Goal: Obtain resource: Download file/media

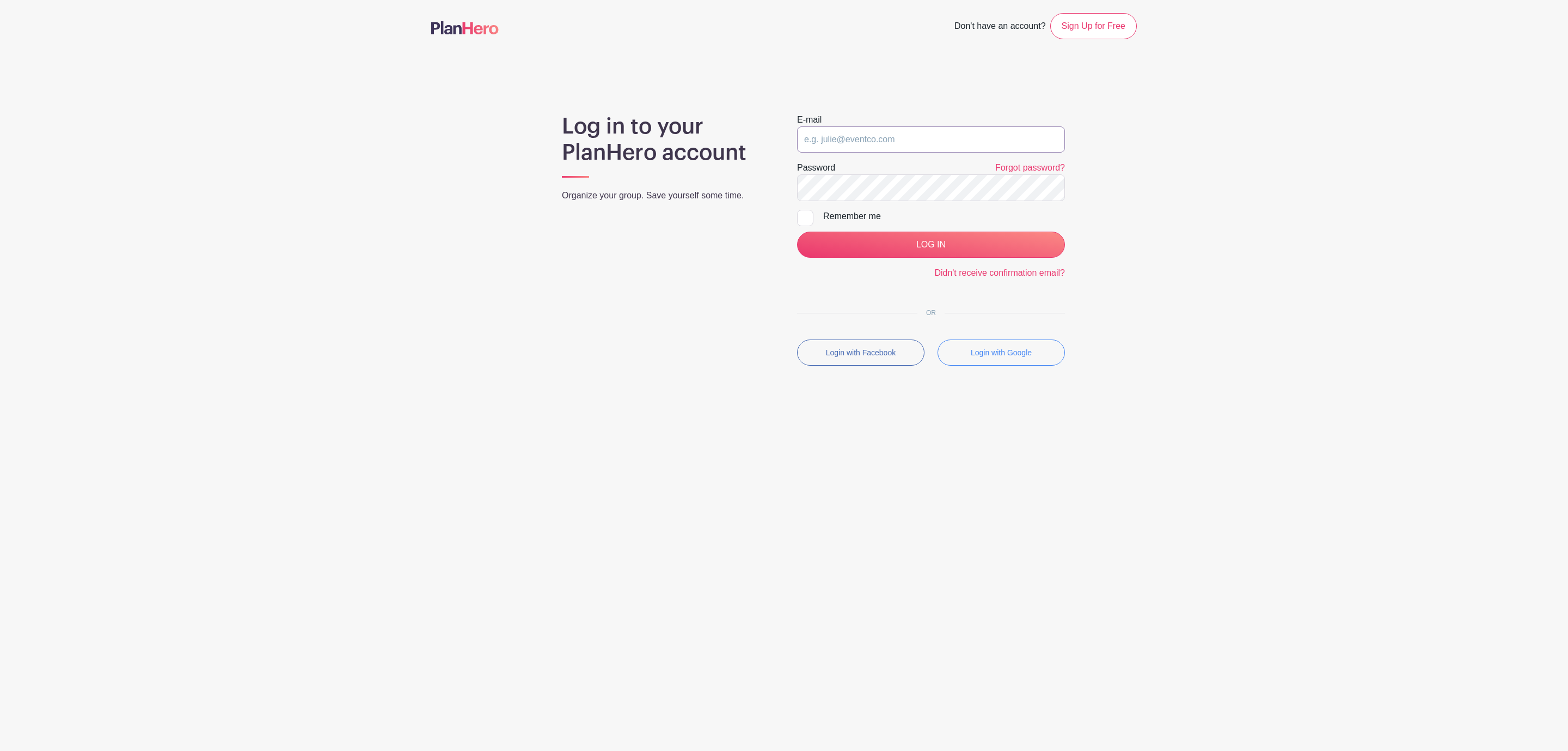
click at [864, 141] on input "email" at bounding box center [931, 139] width 268 height 26
click at [637, 706] on button "Reject" at bounding box center [632, 712] width 47 height 26
click at [884, 144] on input "email" at bounding box center [931, 139] width 268 height 26
click at [828, 136] on input "cl" at bounding box center [931, 139] width 268 height 26
type input "[EMAIL_ADDRESS][DOMAIN_NAME]"
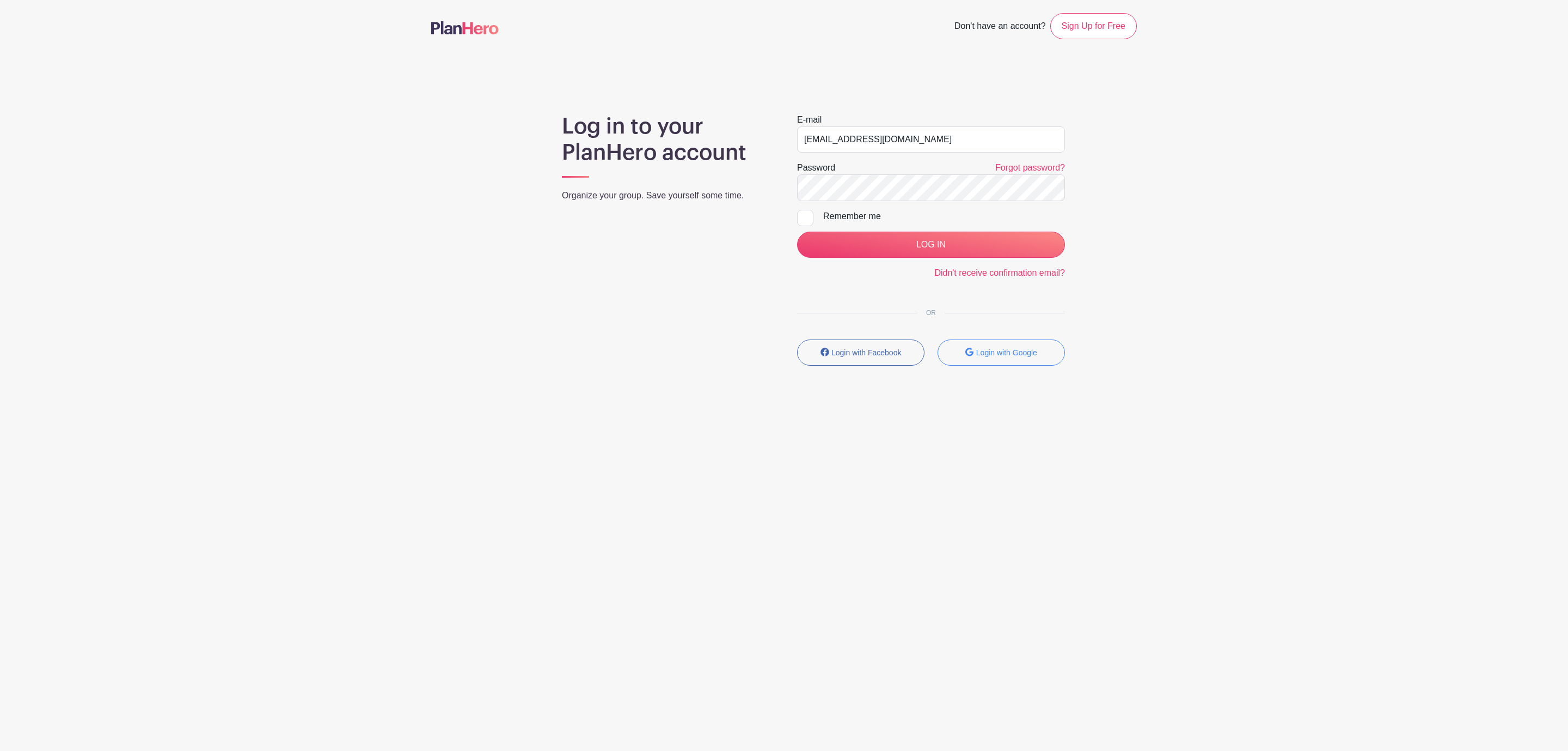
click at [801, 218] on div at bounding box center [805, 217] width 16 height 16
click at [801, 217] on input "Remember me" at bounding box center [800, 213] width 7 height 7
checkbox input "true"
click at [835, 254] on input "LOG IN" at bounding box center [931, 244] width 268 height 26
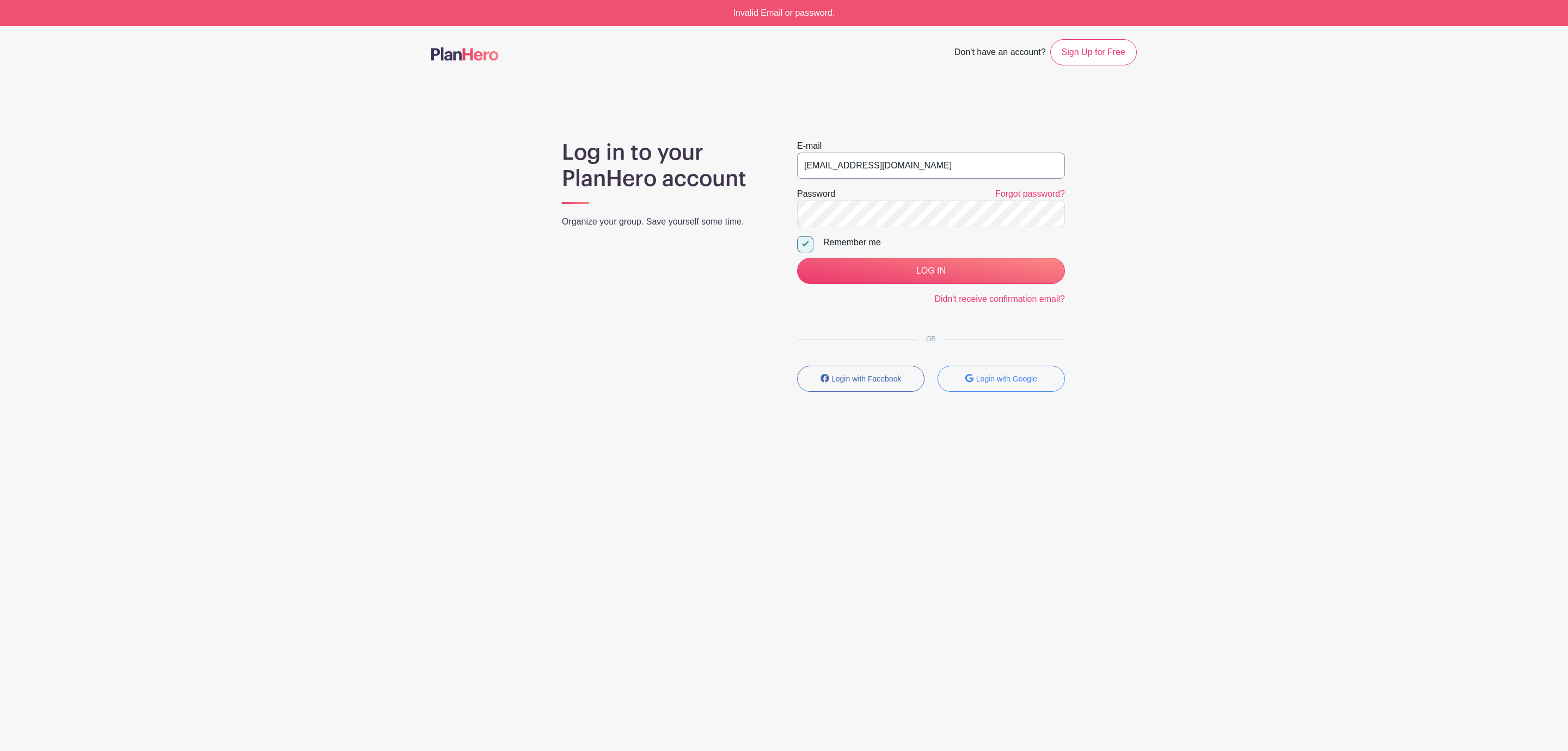
drag, startPoint x: 907, startPoint y: 164, endPoint x: 753, endPoint y: 165, distance: 154.0
click at [753, 165] on div "Log in to your PlanHero account Organize your group. Save yourself some time. E…" at bounding box center [783, 270] width 705 height 261
type input "[EMAIL_ADDRESS][DOMAIN_NAME]"
click at [921, 280] on input "LOG IN" at bounding box center [931, 270] width 268 height 26
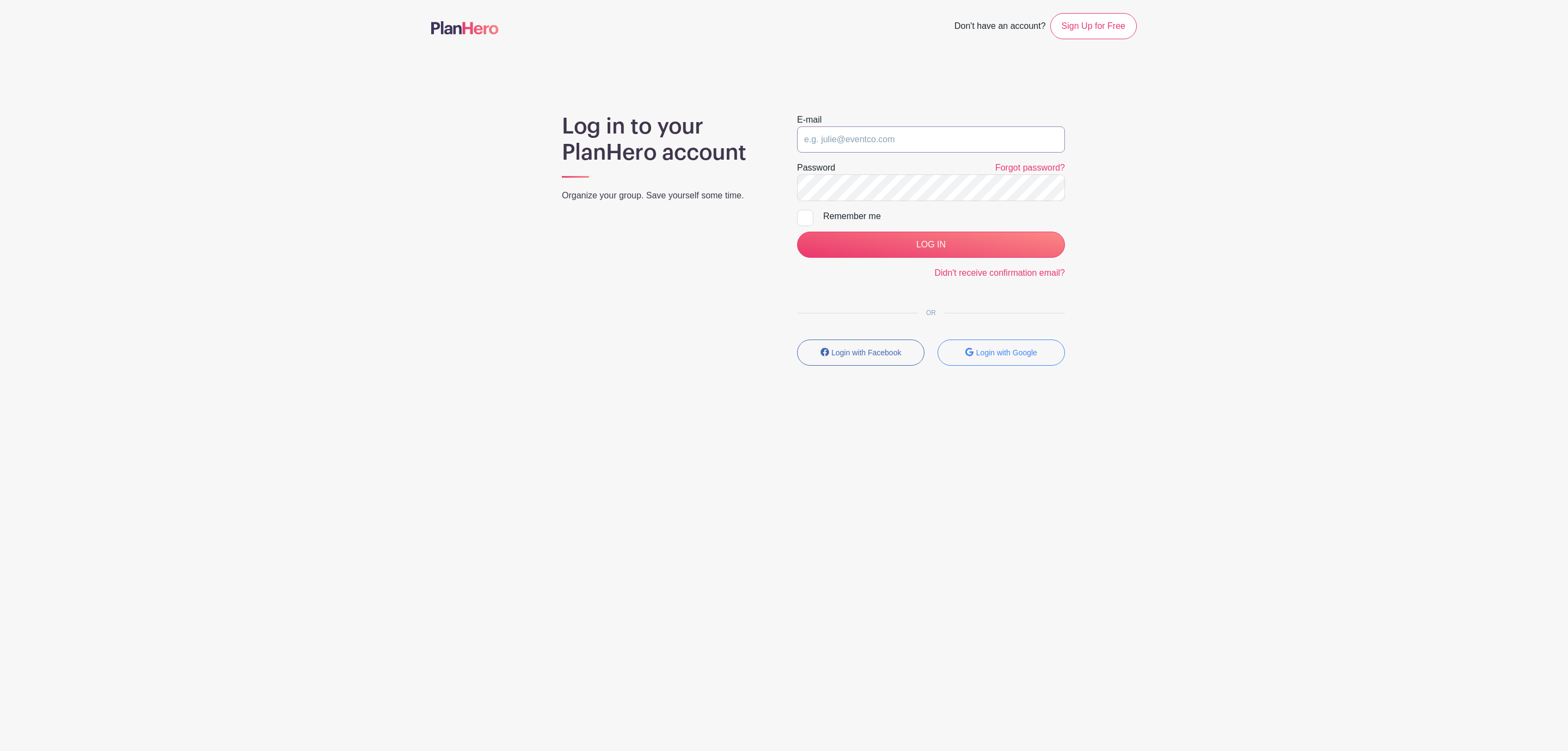
click at [864, 136] on input "email" at bounding box center [931, 139] width 268 height 26
type input "[EMAIL_ADDRESS][DOMAIN_NAME]"
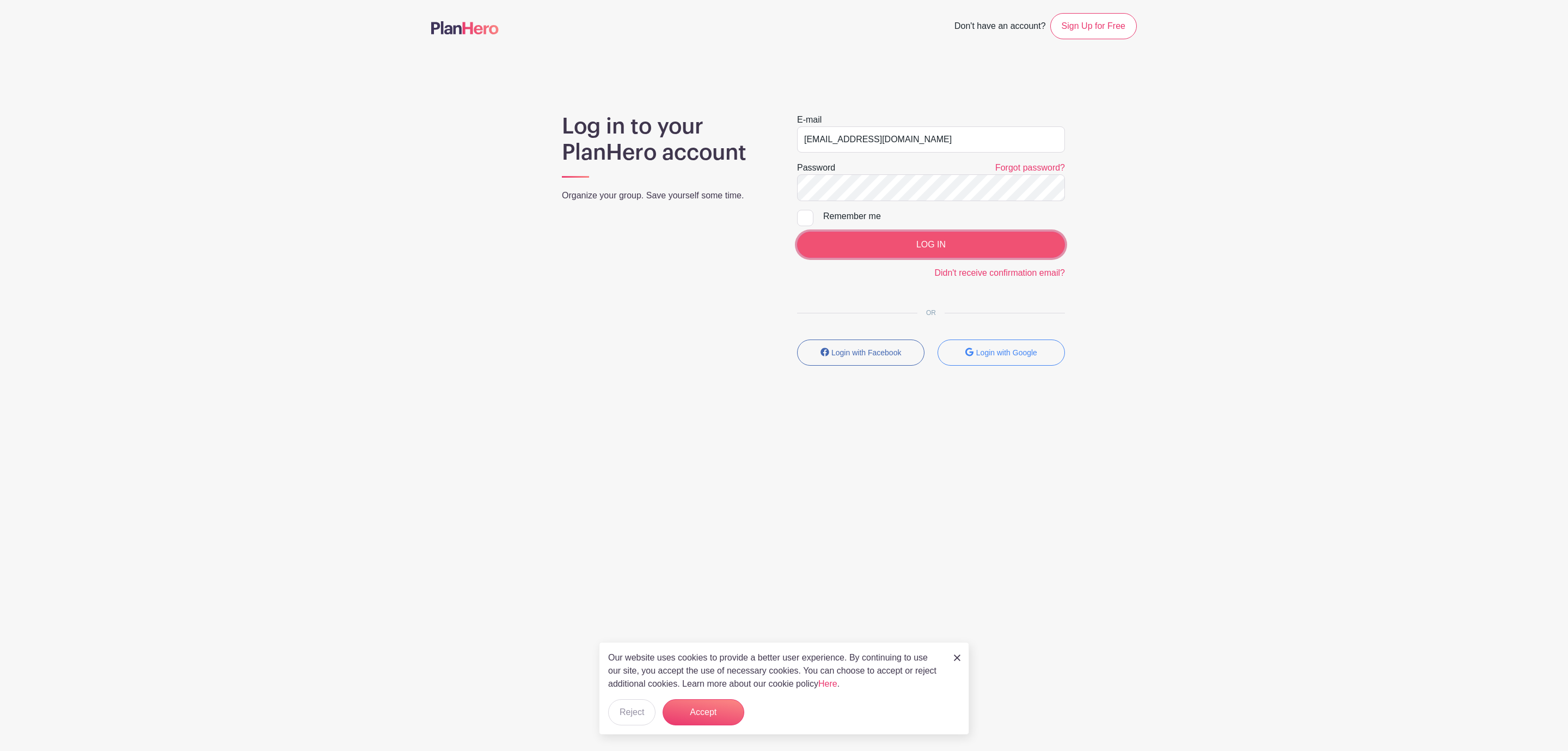
click at [909, 244] on input "LOG IN" at bounding box center [931, 244] width 268 height 26
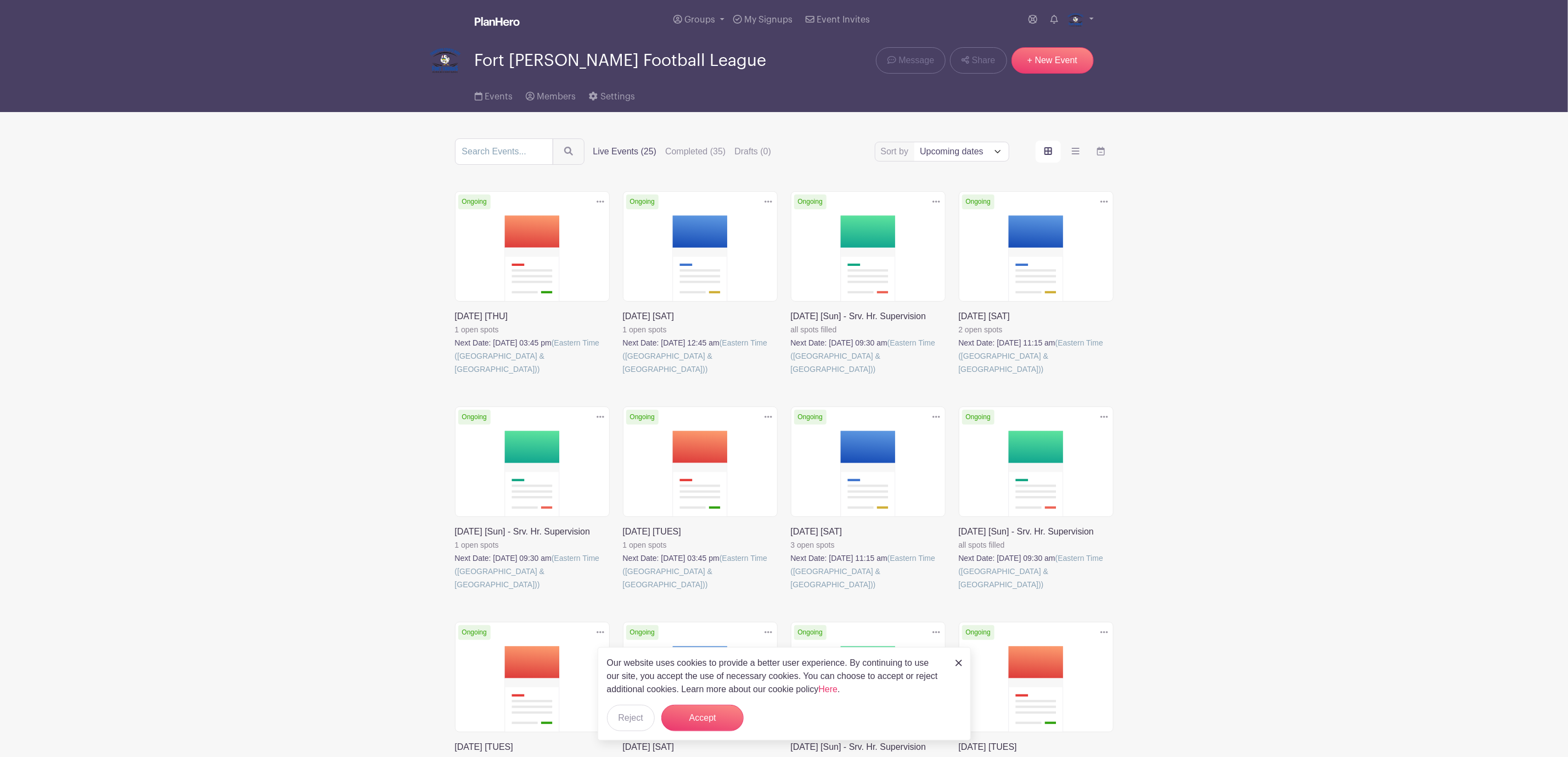
click at [959, 664] on img at bounding box center [959, 662] width 7 height 7
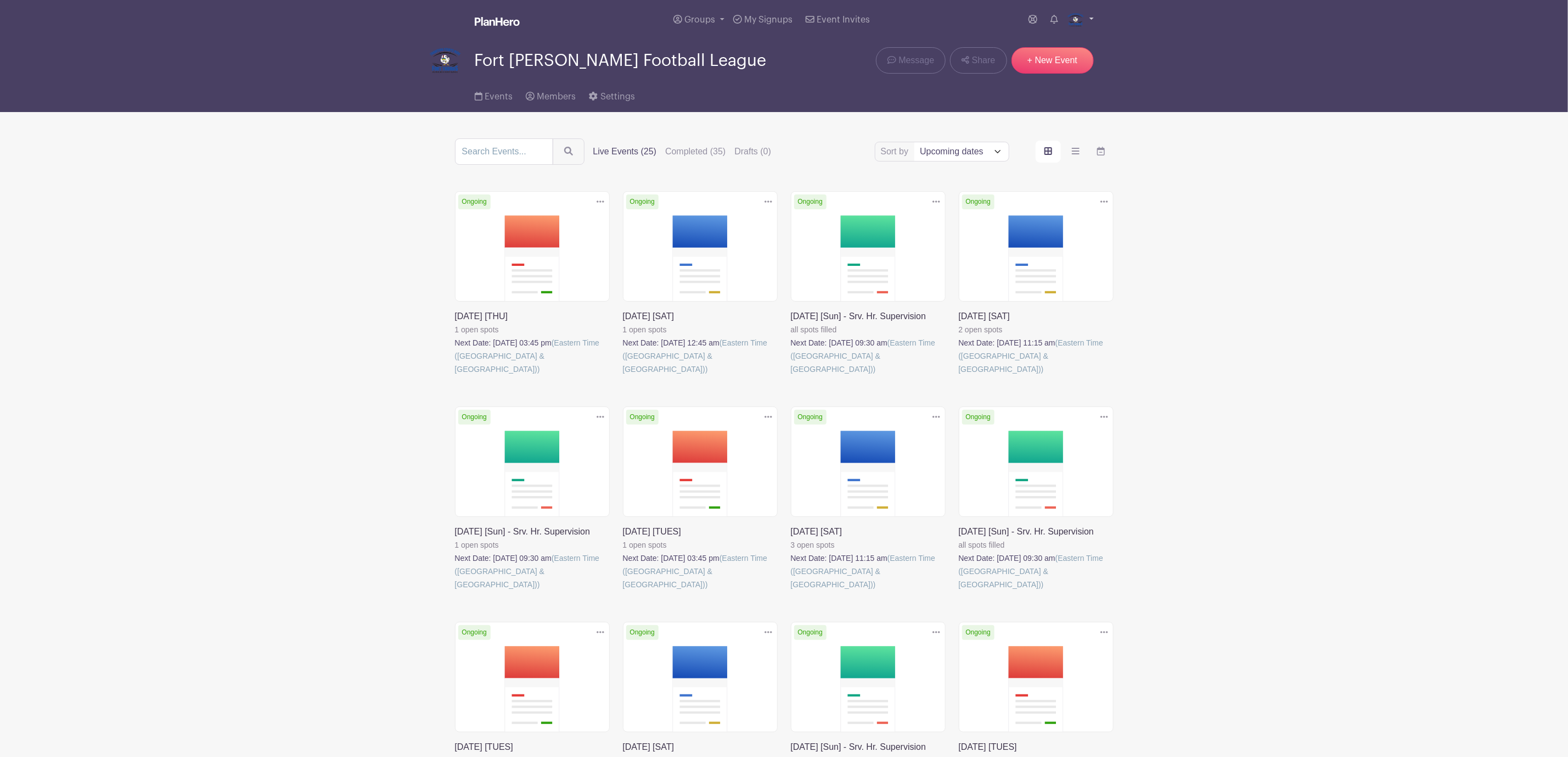
click at [1077, 15] on img at bounding box center [1076, 20] width 18 height 18
click at [1049, 61] on link "Downloads" at bounding box center [1049, 63] width 87 height 18
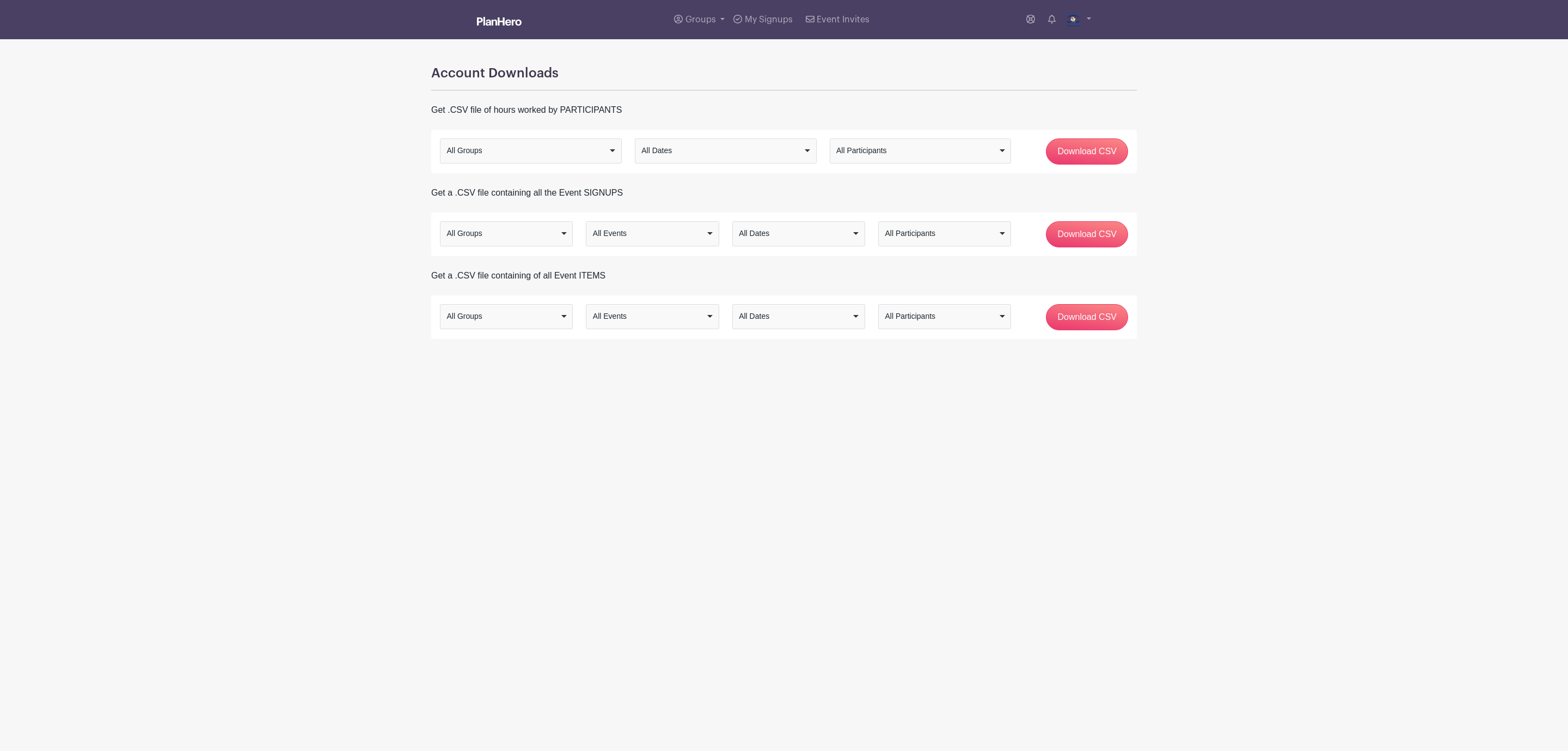
click at [559, 317] on div "All Groups" at bounding box center [503, 316] width 113 height 12
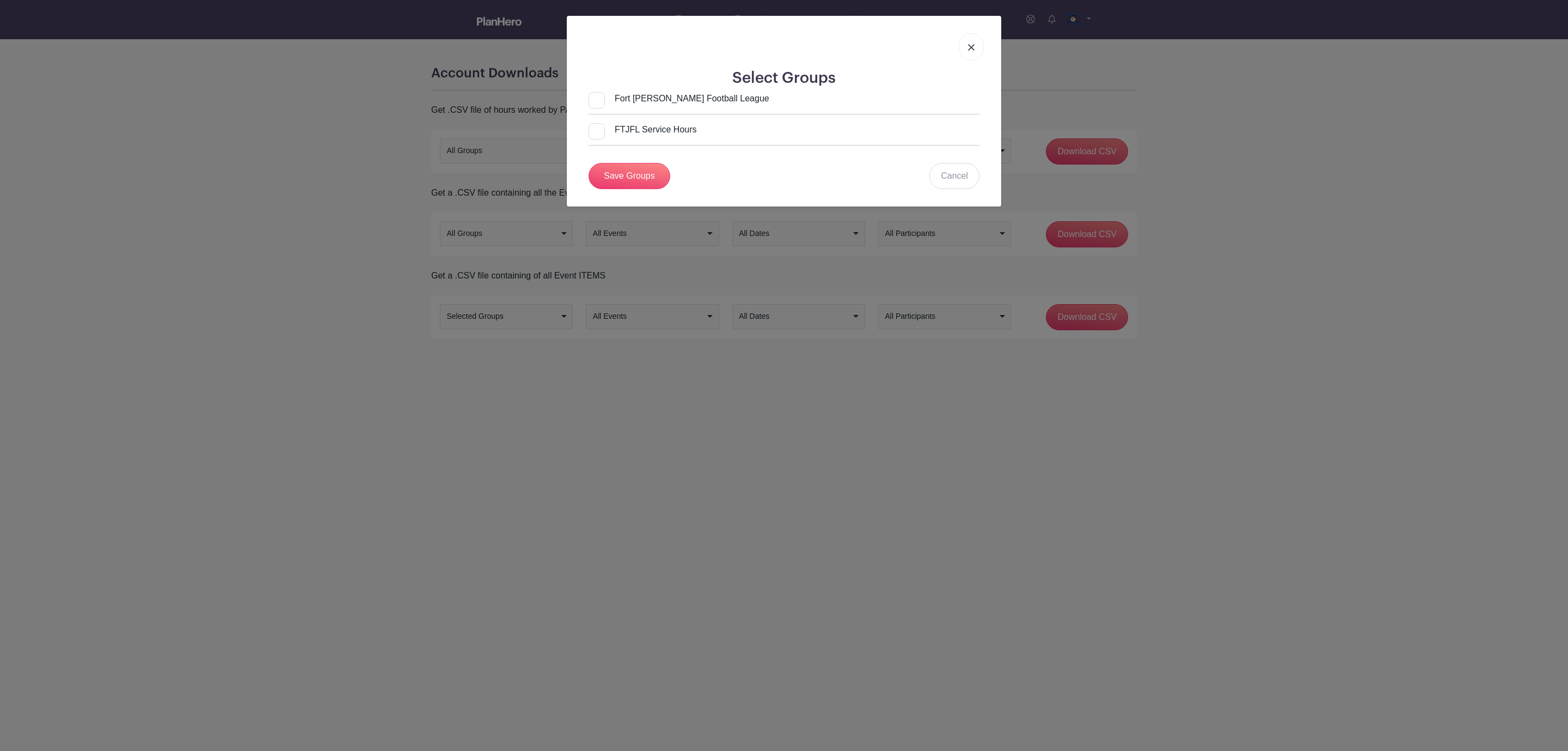
click at [660, 103] on input "Fort [PERSON_NAME] Football League" at bounding box center [679, 98] width 181 height 13
checkbox input "true"
click at [641, 183] on link "Save Groups" at bounding box center [629, 175] width 82 height 26
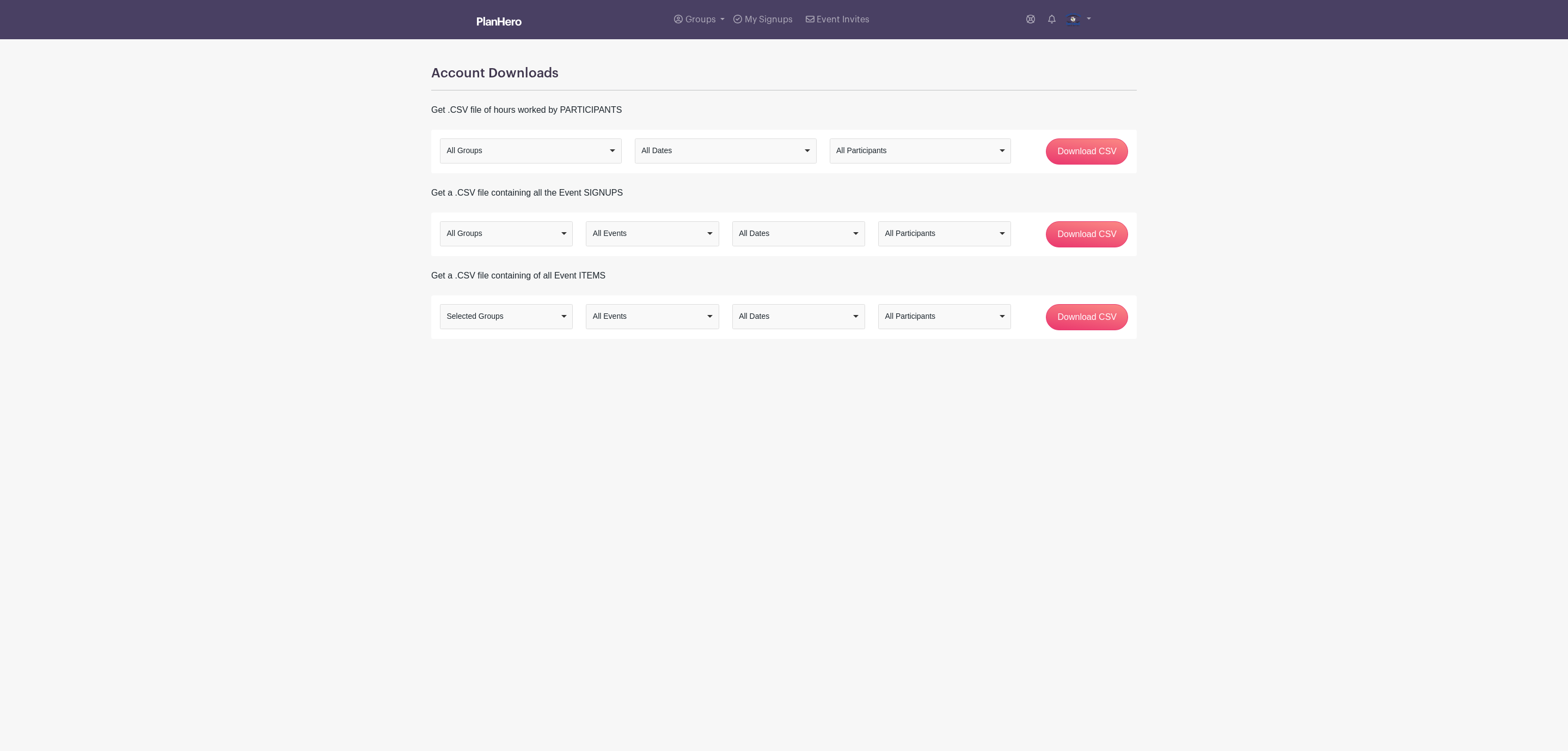
click at [629, 324] on div "All Events" at bounding box center [652, 316] width 124 height 16
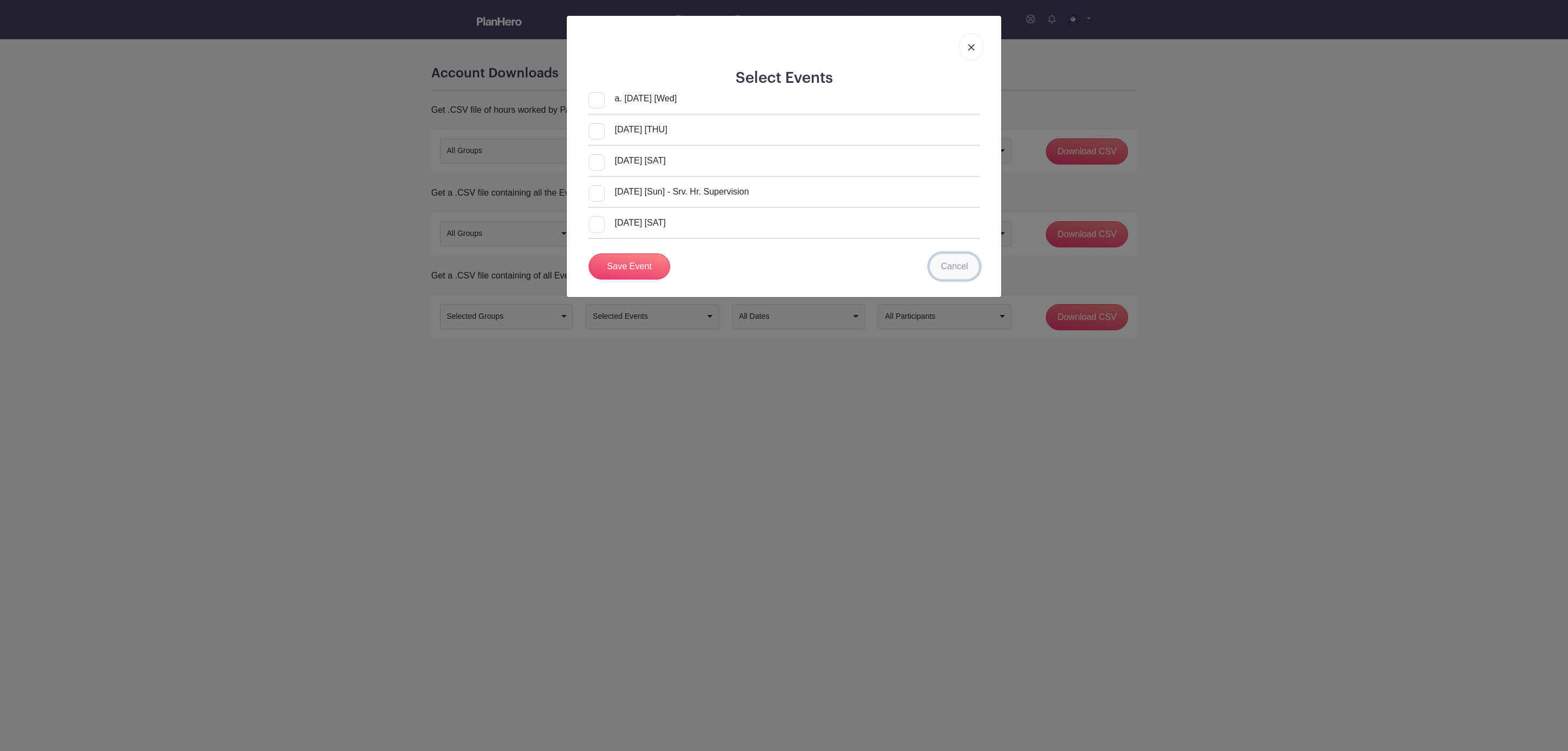
click at [966, 264] on link "Cancel" at bounding box center [954, 266] width 50 height 26
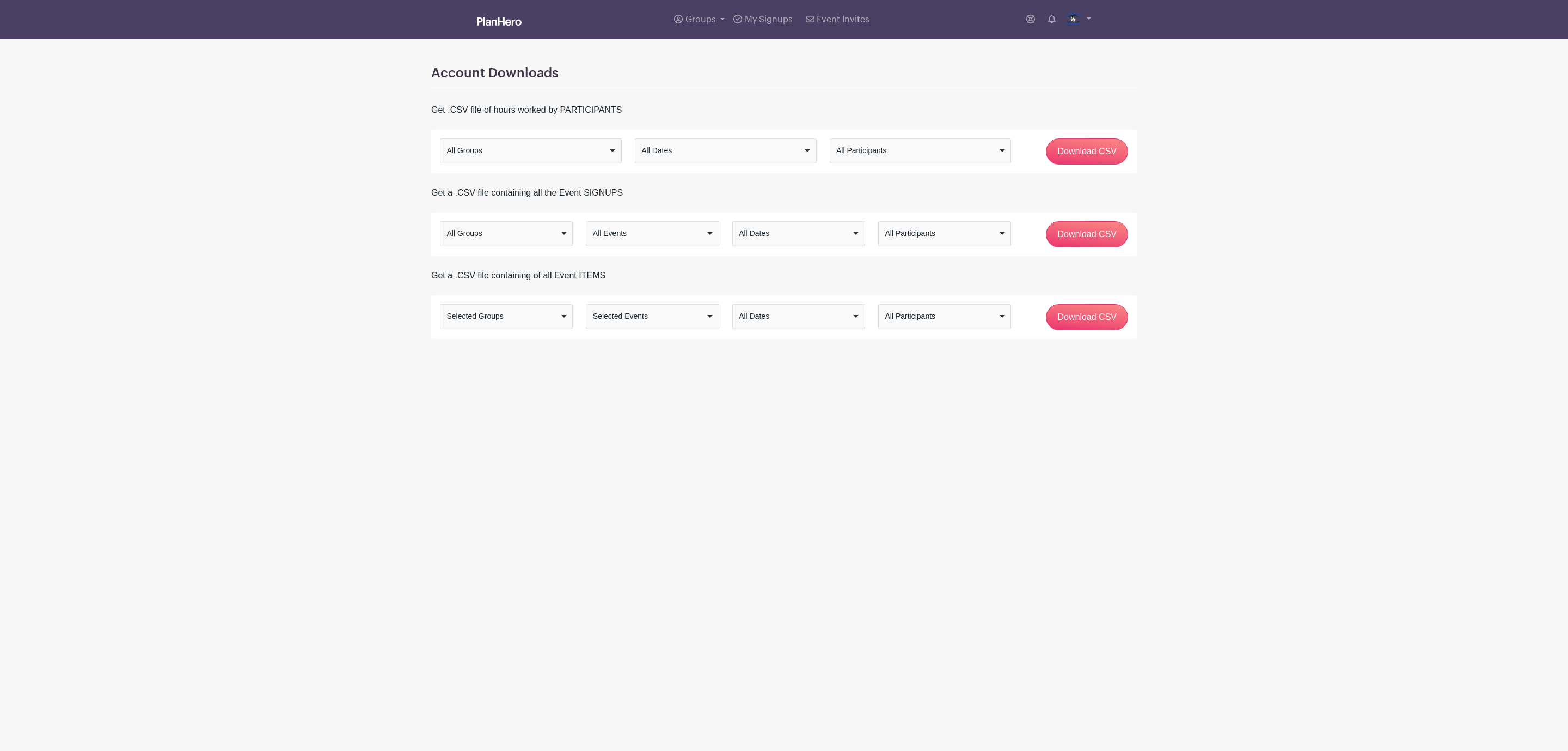
click at [797, 316] on div "All Dates" at bounding box center [795, 316] width 113 height 12
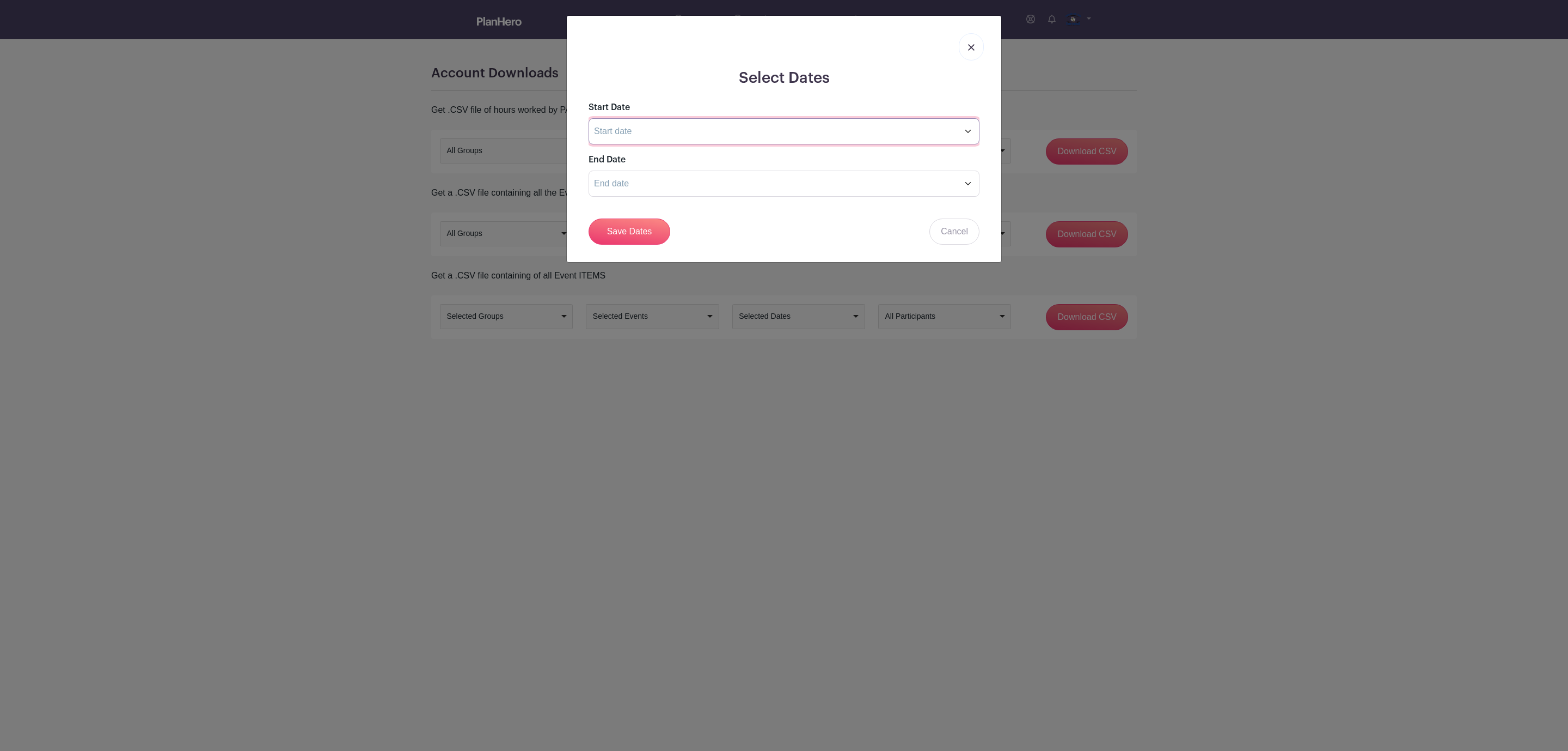
click at [651, 134] on input "text" at bounding box center [784, 131] width 391 height 26
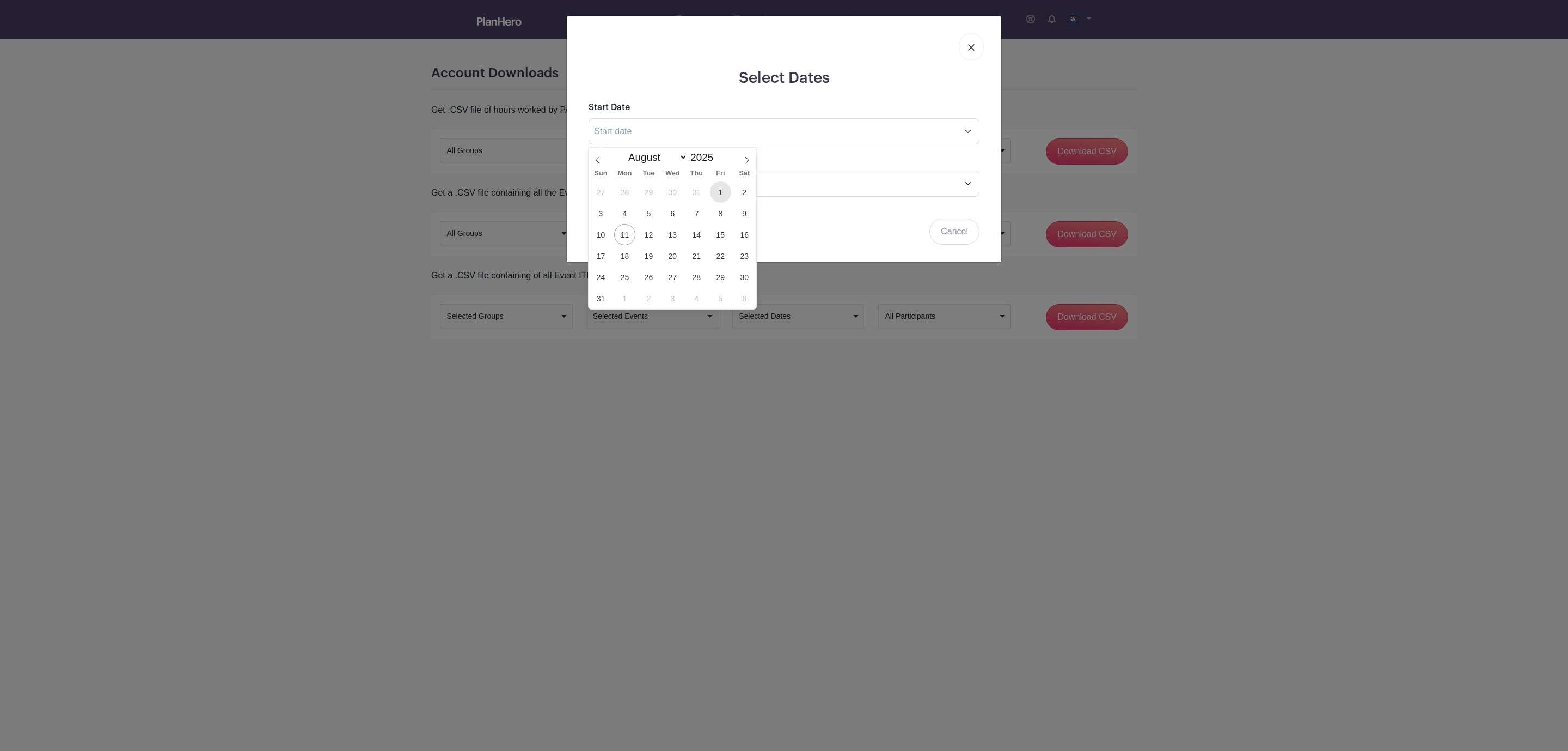
click at [721, 190] on span "1" at bounding box center [720, 192] width 21 height 21
type input "[DATE]"
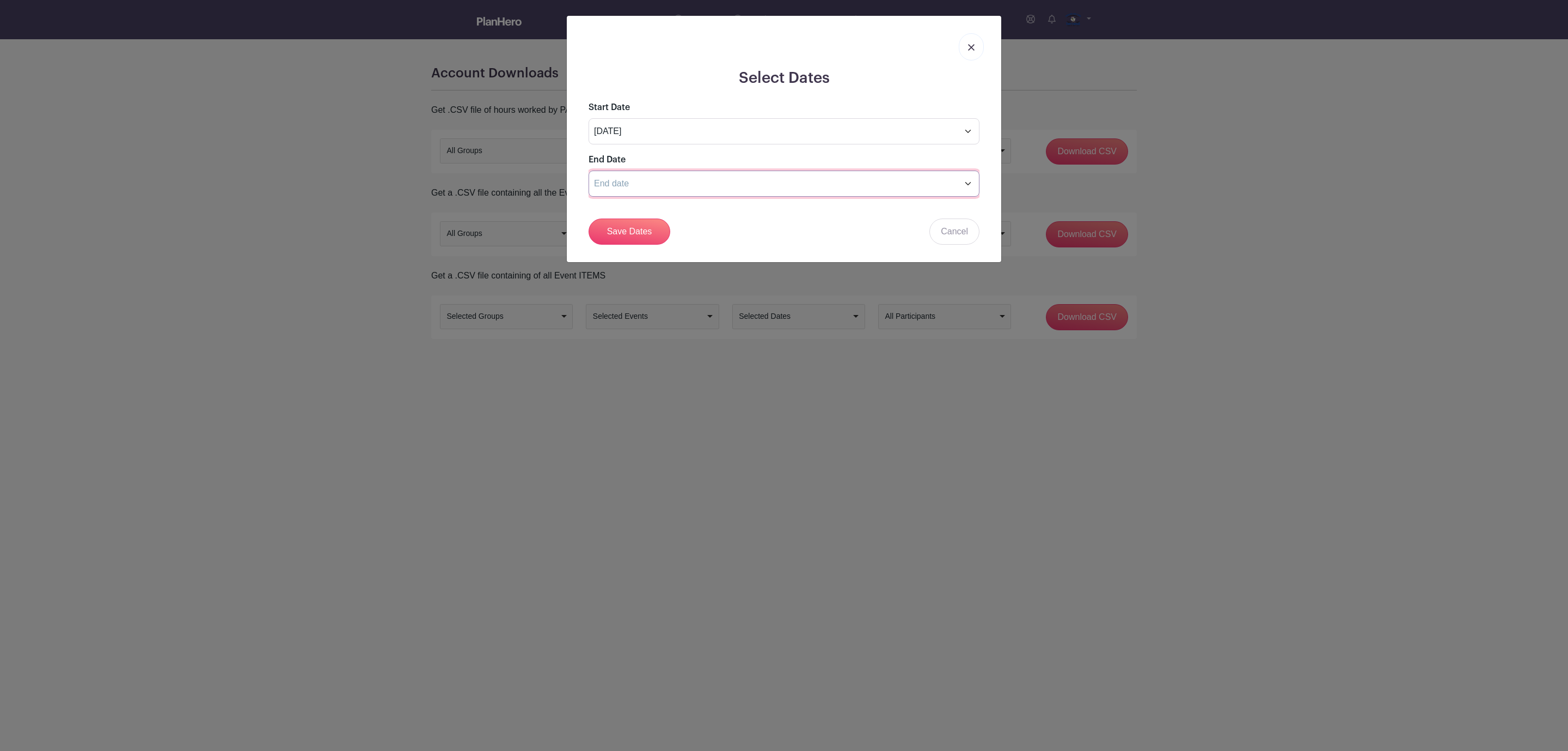
click at [779, 185] on input "text" at bounding box center [784, 183] width 391 height 26
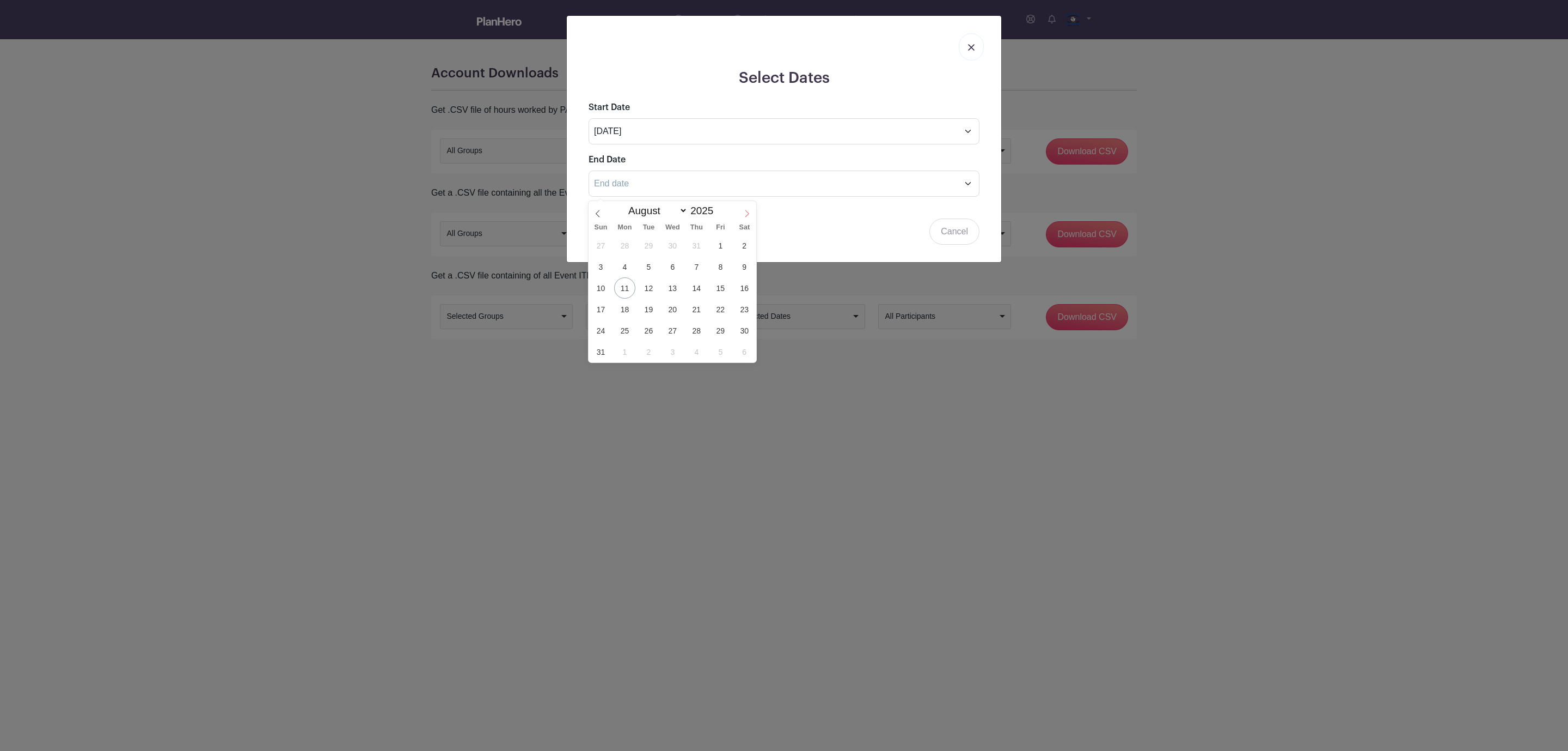
click at [745, 211] on icon at bounding box center [747, 213] width 8 height 8
click at [747, 213] on icon at bounding box center [747, 213] width 8 height 8
click at [749, 213] on icon at bounding box center [747, 214] width 4 height 7
select select "10"
click at [749, 266] on span "8" at bounding box center [744, 266] width 21 height 21
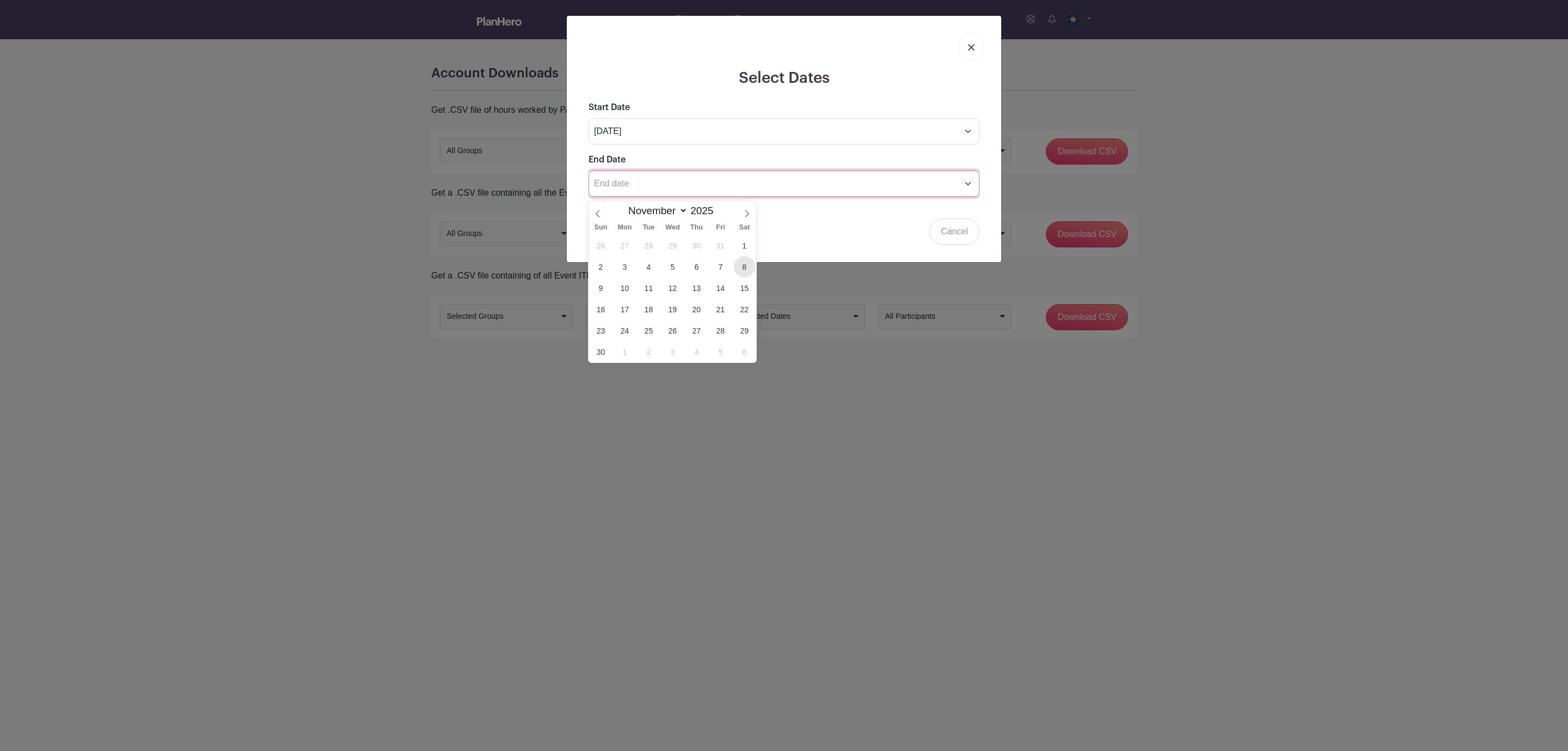
type input "[DATE]"
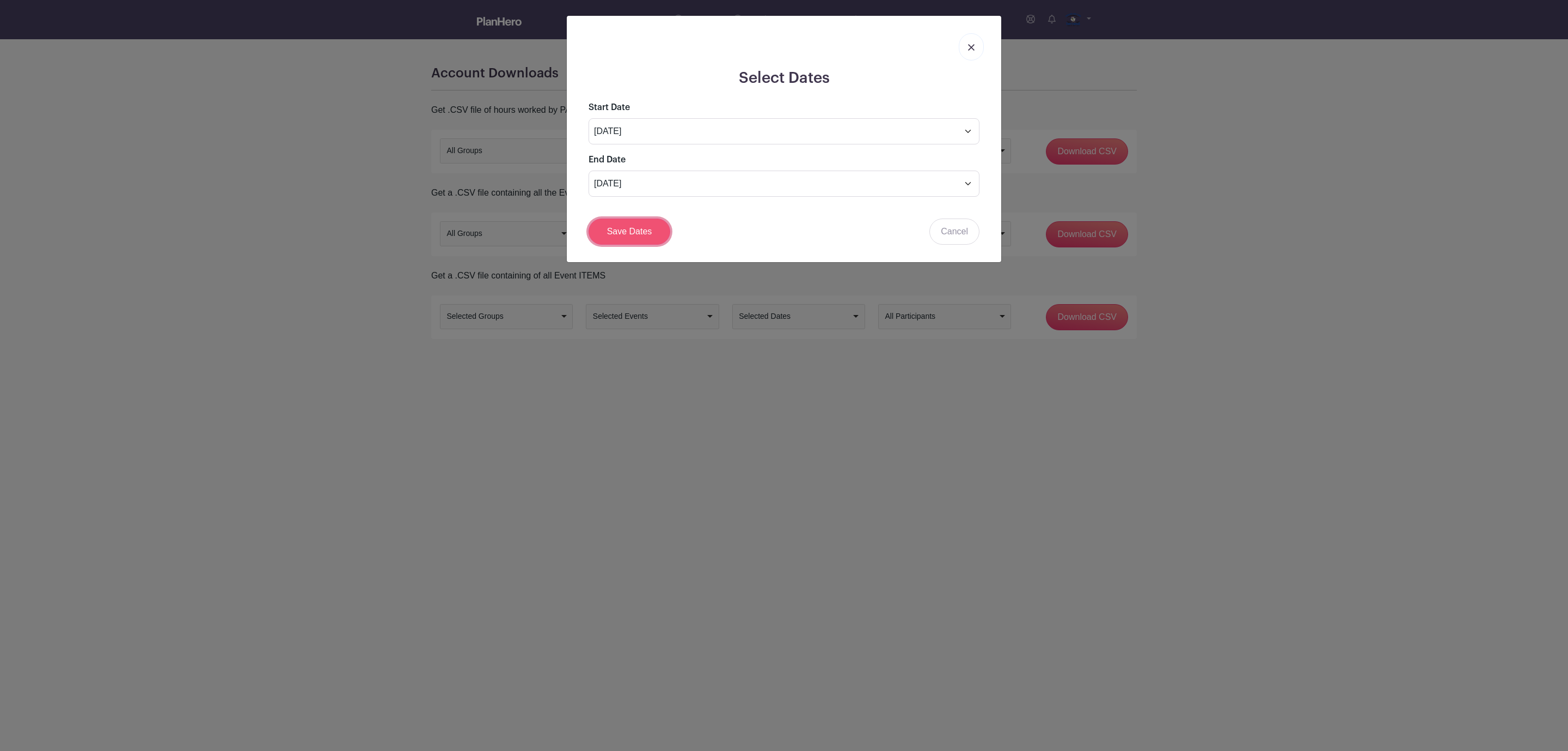
click at [634, 234] on link "Save Dates" at bounding box center [629, 231] width 82 height 26
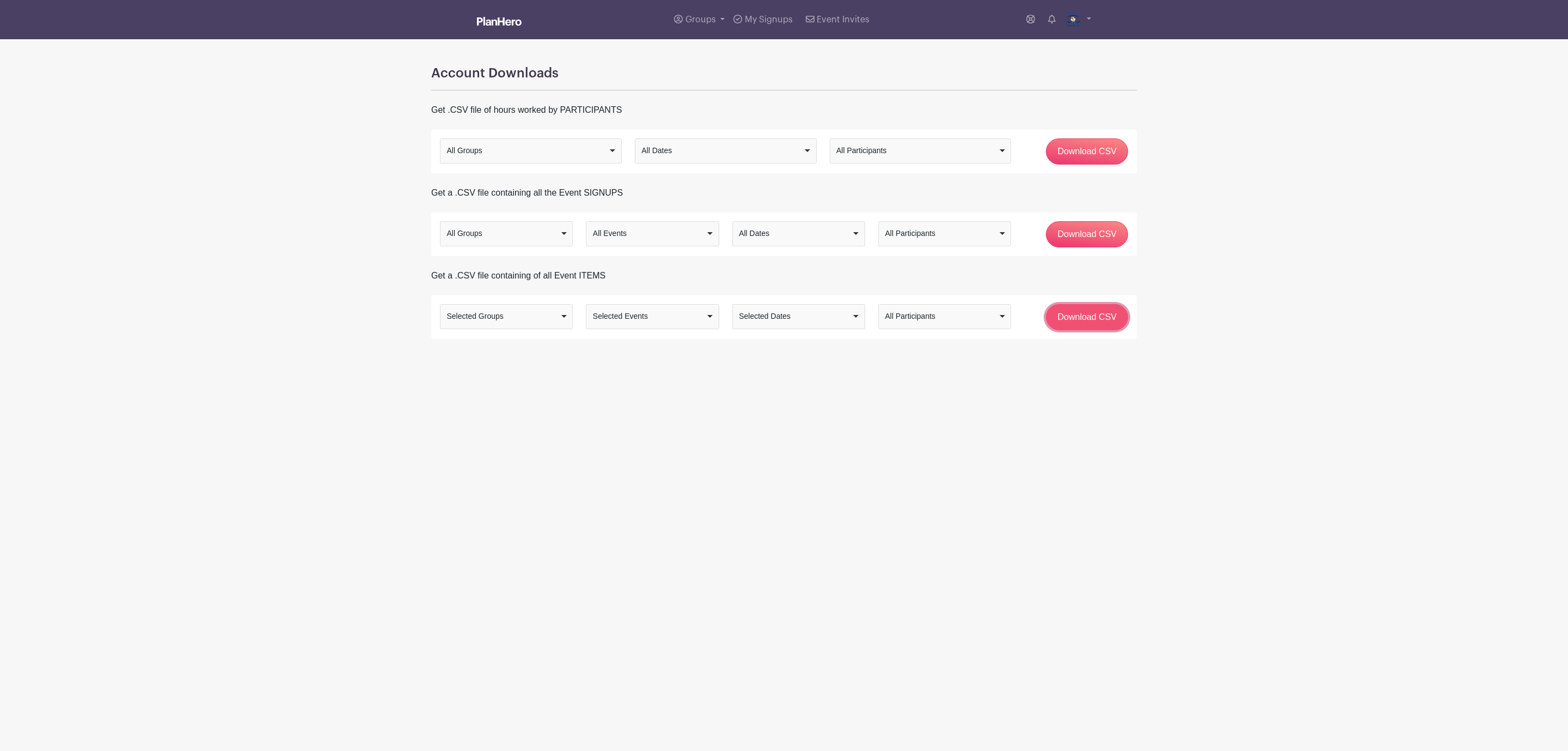
click at [1110, 322] on input "Download CSV" at bounding box center [1087, 317] width 82 height 26
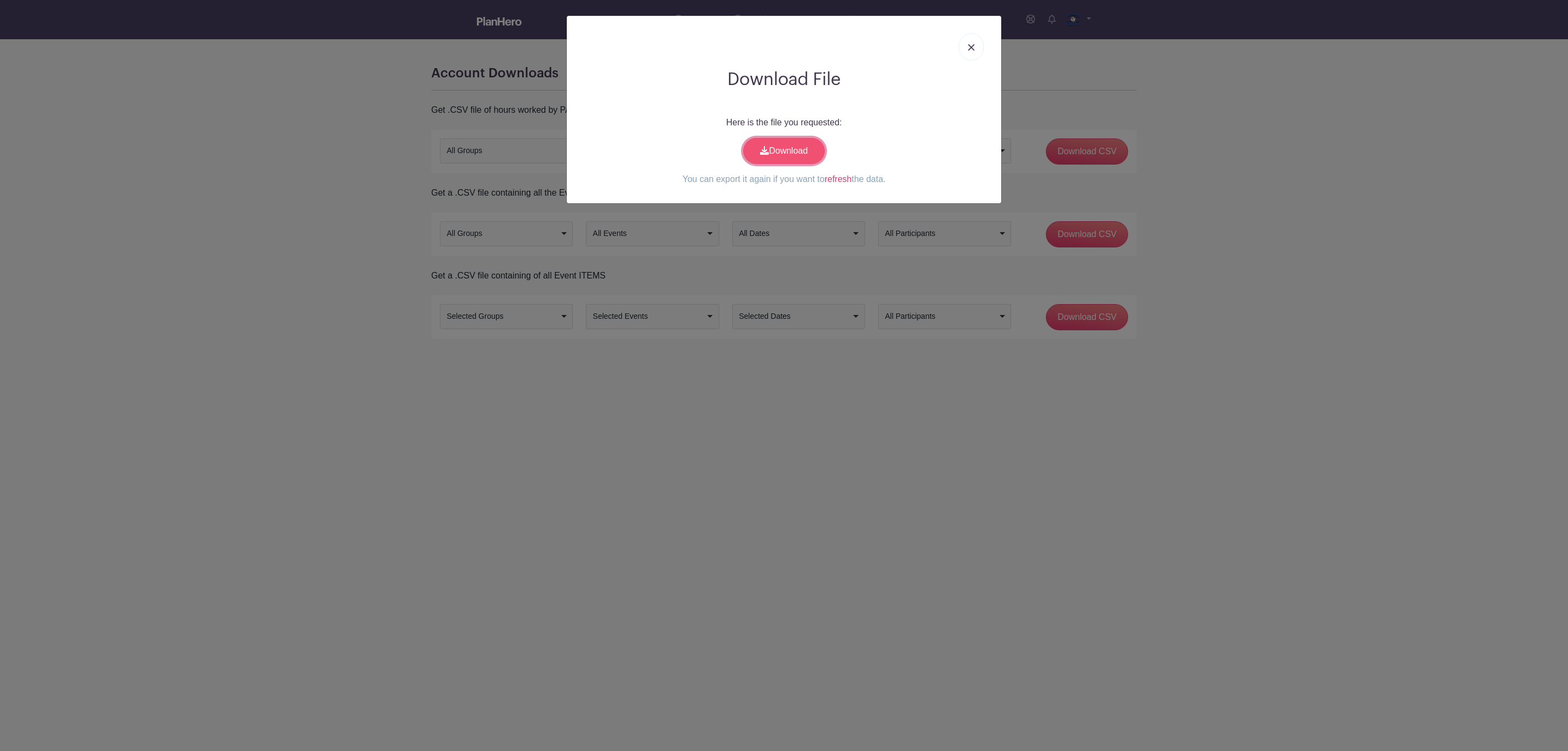
click at [789, 147] on link "Download" at bounding box center [784, 150] width 82 height 26
drag, startPoint x: 967, startPoint y: 49, endPoint x: 41, endPoint y: 126, distance: 929.2
click at [968, 49] on img at bounding box center [971, 47] width 7 height 7
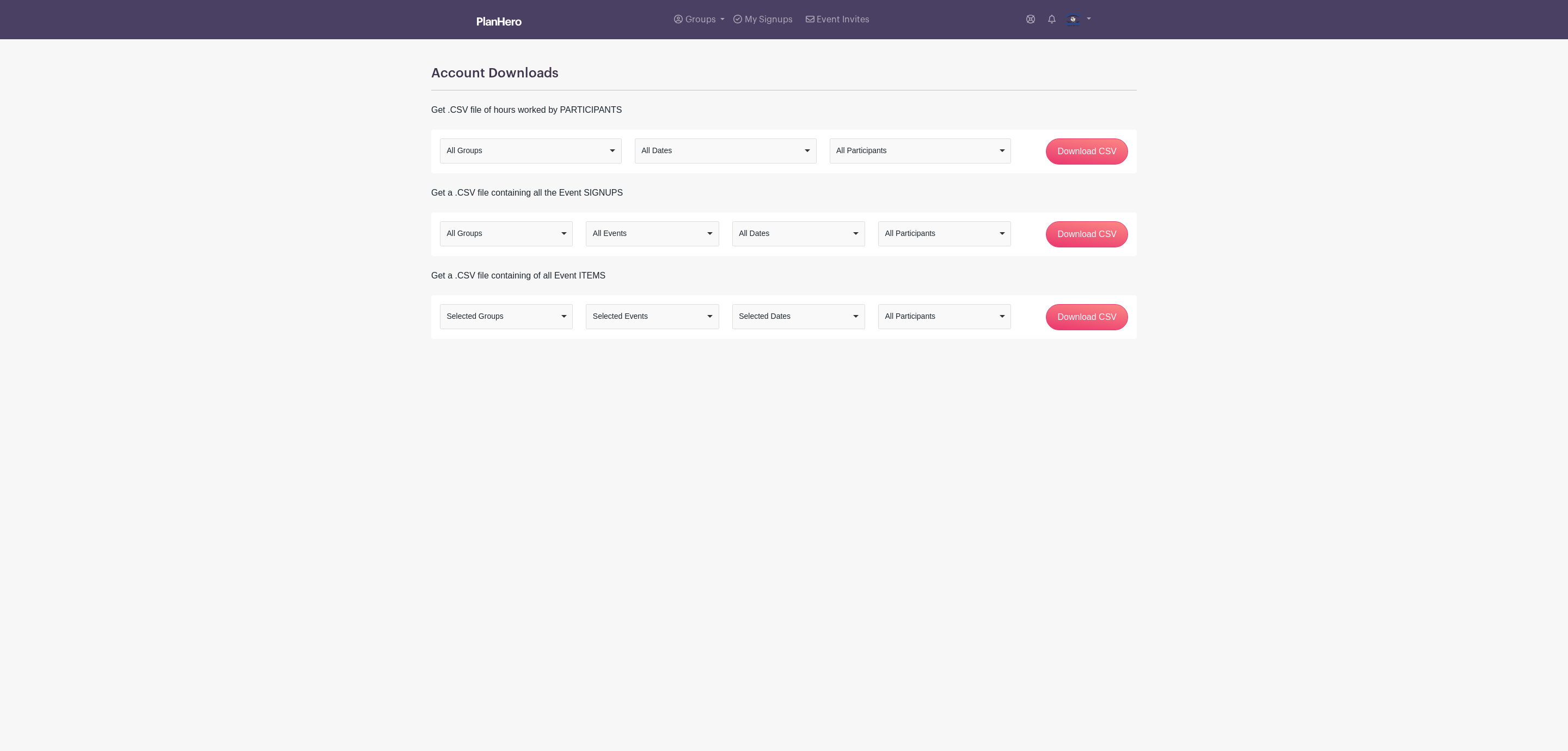
click at [555, 319] on div "Selected Groups" at bounding box center [503, 316] width 113 height 12
click at [552, 330] on div "All Groups Selected Groups Selected Groups Selected Groups All Groups Selected …" at bounding box center [784, 317] width 701 height 26
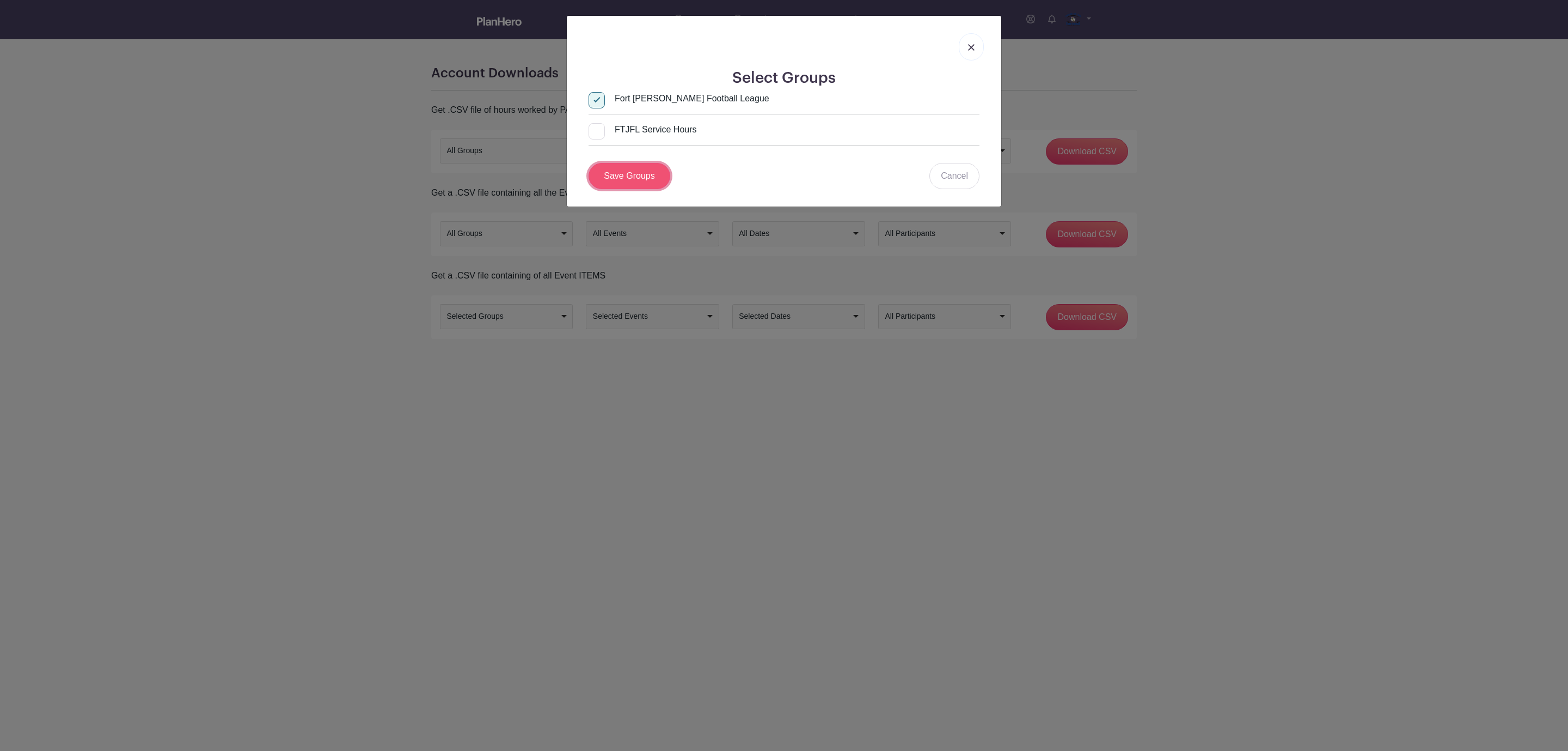
click at [651, 172] on link "Save Groups" at bounding box center [629, 175] width 82 height 26
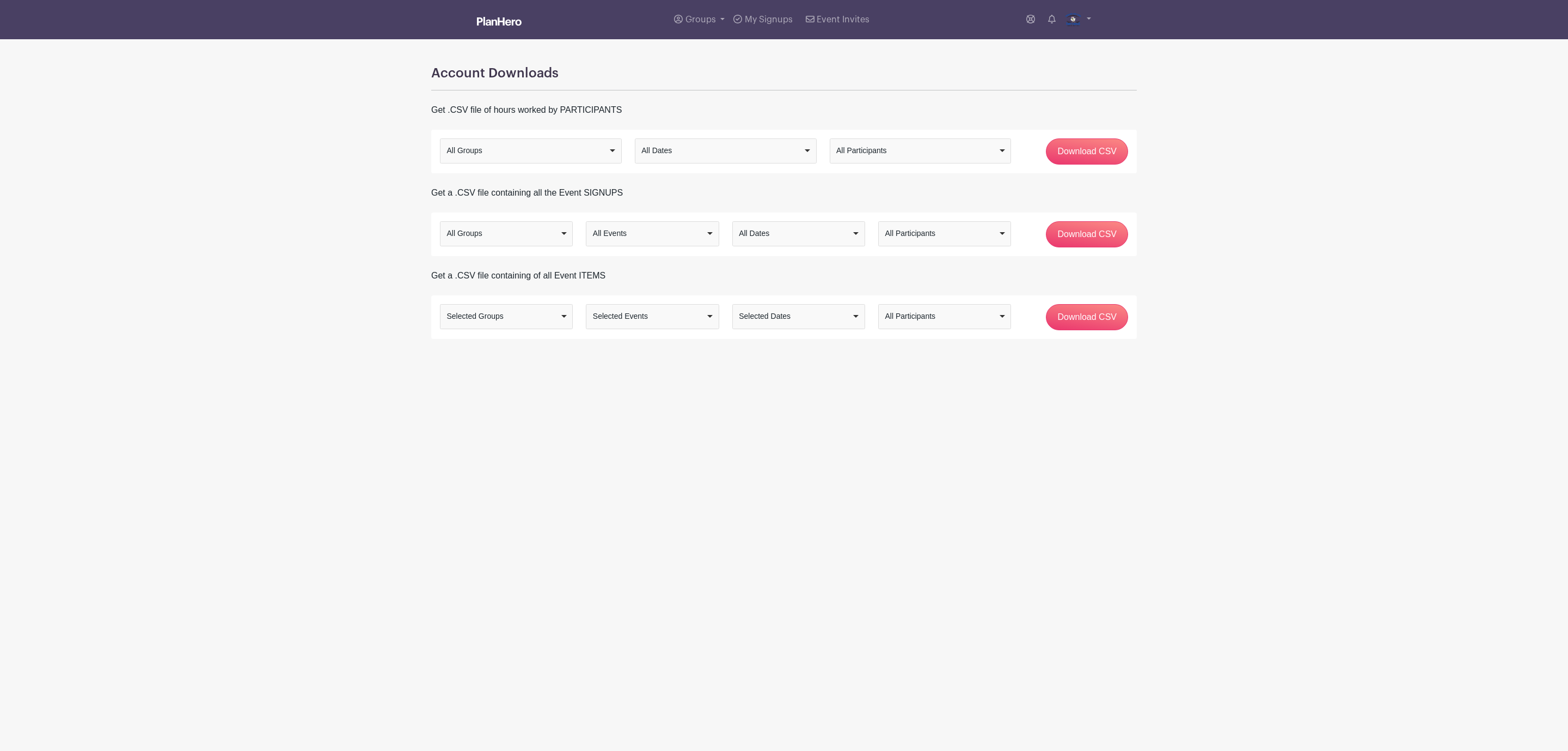
click at [643, 321] on div "Selected Events" at bounding box center [649, 316] width 113 height 12
click at [755, 327] on div "Selected Dates Selected Dates" at bounding box center [799, 316] width 133 height 25
click at [768, 330] on div "All Groups Selected Groups Selected Groups Selected Groups All Groups Selected …" at bounding box center [784, 317] width 701 height 26
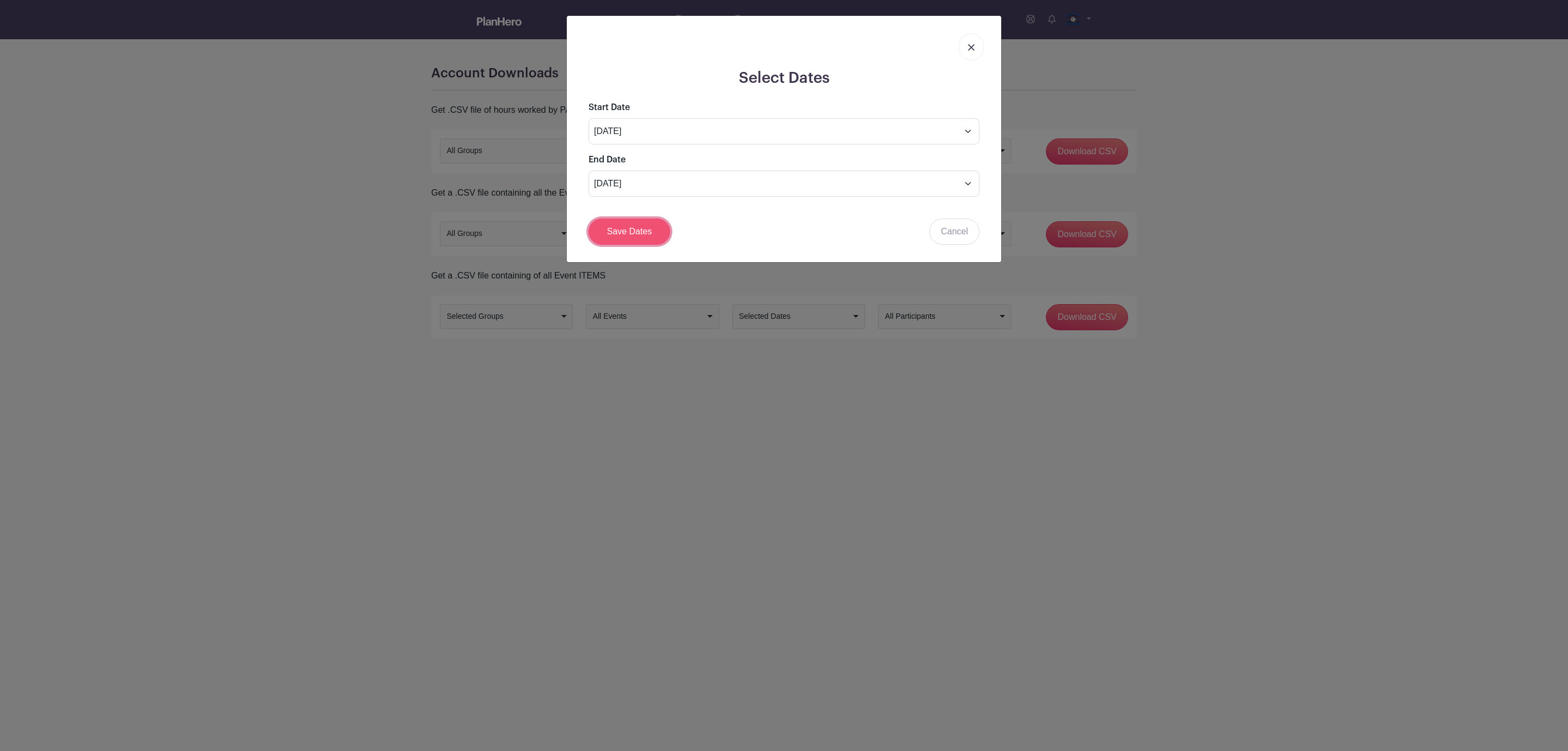
click at [632, 242] on link "Save Dates" at bounding box center [629, 231] width 82 height 26
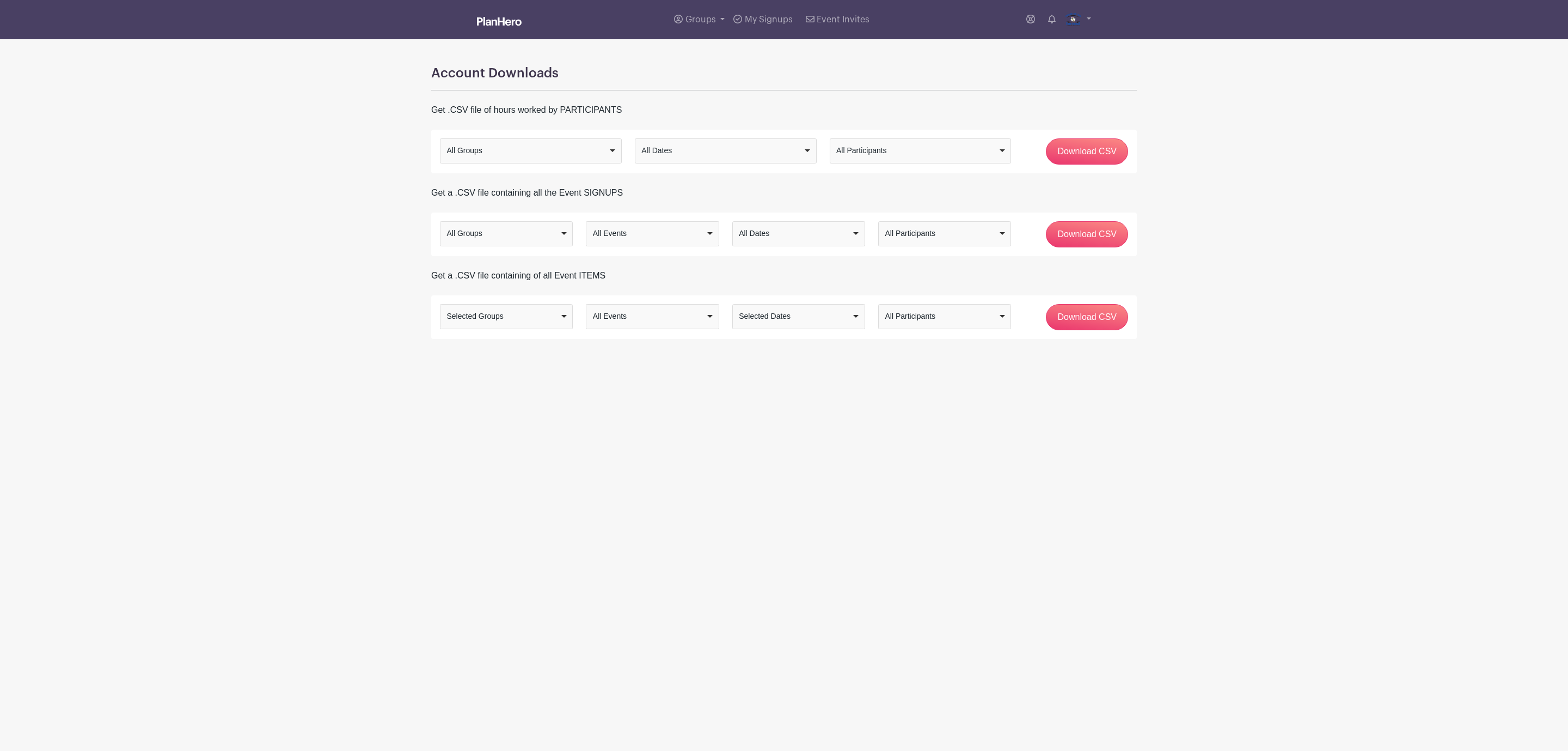
click at [910, 319] on div "All Participants" at bounding box center [940, 316] width 113 height 12
click at [913, 342] on main "Groups All Groups Fort [PERSON_NAME] Football League FTJFL Service Hours Add Ne…" at bounding box center [784, 203] width 1568 height 407
click at [1077, 322] on input "Download CSV" at bounding box center [1087, 317] width 82 height 26
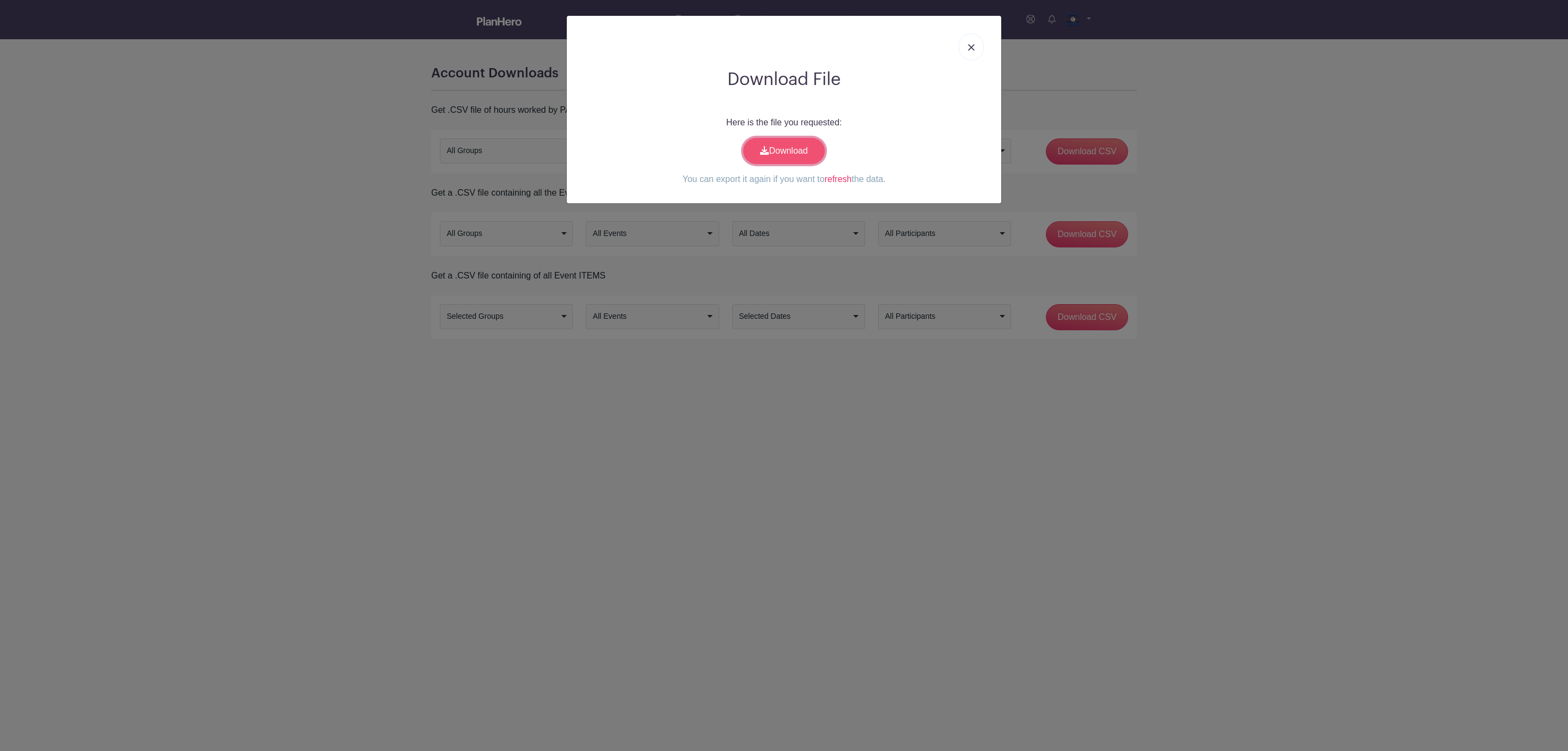
click at [794, 150] on link "Download" at bounding box center [784, 150] width 82 height 26
click at [969, 44] on img at bounding box center [971, 47] width 7 height 7
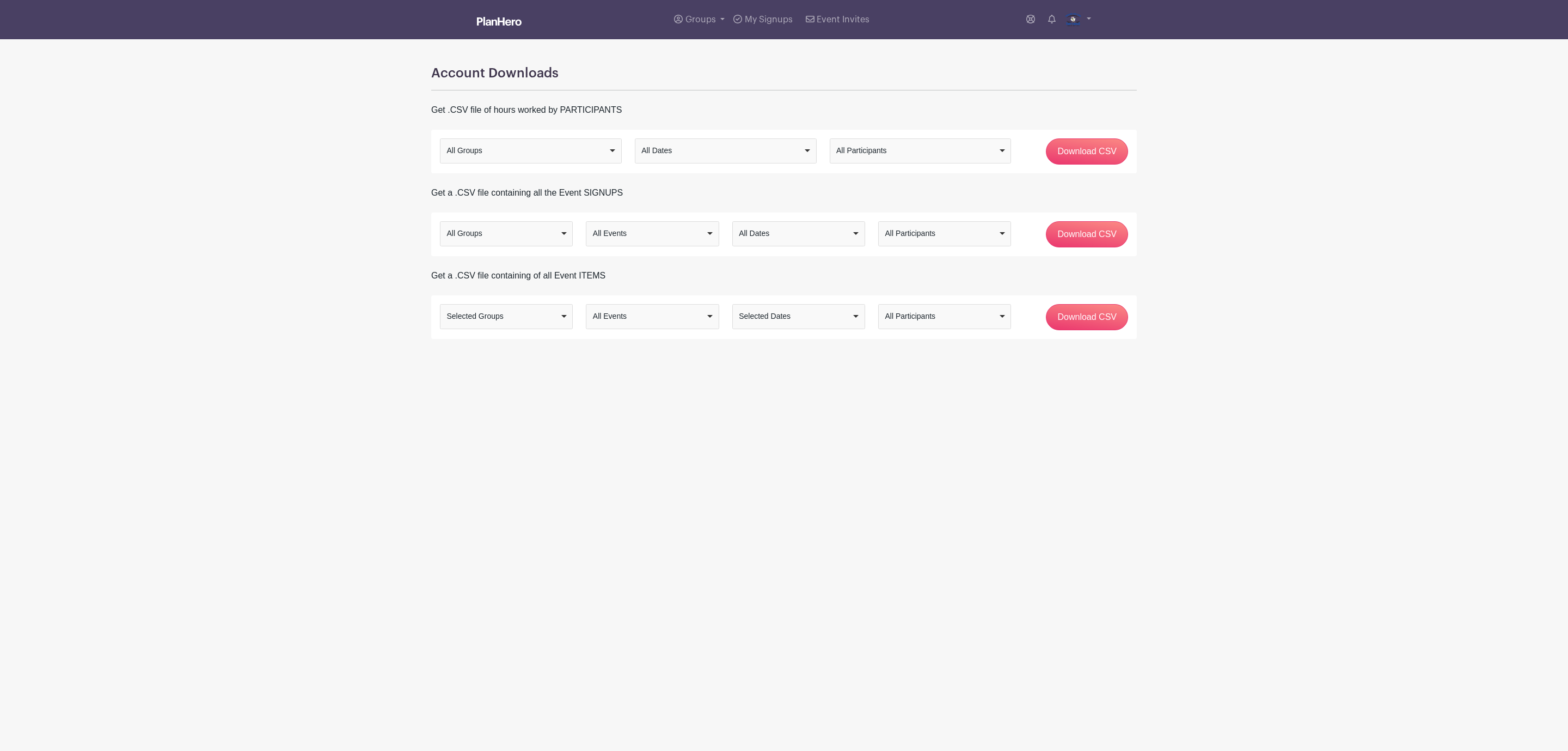
click at [500, 227] on div "All Groups" at bounding box center [506, 233] width 124 height 16
click at [506, 407] on html "Loading... Groups All Groups Fort Thomas Junior Football League FTJFL Service H…" at bounding box center [784, 203] width 1568 height 407
click at [557, 322] on div "All Groups" at bounding box center [503, 316] width 113 height 12
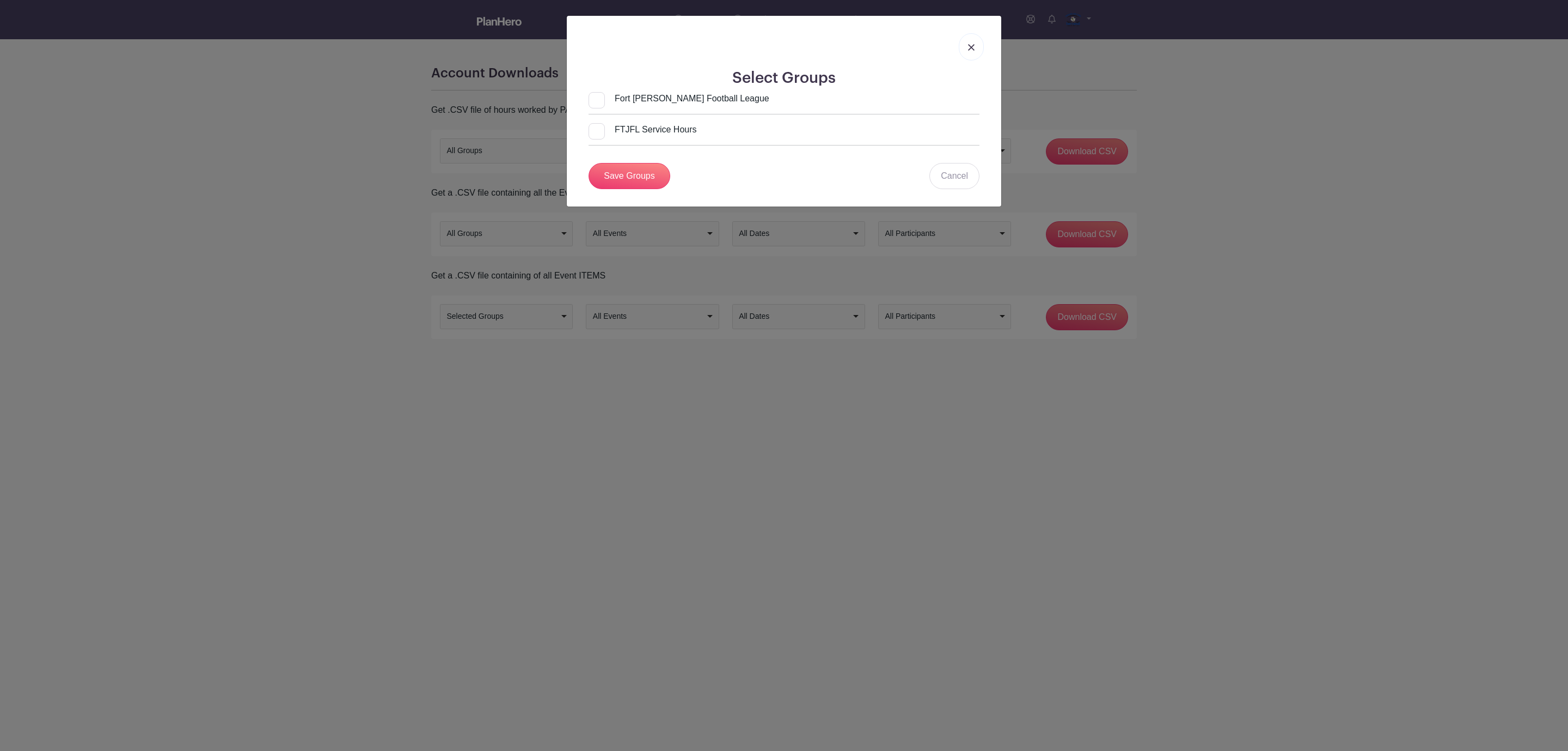
click at [976, 49] on link at bounding box center [971, 47] width 25 height 27
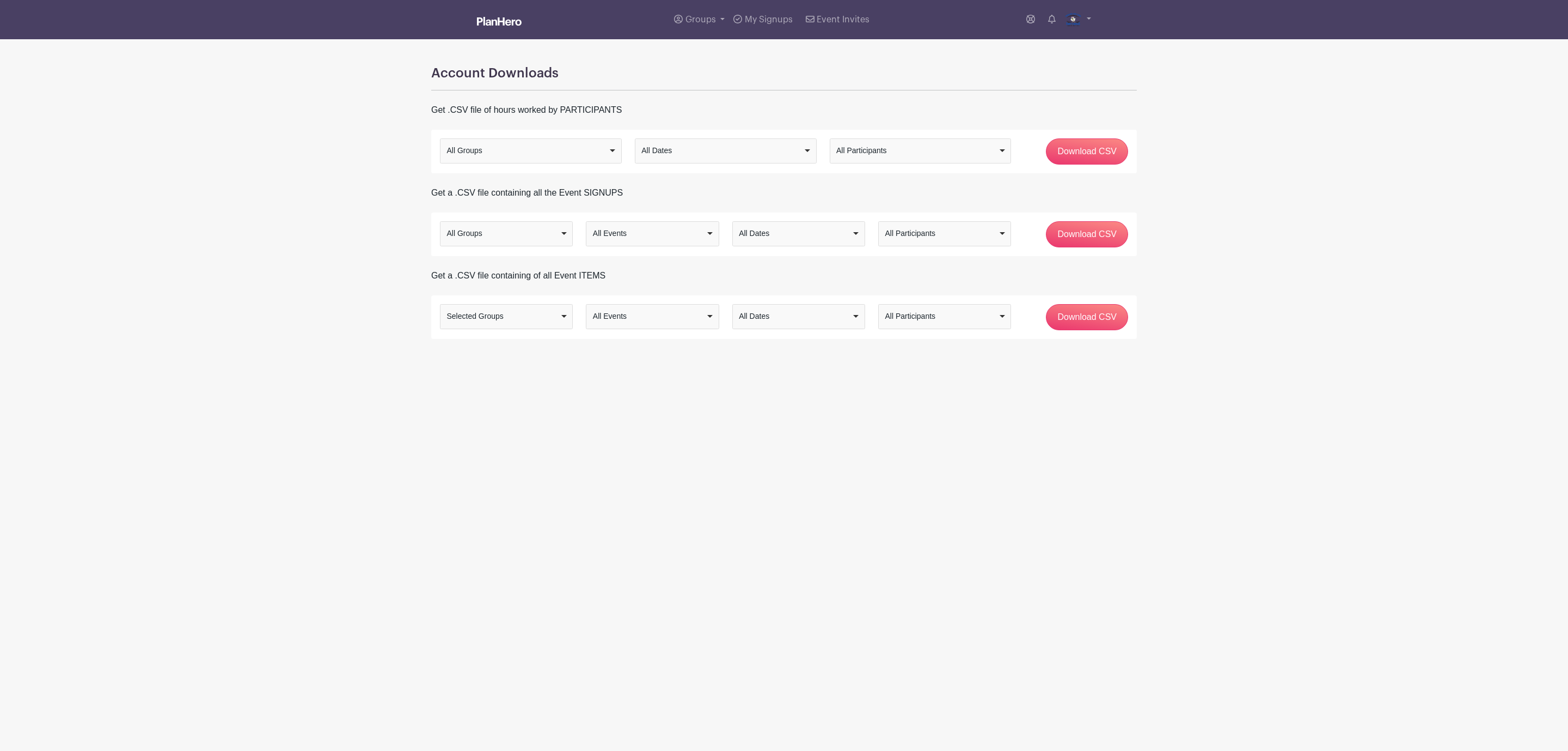
click at [789, 321] on div "All Dates" at bounding box center [795, 316] width 113 height 12
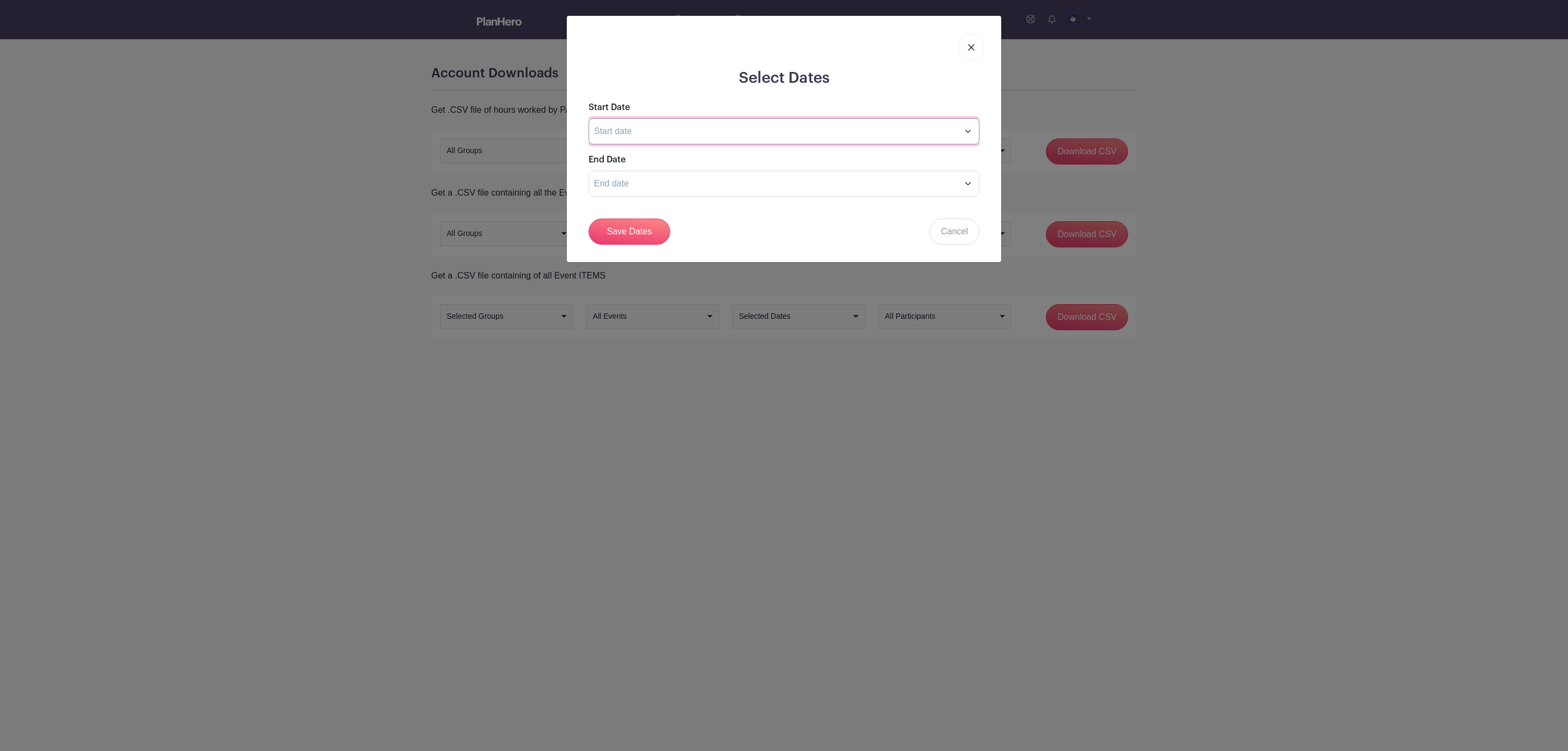
click at [670, 132] on input "text" at bounding box center [784, 131] width 391 height 26
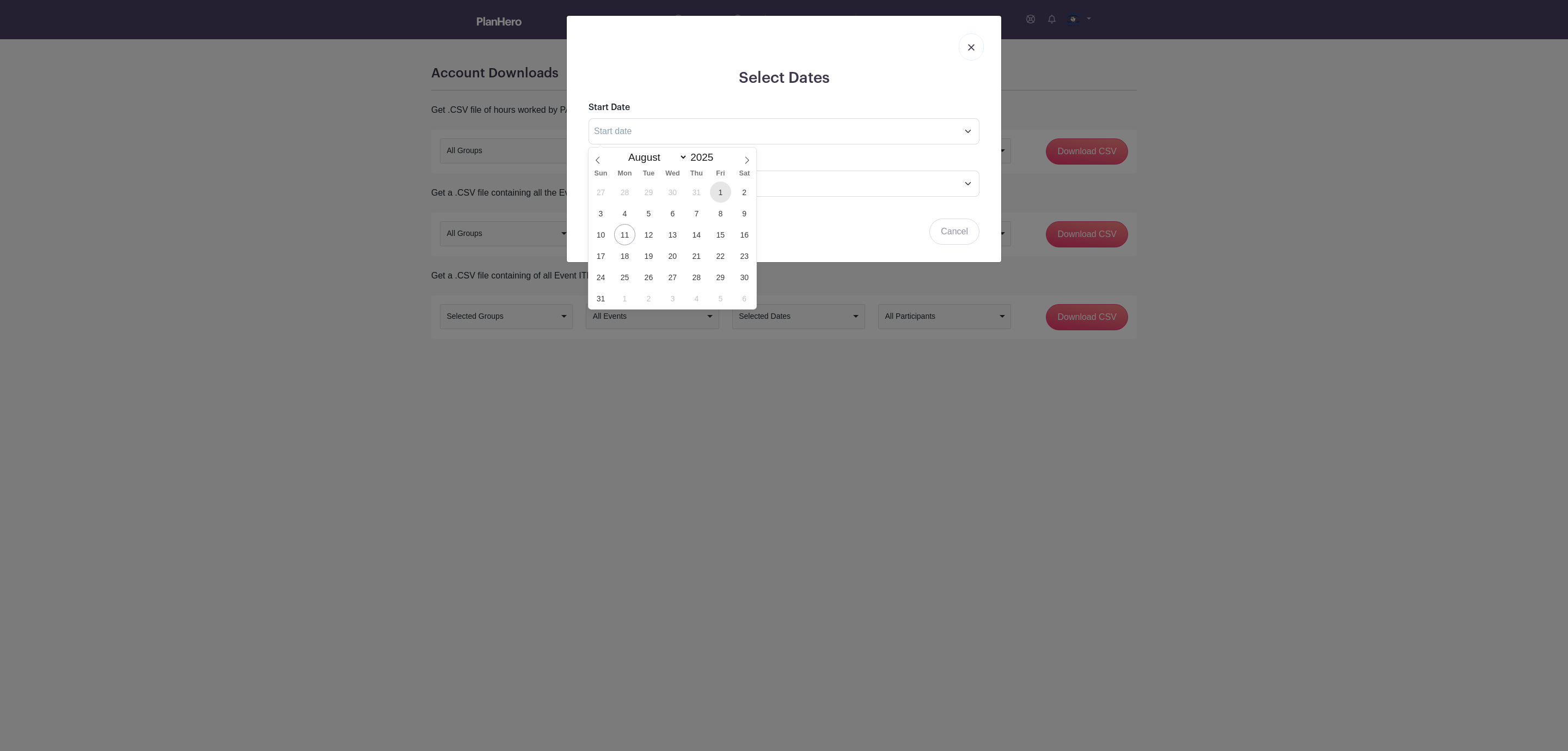
click at [727, 186] on span "1" at bounding box center [720, 192] width 21 height 21
type input "[DATE]"
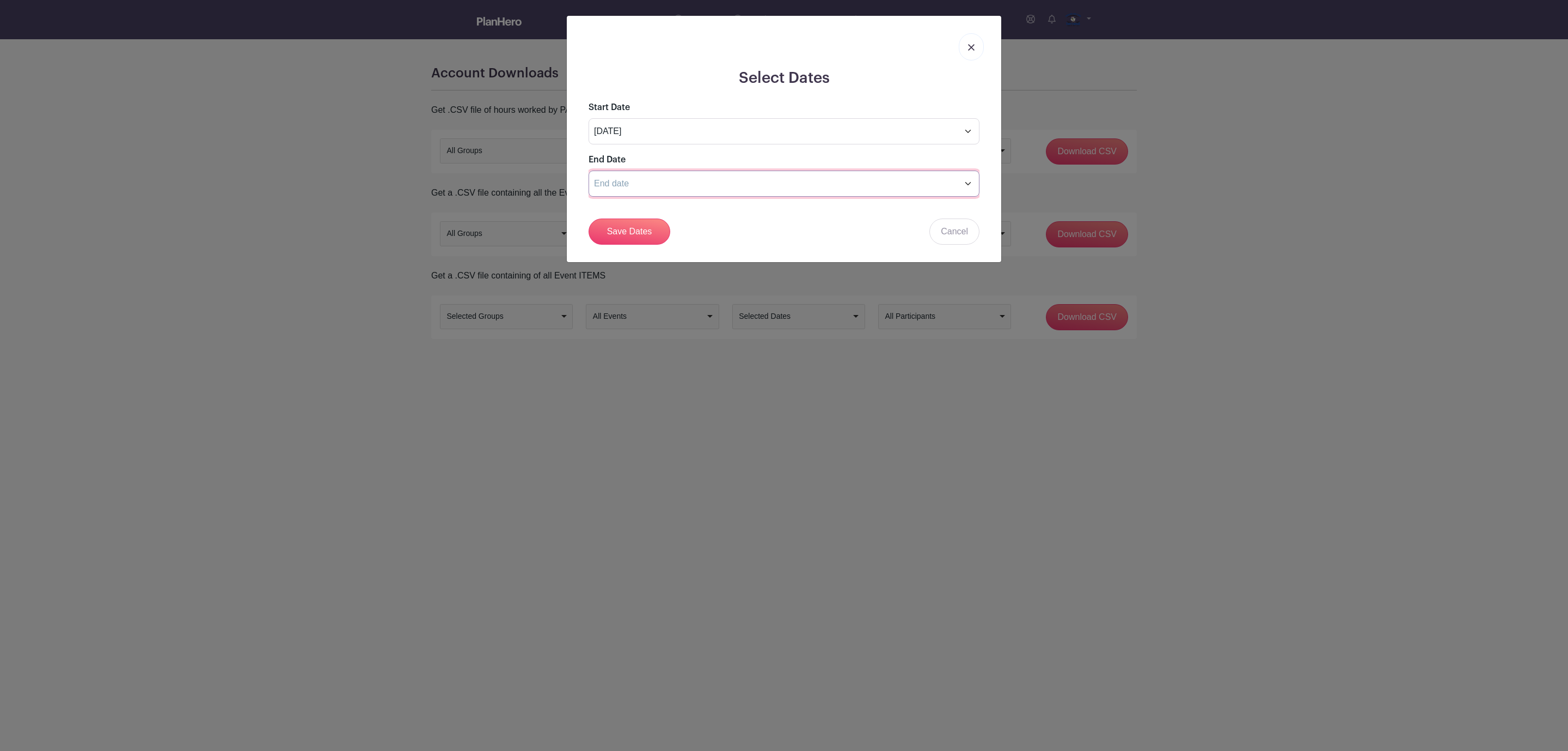
click at [730, 193] on input "text" at bounding box center [784, 183] width 391 height 26
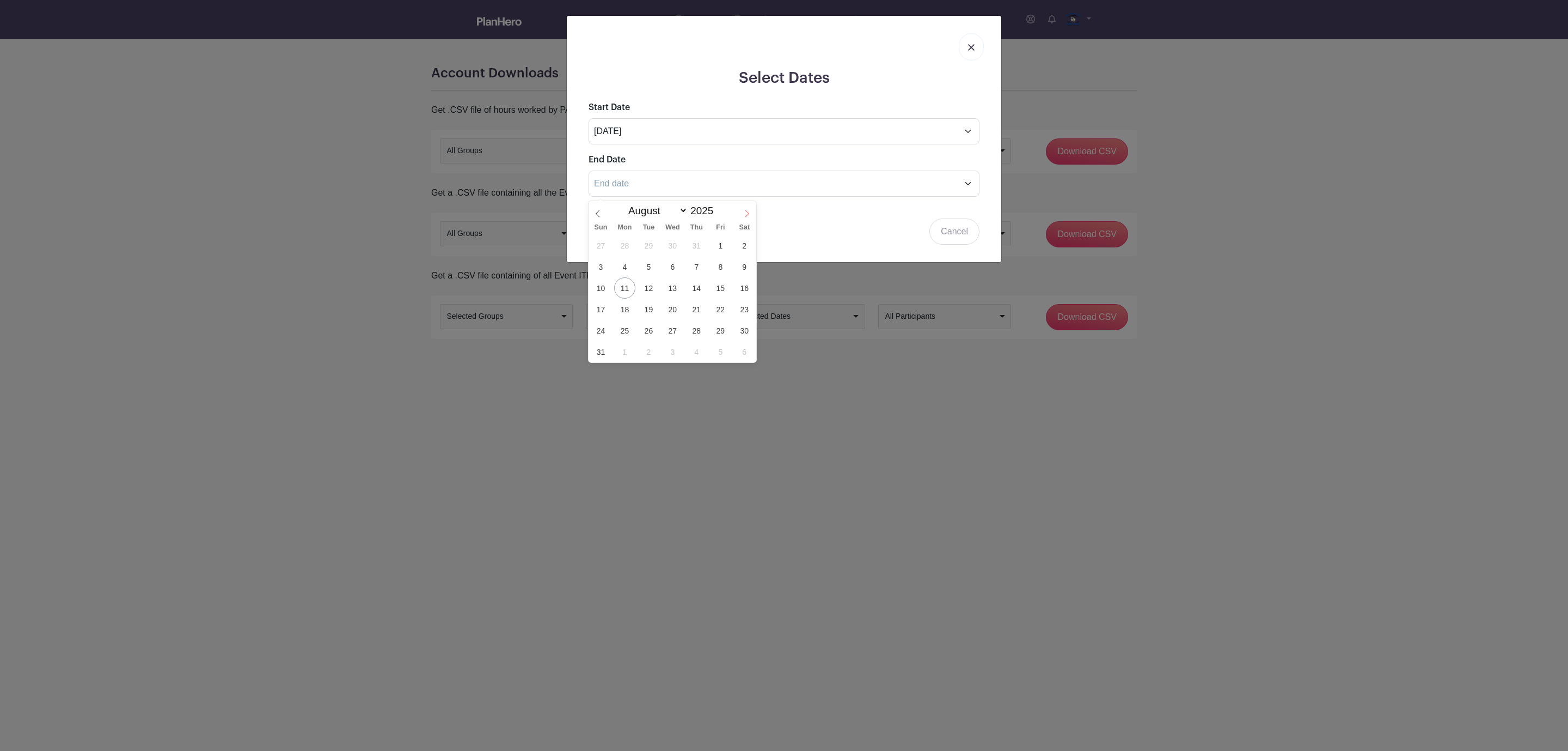
click at [747, 214] on icon at bounding box center [747, 214] width 4 height 7
select select "10"
click at [745, 263] on span "8" at bounding box center [744, 266] width 21 height 21
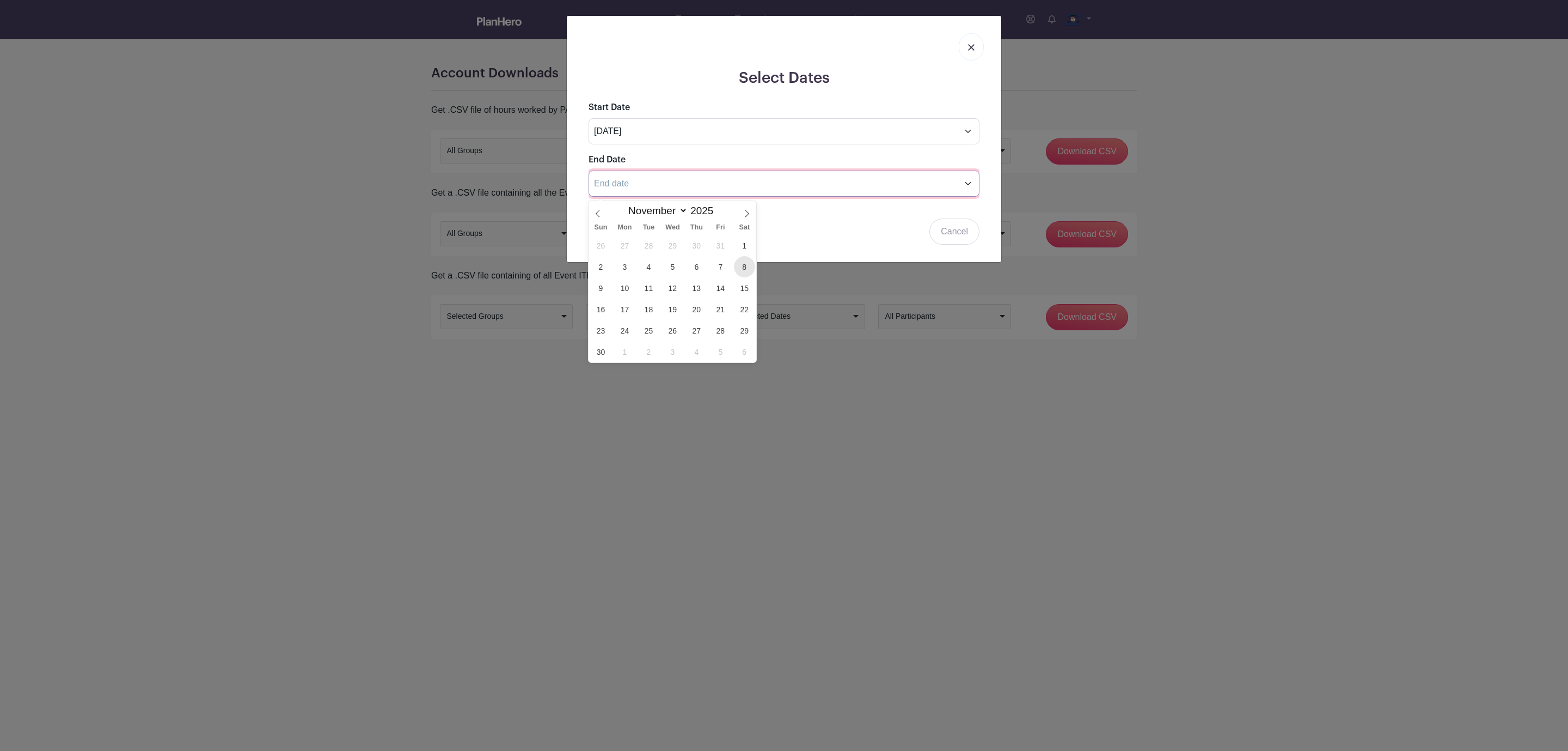
type input "[DATE]"
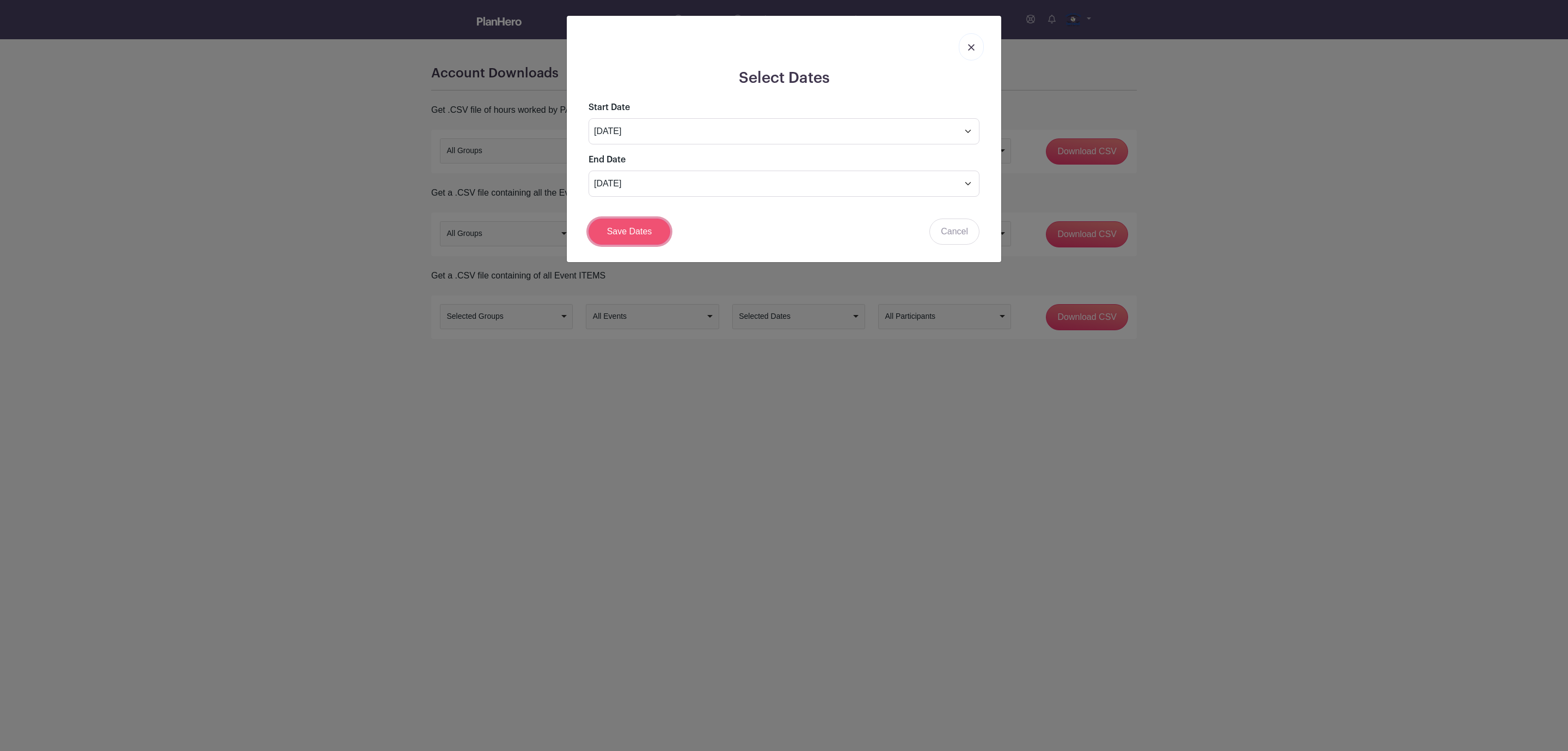
click at [619, 237] on link "Save Dates" at bounding box center [629, 231] width 82 height 26
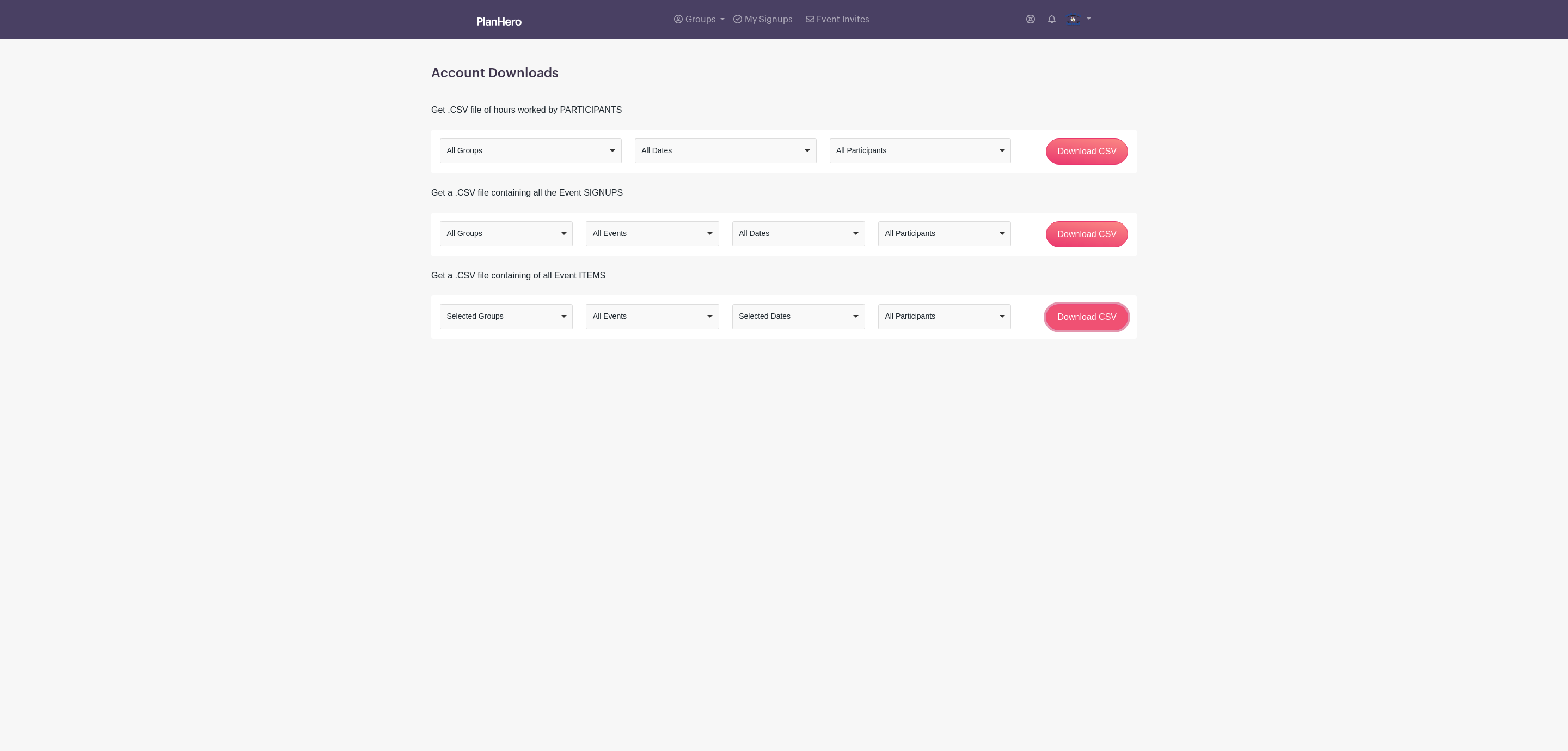
click at [1091, 319] on input "Download CSV" at bounding box center [1087, 317] width 82 height 26
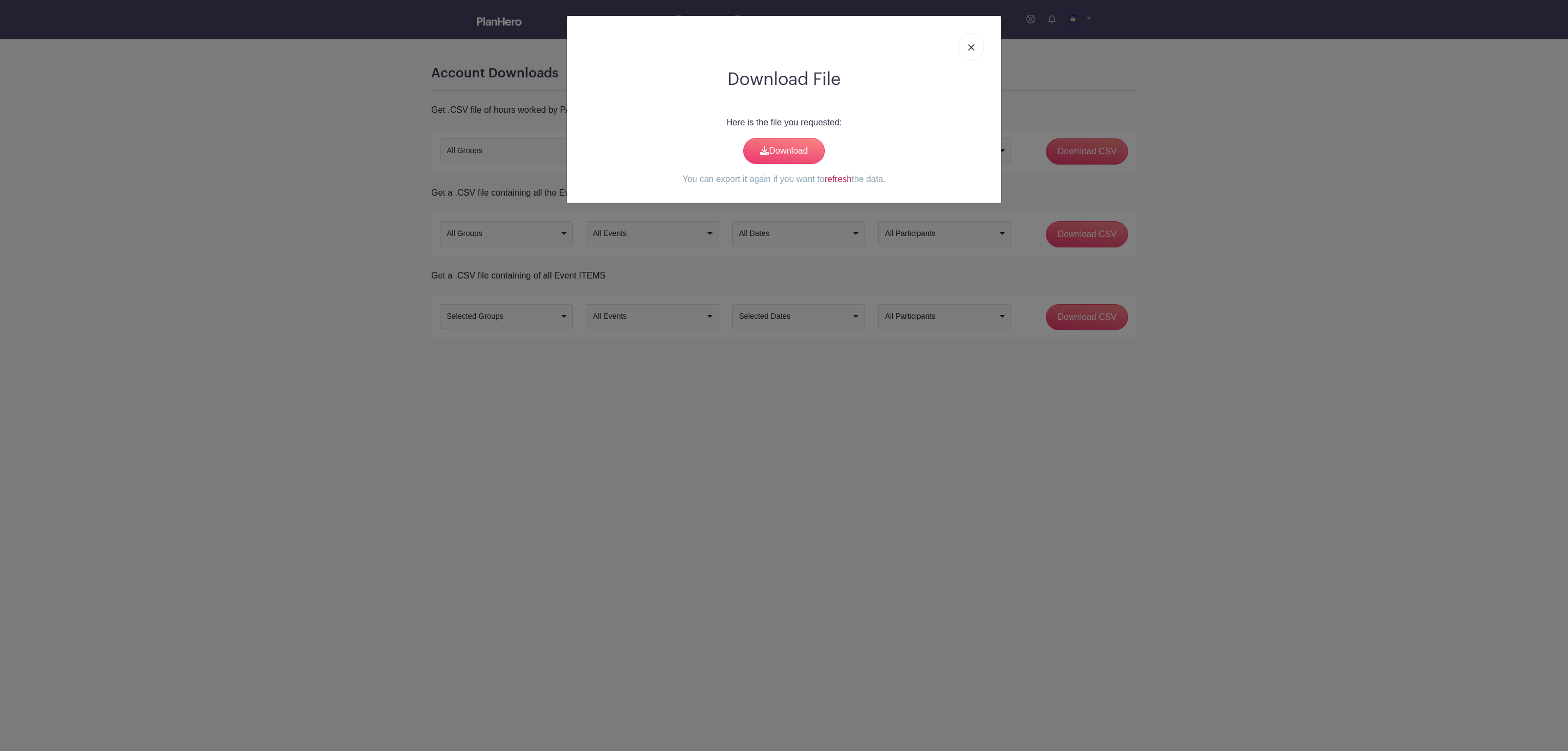
click at [843, 178] on link "refresh" at bounding box center [838, 178] width 27 height 9
click at [794, 152] on link "Download" at bounding box center [784, 150] width 82 height 26
click at [971, 48] on img at bounding box center [971, 47] width 7 height 7
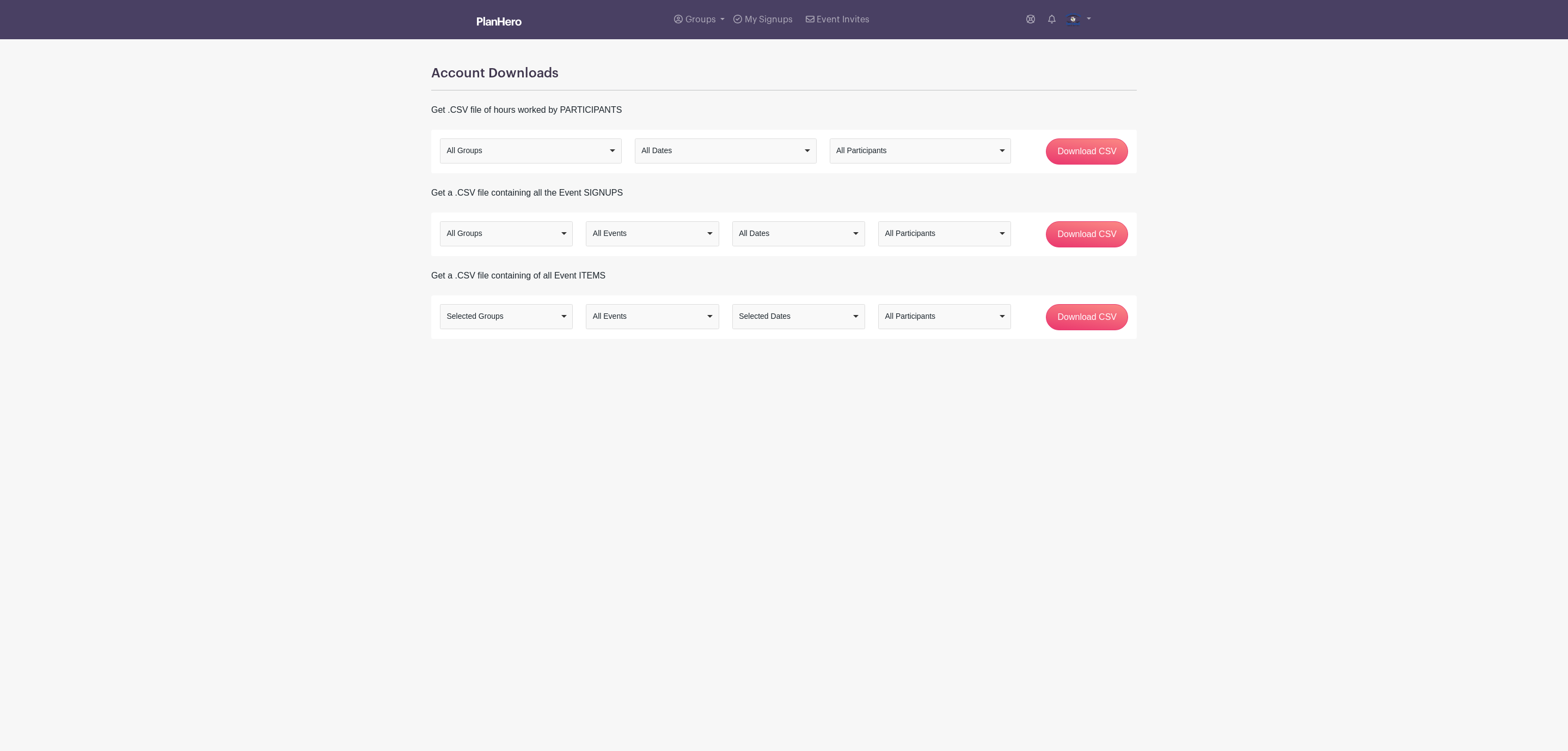
click at [554, 317] on div "Selected Groups" at bounding box center [503, 316] width 113 height 12
click at [502, 17] on img at bounding box center [499, 21] width 44 height 9
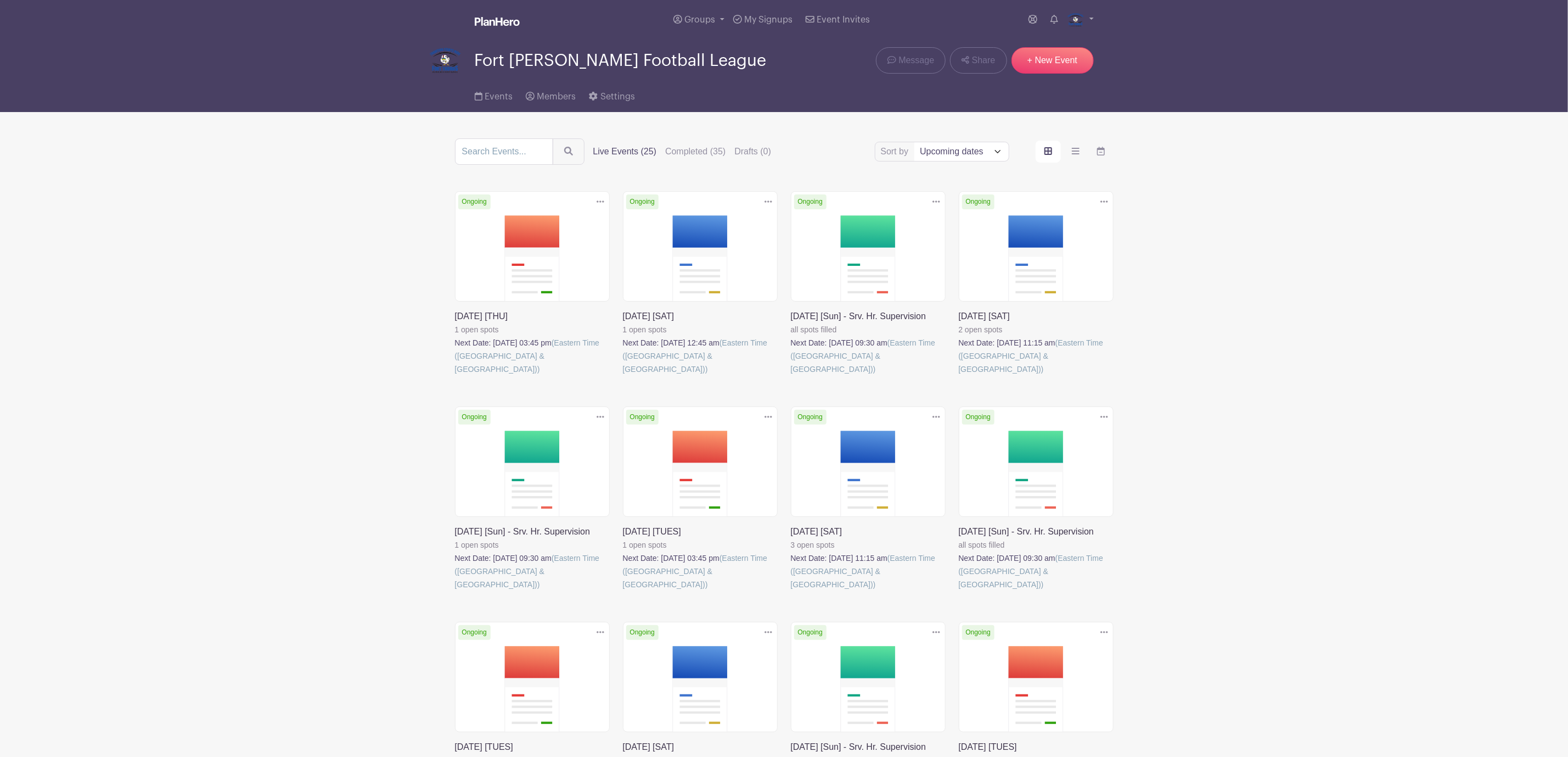
click at [455, 376] on link at bounding box center [455, 376] width 0 height 0
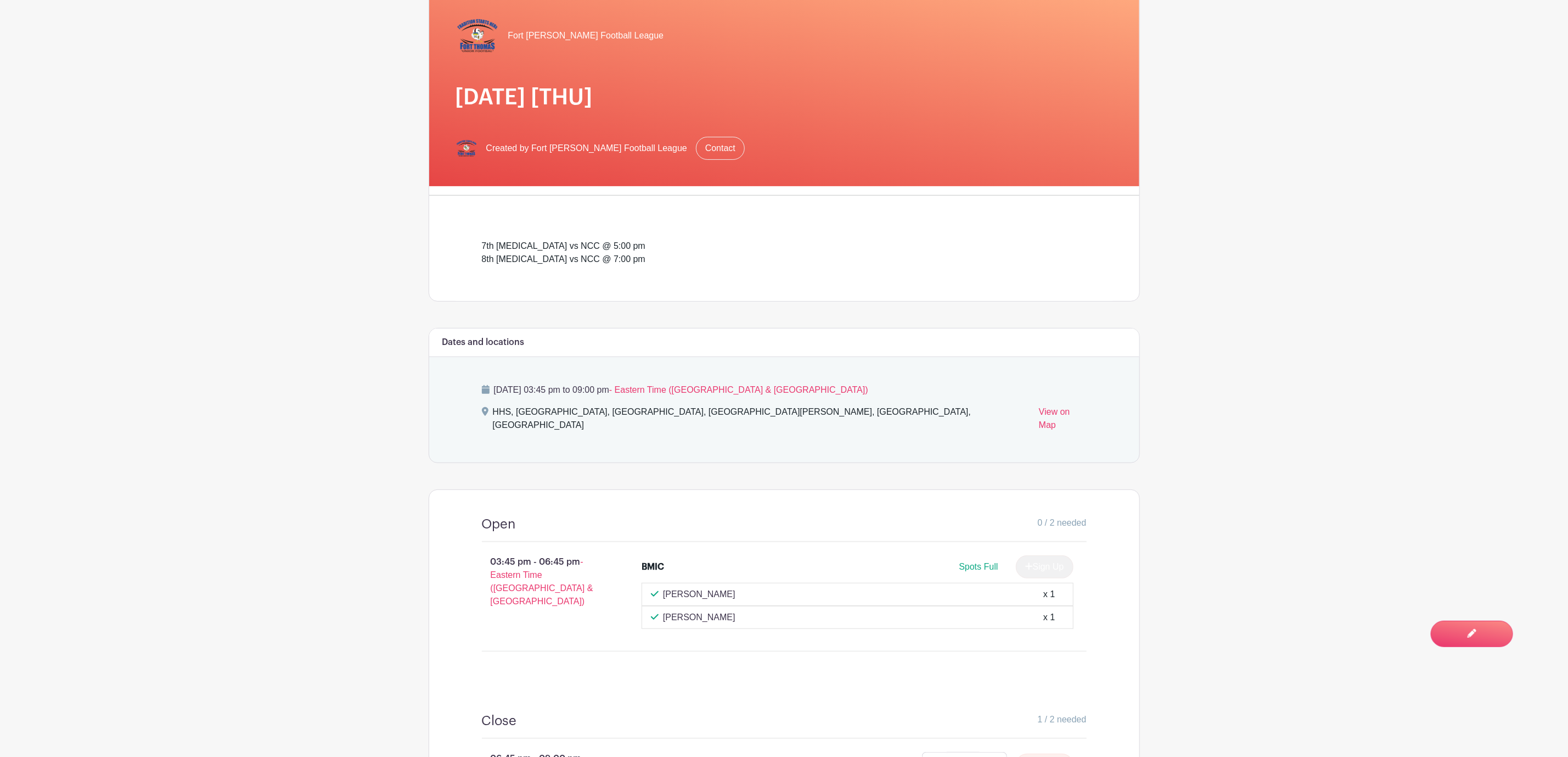
scroll to position [96, 0]
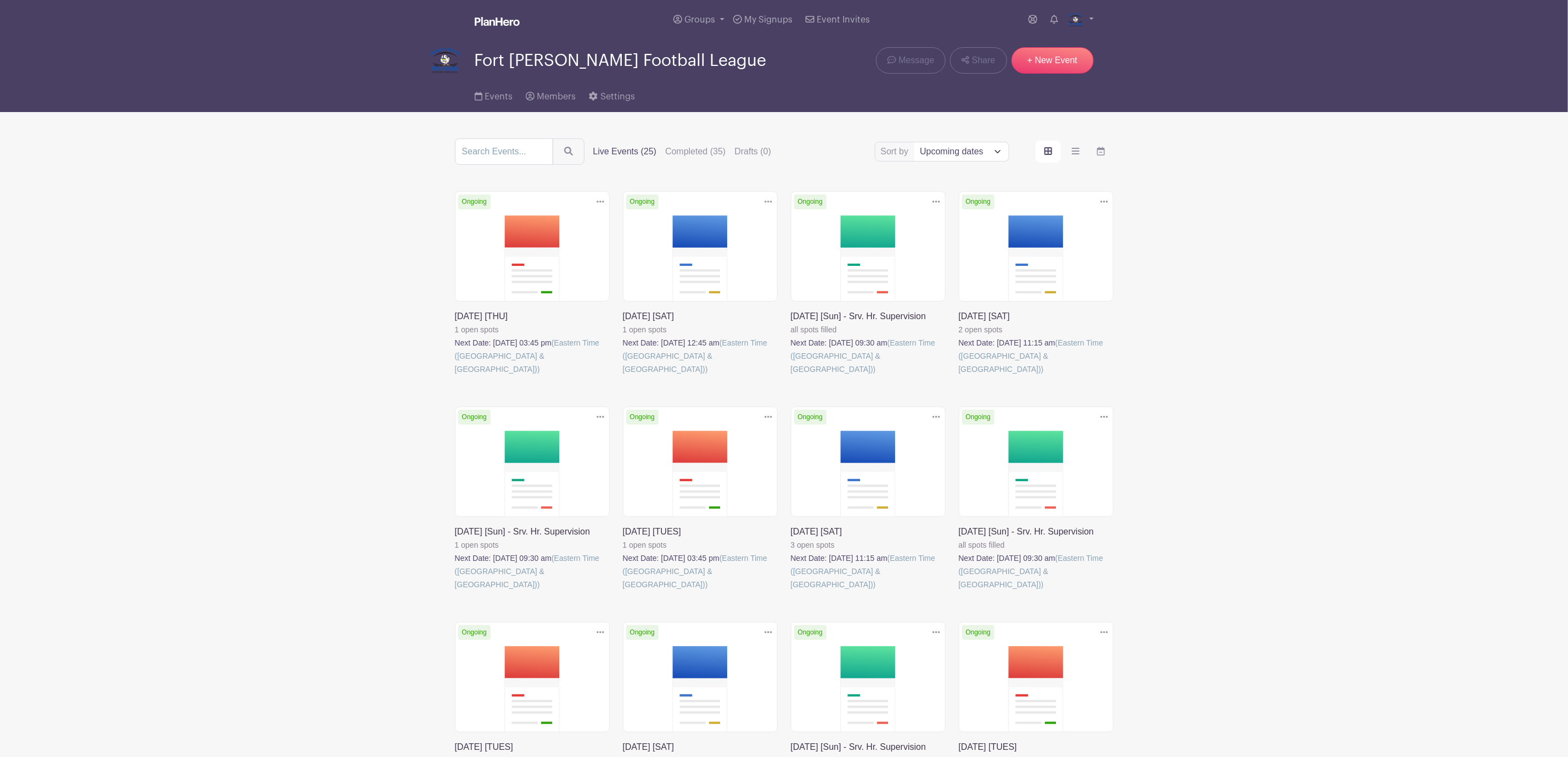
click at [623, 376] on link at bounding box center [623, 376] width 0 height 0
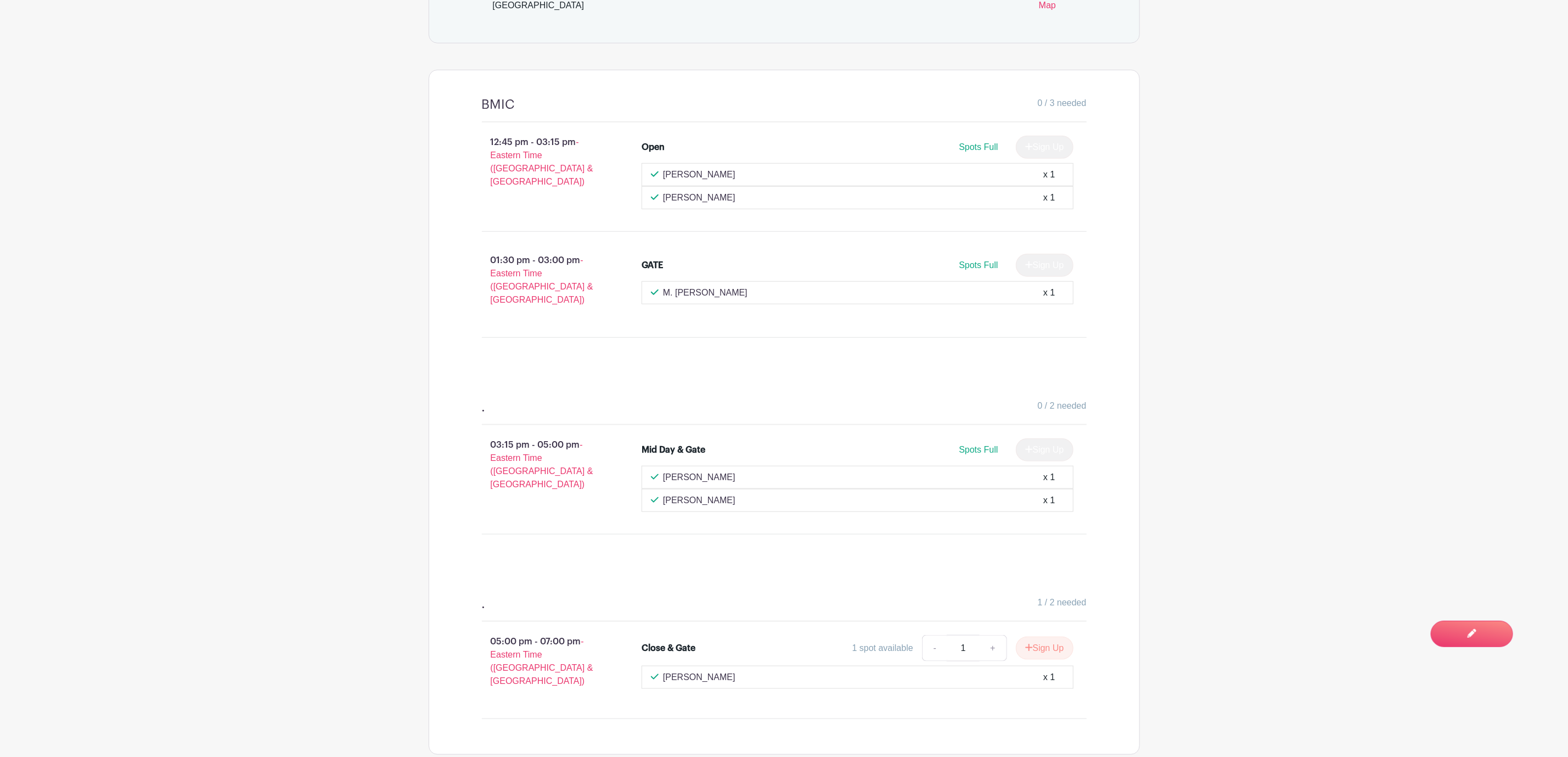
scroll to position [666, 0]
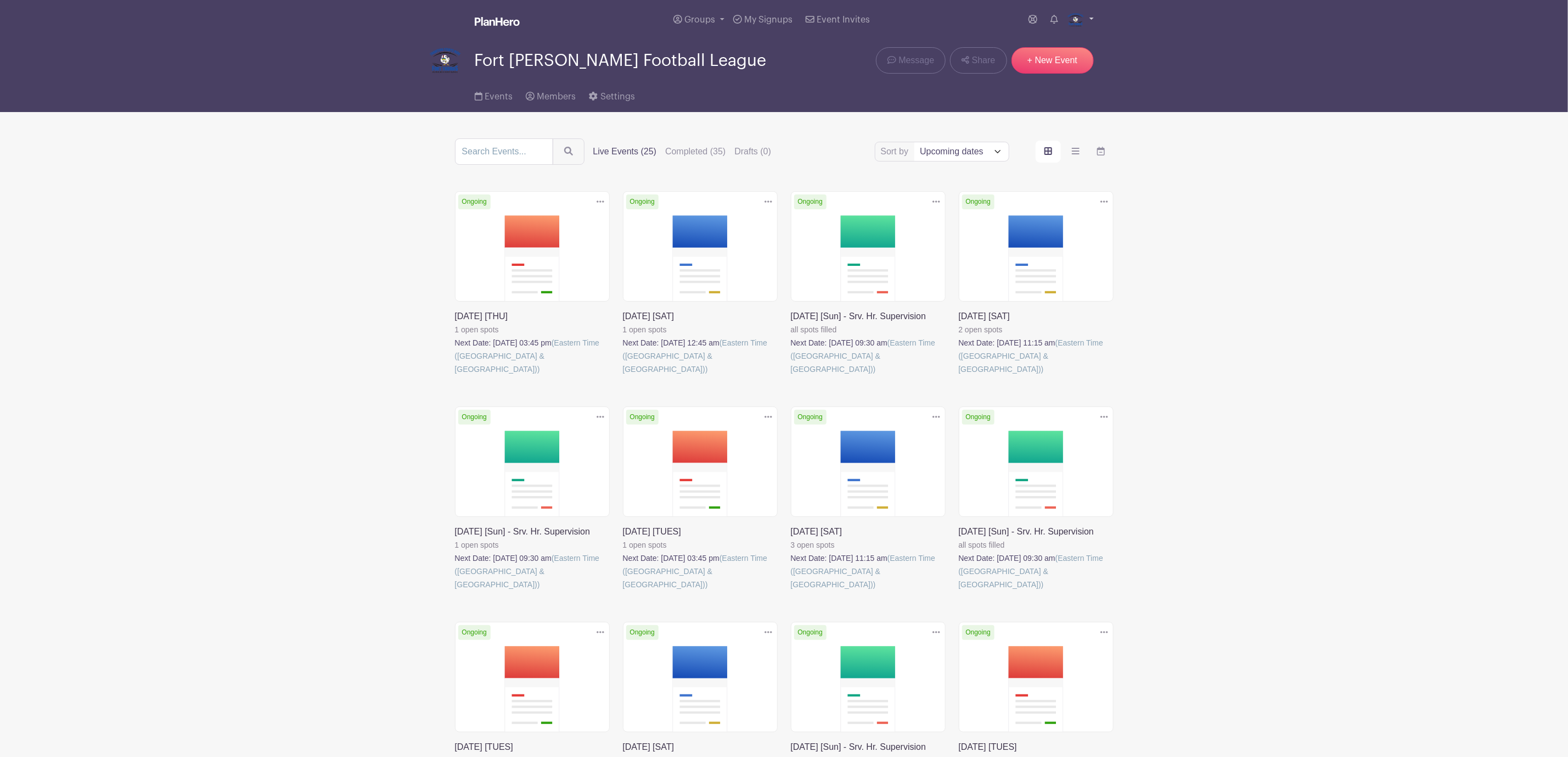
click at [1076, 20] on img at bounding box center [1076, 20] width 18 height 18
click at [1061, 58] on link "Downloads" at bounding box center [1049, 63] width 87 height 18
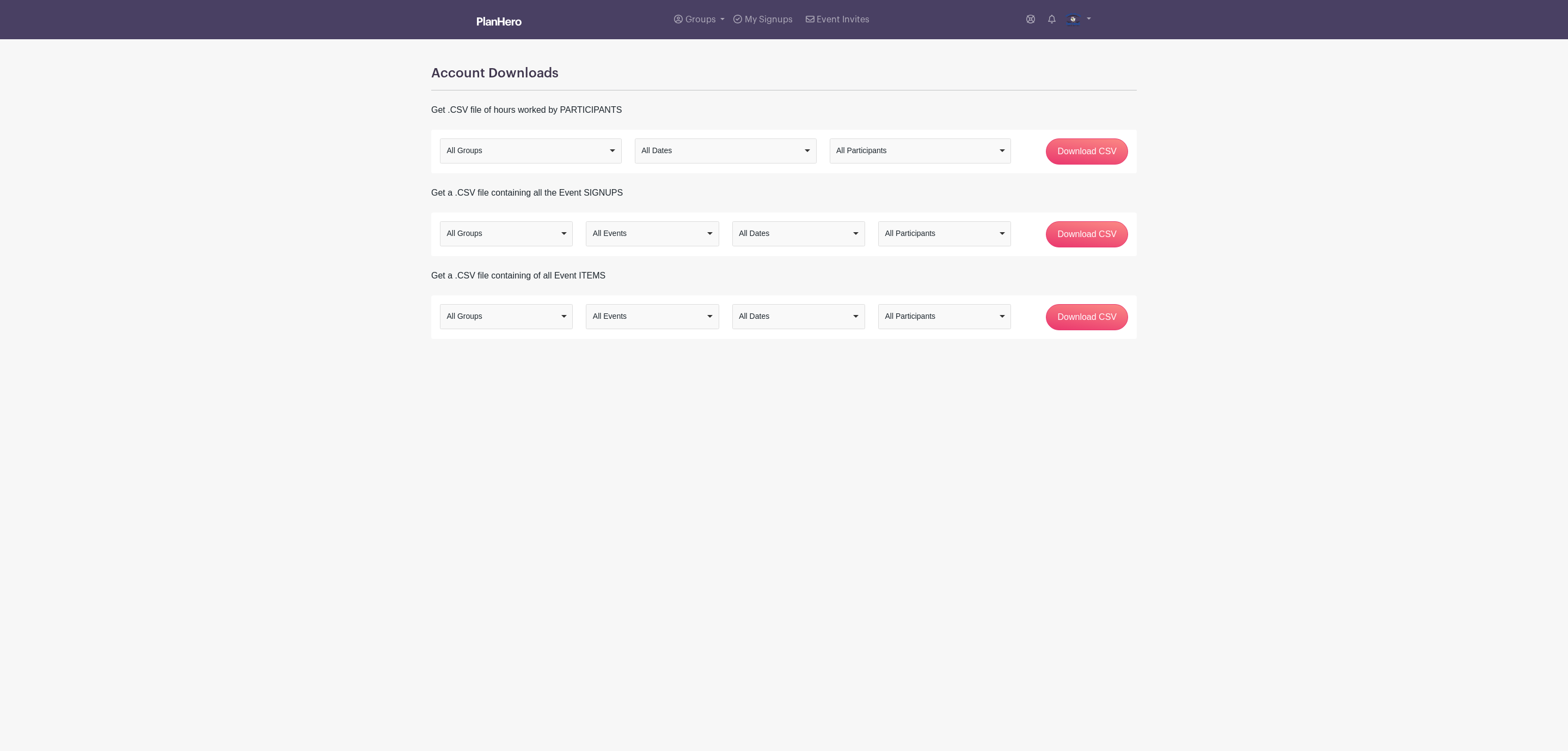
click at [562, 230] on div "All Groups" at bounding box center [506, 233] width 124 height 16
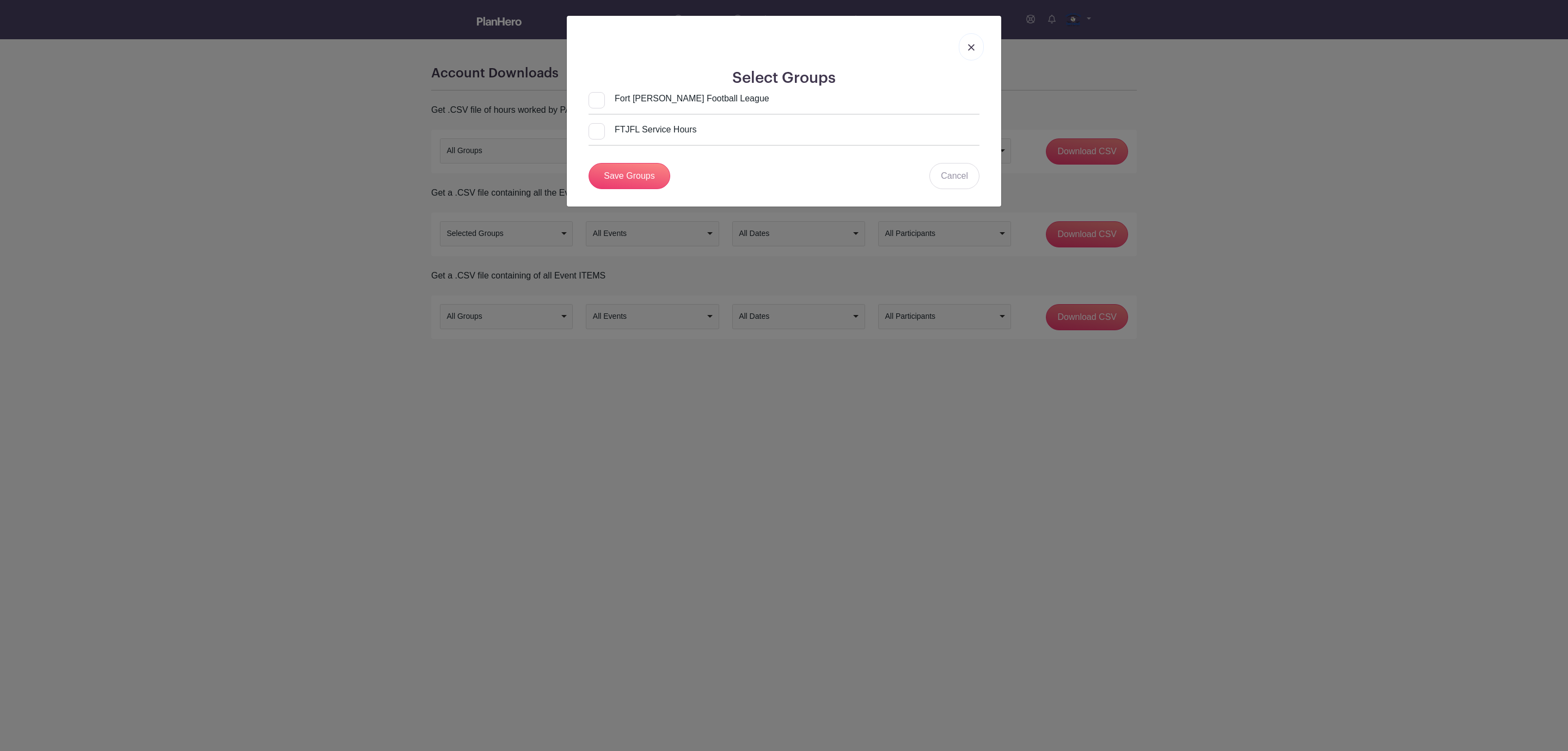
click at [682, 122] on div "Fort [PERSON_NAME] Football League FTJFL Service Hours" at bounding box center [784, 123] width 391 height 62
click at [600, 132] on input "FTJFL Service Hours" at bounding box center [643, 129] width 108 height 13
checkbox input "true"
drag, startPoint x: 590, startPoint y: 86, endPoint x: 600, endPoint y: 100, distance: 17.2
click at [592, 89] on div "Select Groups Fort [PERSON_NAME] Football League FTJFL Service Hours Save Group…" at bounding box center [784, 111] width 435 height 191
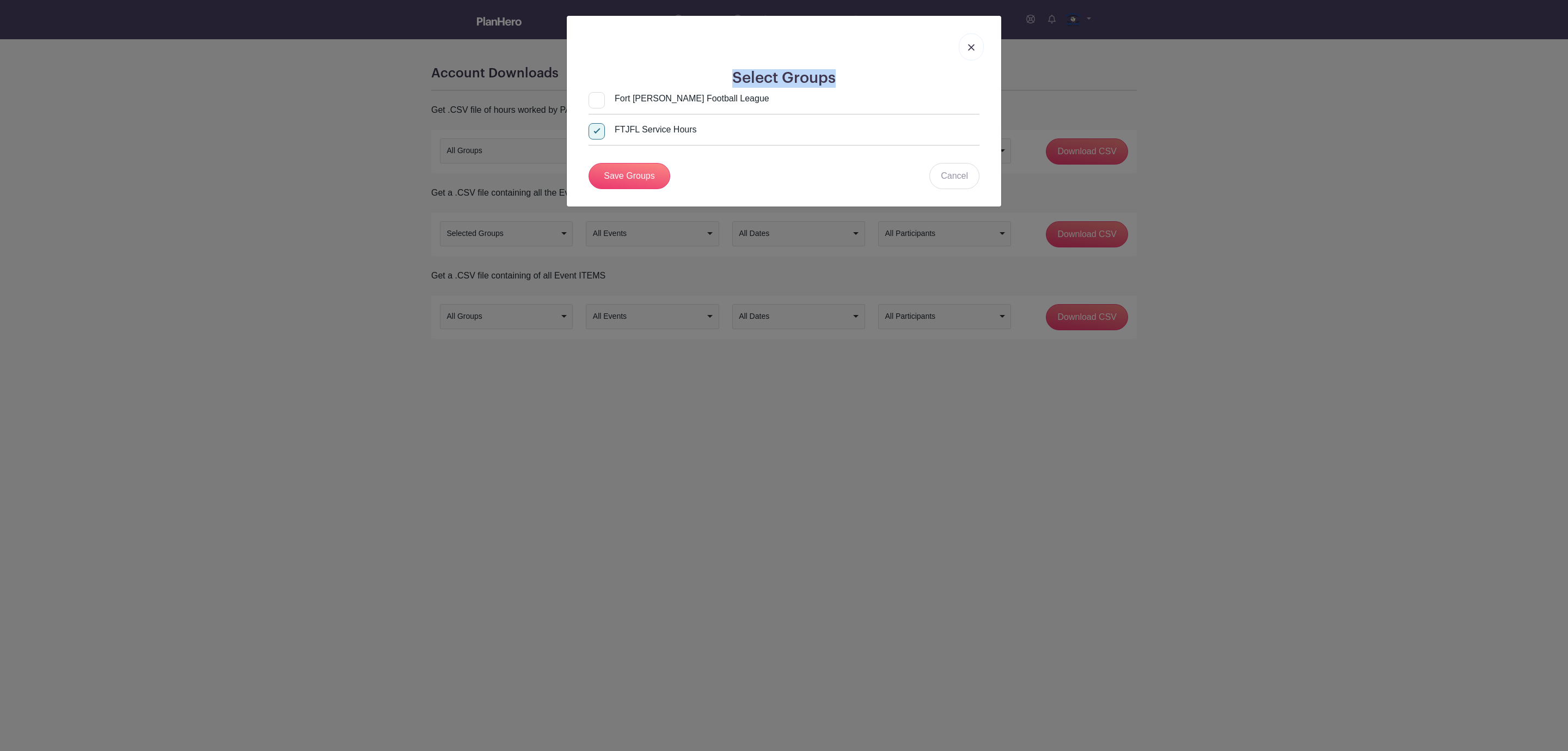
drag, startPoint x: 601, startPoint y: 104, endPoint x: 598, endPoint y: 116, distance: 12.4
click at [603, 105] on input "Fort [PERSON_NAME] Football League" at bounding box center [679, 98] width 181 height 13
checkbox input "true"
click at [596, 138] on div at bounding box center [597, 131] width 16 height 16
click at [0, 0] on input "FTJFL Service Hours" at bounding box center [0, 0] width 0 height 0
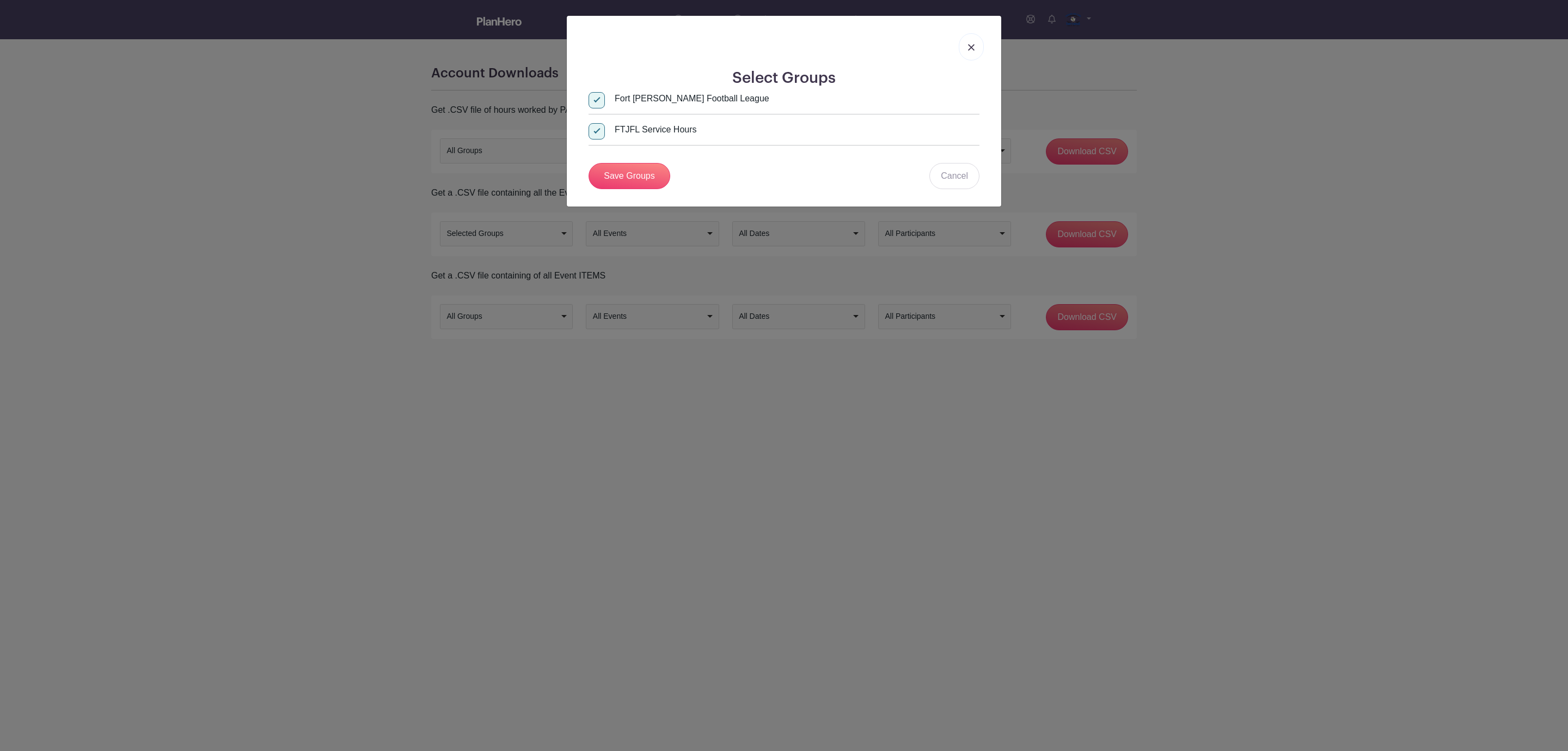
click at [596, 134] on input "FTJFL Service Hours" at bounding box center [643, 129] width 108 height 13
checkbox input "false"
click at [622, 182] on link "Save Groups" at bounding box center [629, 175] width 82 height 26
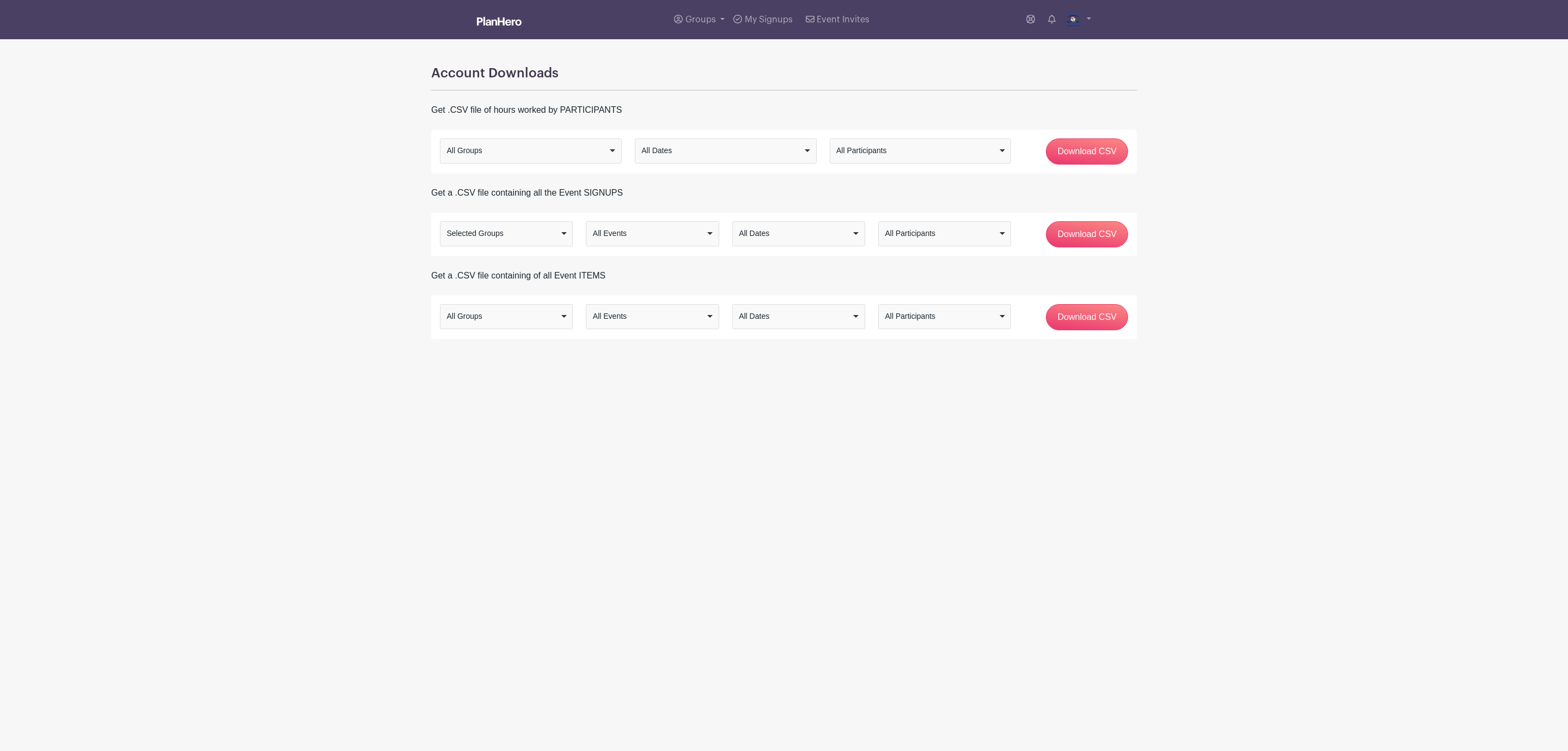
click at [681, 231] on div "All Events" at bounding box center [649, 233] width 113 height 12
click at [676, 261] on div "Account Downloads Get .CSV file of hours worked by PARTICIPANTS All Groups Sele…" at bounding box center [784, 189] width 719 height 300
click at [784, 220] on div "All Groups Selected Groups Selected Groups Selected Groups All Groups Selected …" at bounding box center [783, 234] width 705 height 44
click at [780, 234] on div "All Dates" at bounding box center [795, 233] width 113 height 12
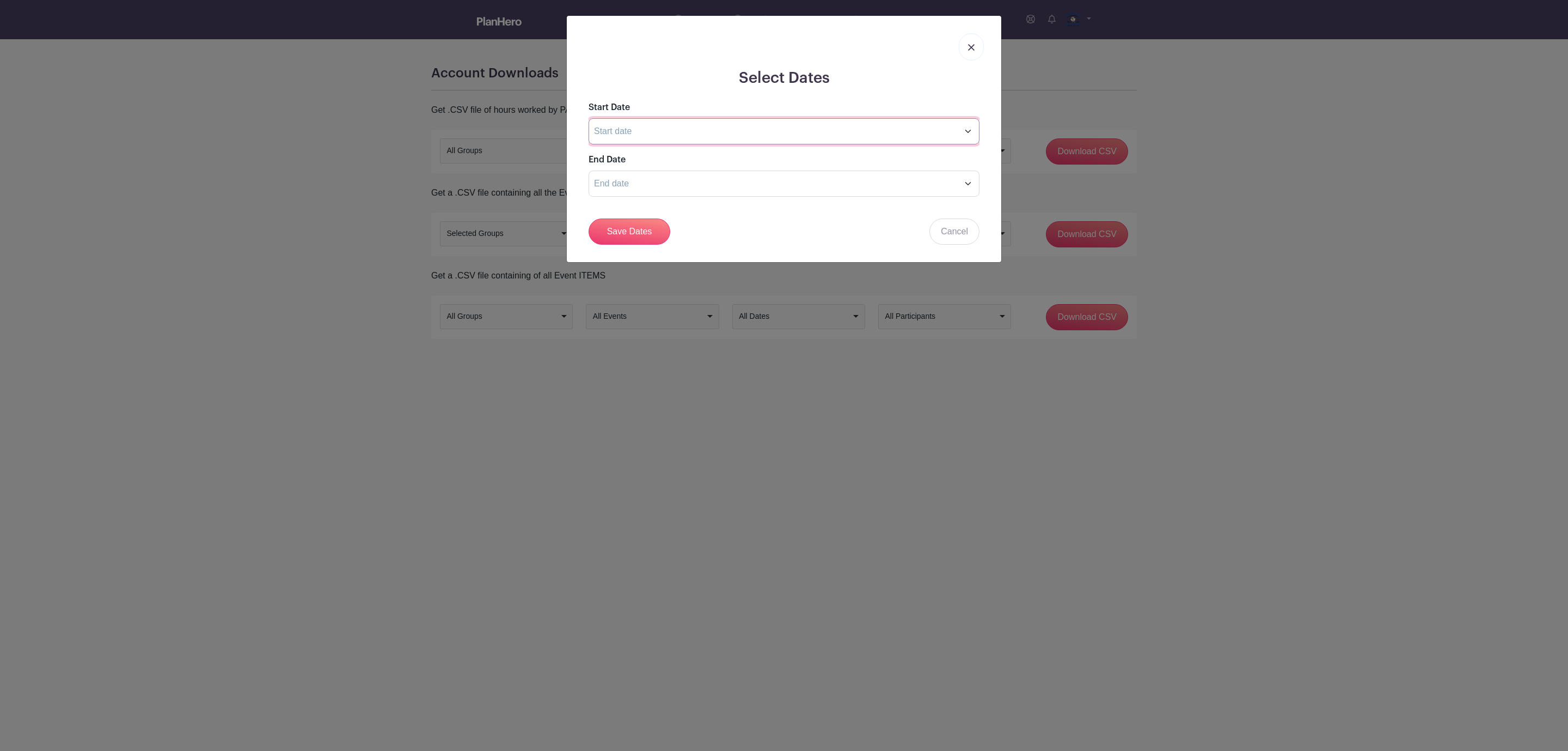
click at [667, 130] on input "text" at bounding box center [784, 131] width 391 height 26
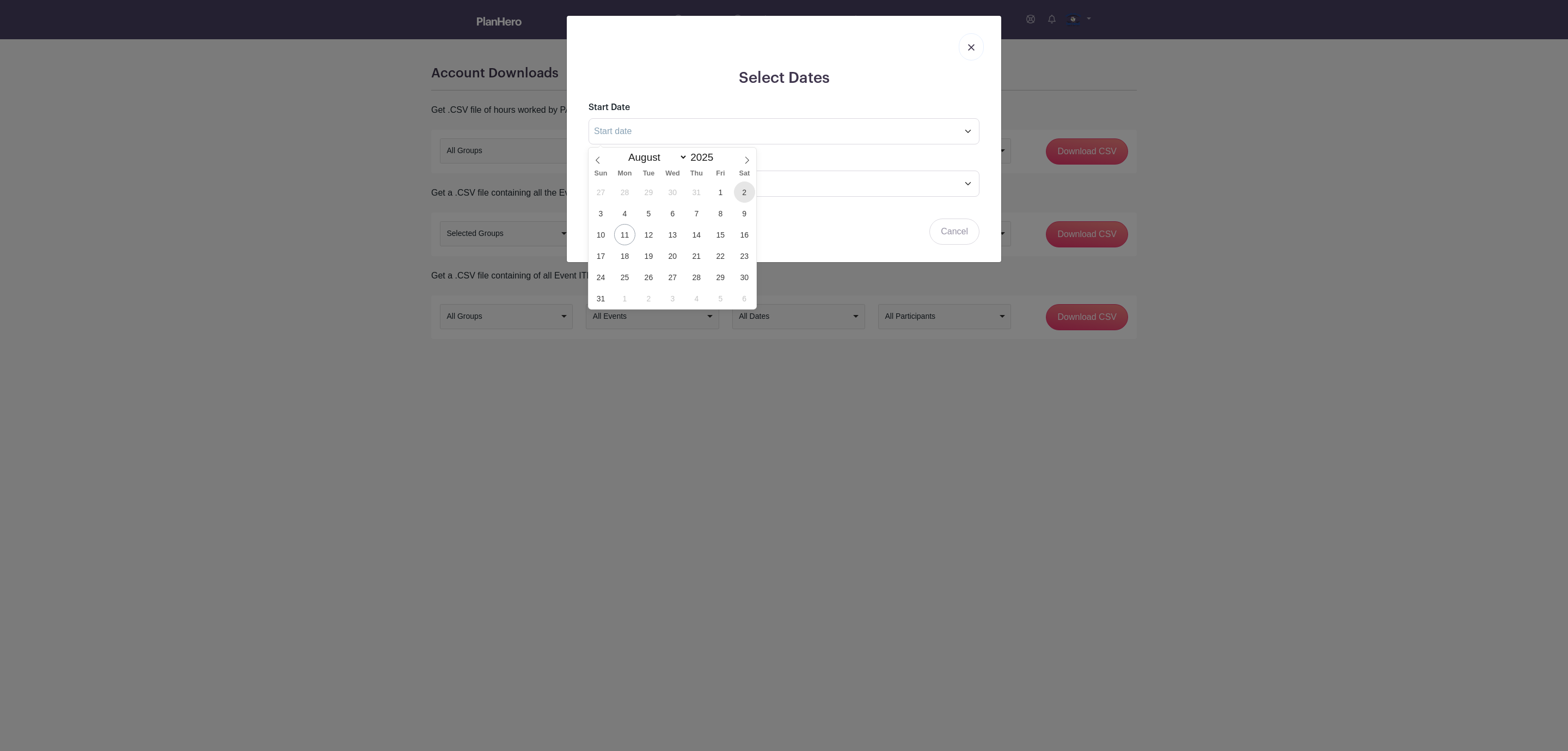
click at [751, 193] on span "2" at bounding box center [744, 192] width 21 height 21
type input "[DATE]"
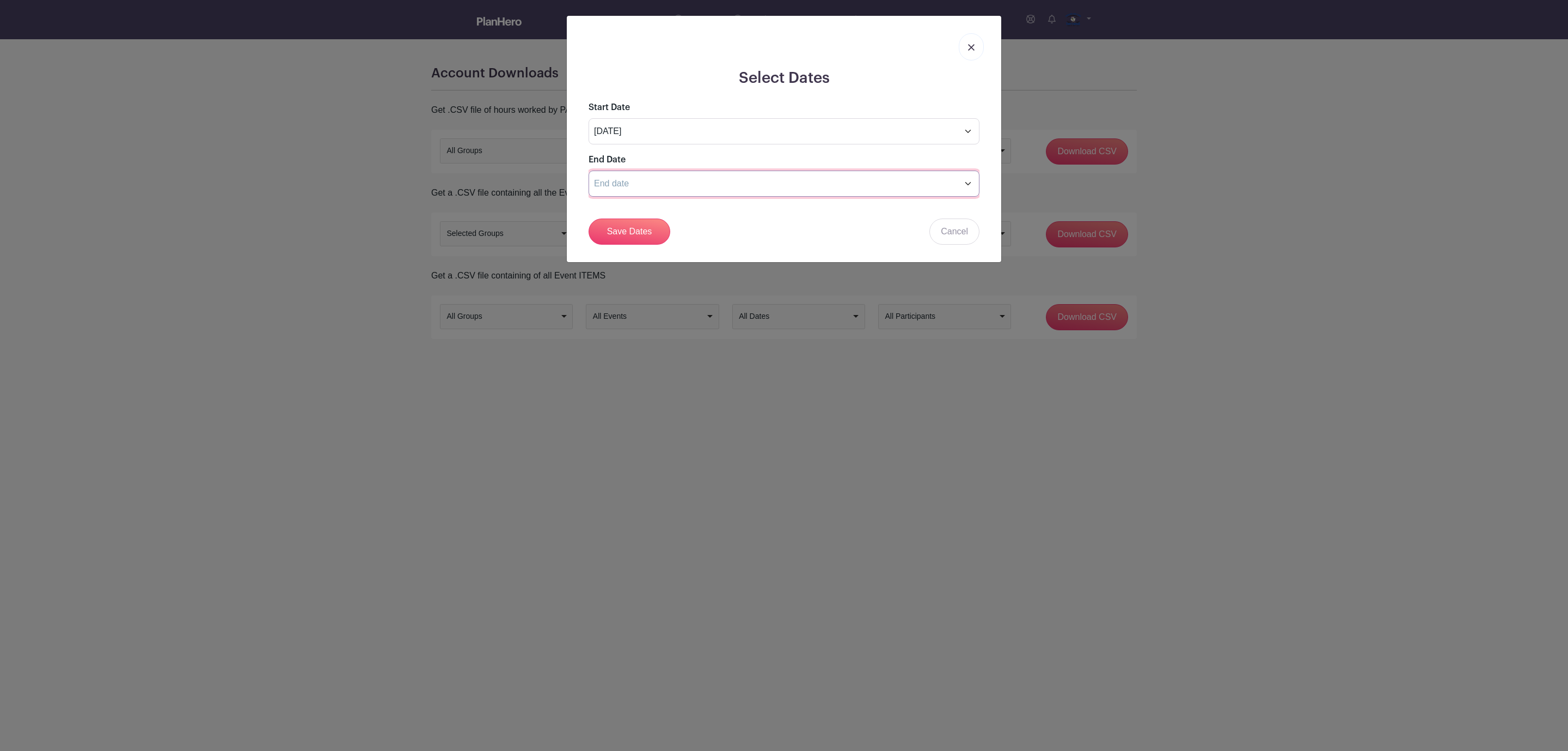
click at [772, 183] on input "text" at bounding box center [784, 183] width 391 height 26
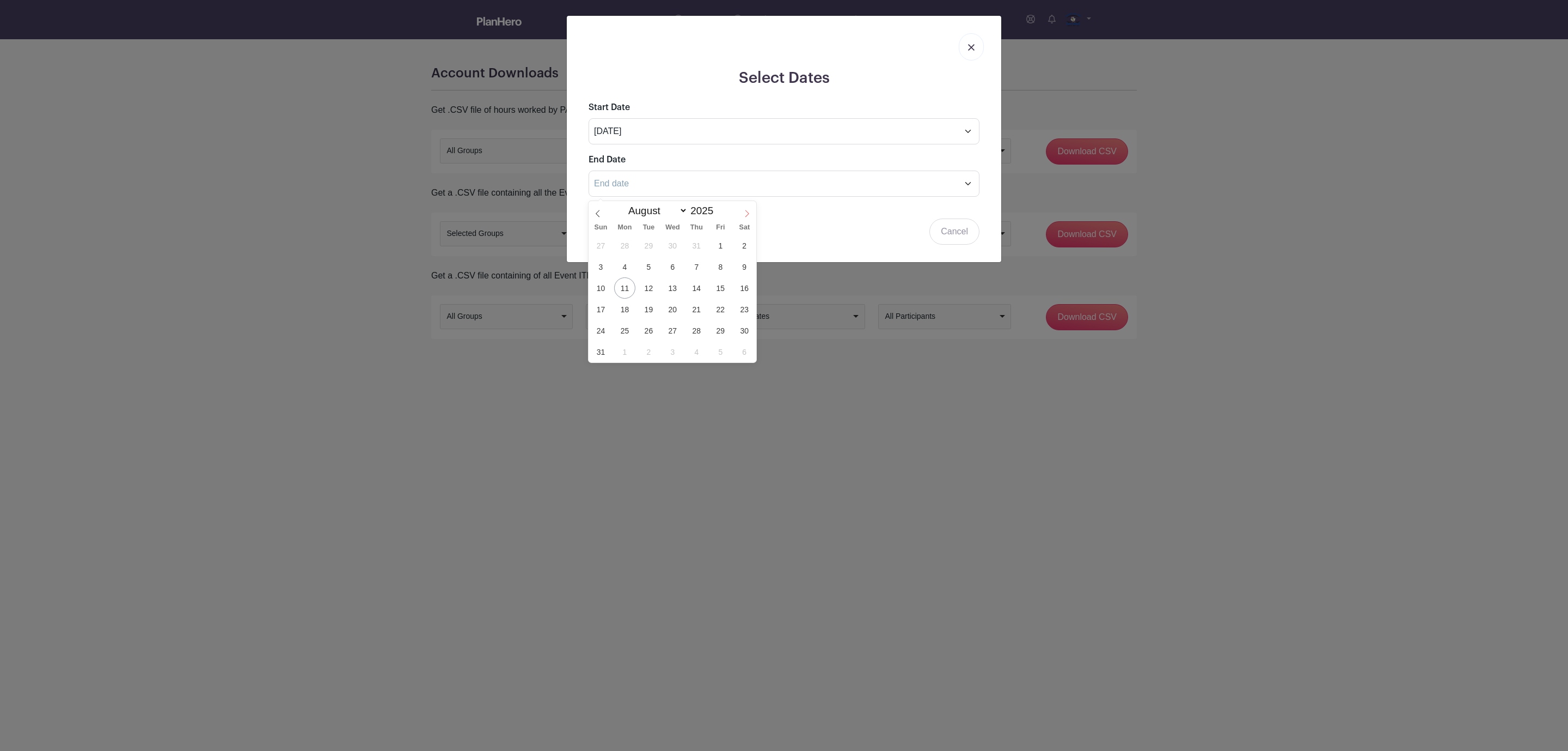
click at [750, 214] on icon at bounding box center [747, 213] width 8 height 8
click at [601, 213] on icon at bounding box center [598, 213] width 8 height 8
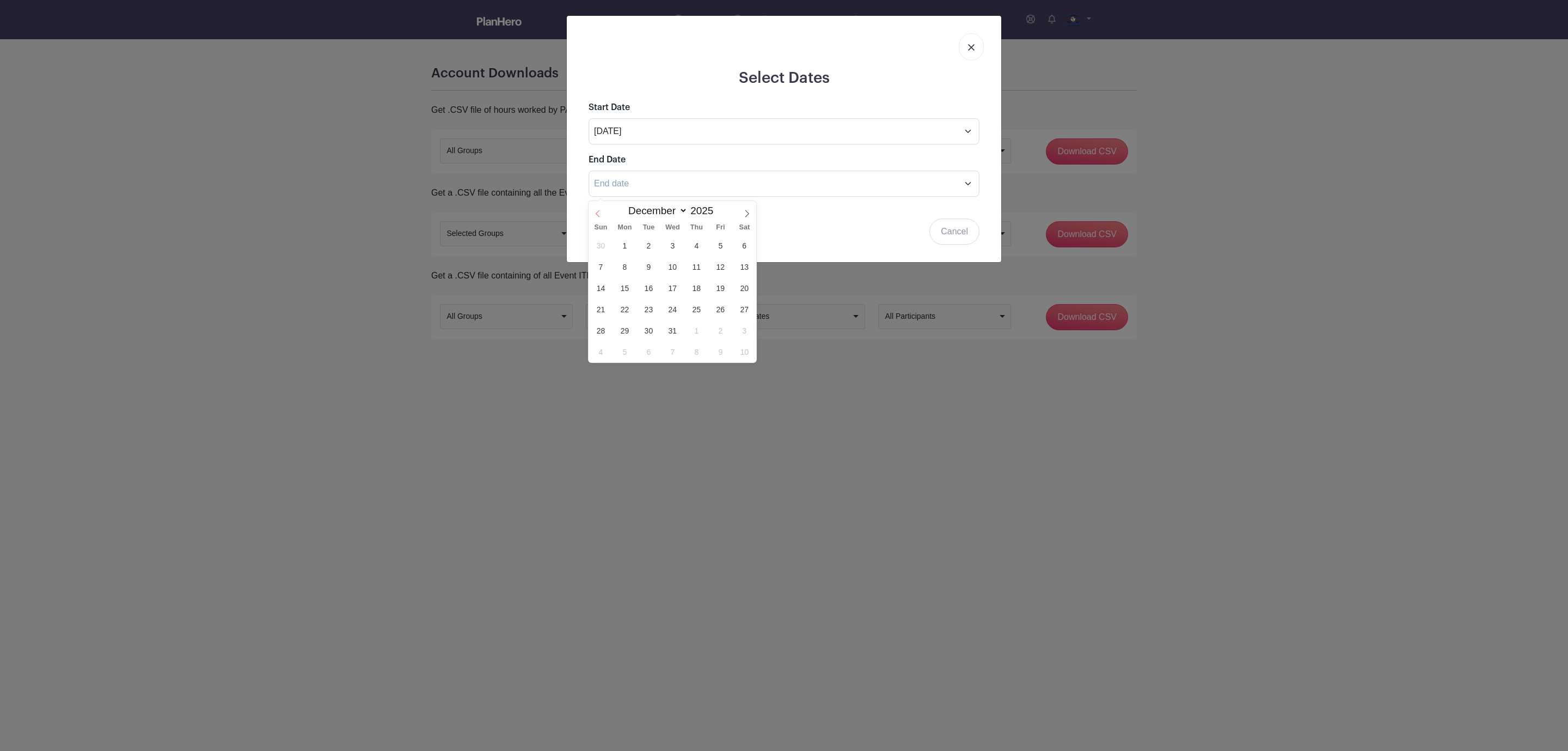
select select "10"
click at [741, 270] on span "8" at bounding box center [744, 266] width 21 height 21
type input "[DATE]"
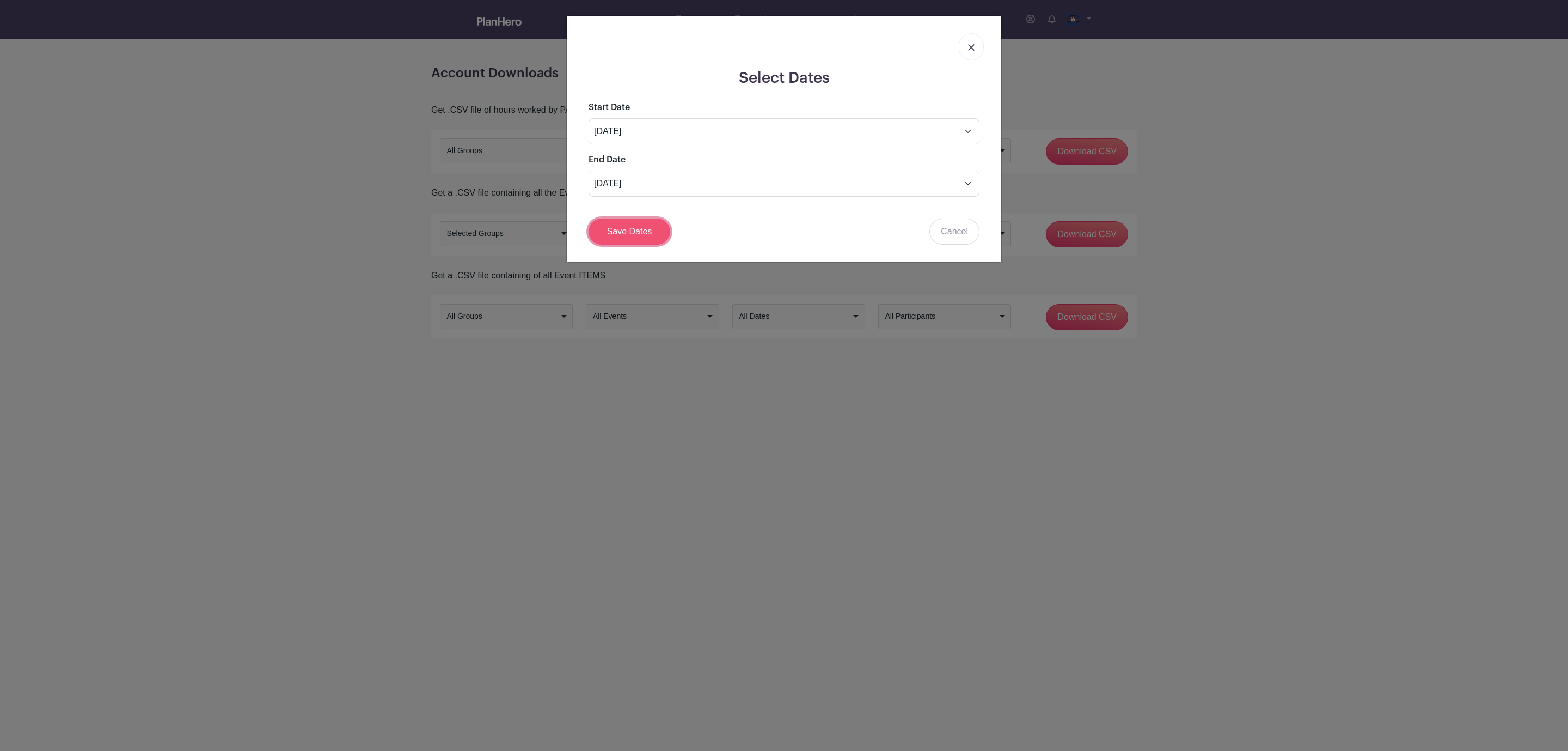
click at [634, 241] on link "Save Dates" at bounding box center [629, 231] width 82 height 26
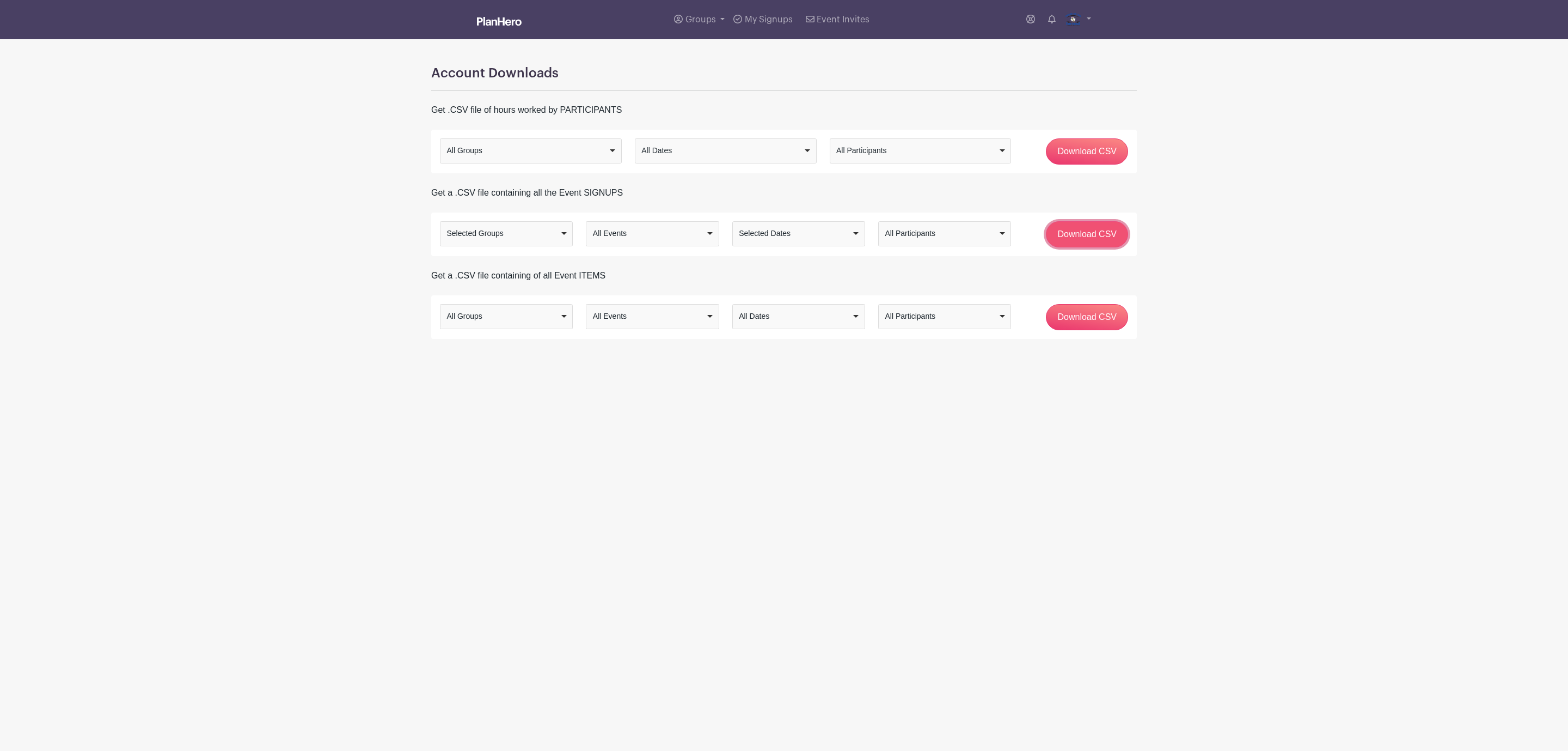
click at [1085, 234] on input "Download CSV" at bounding box center [1087, 234] width 82 height 26
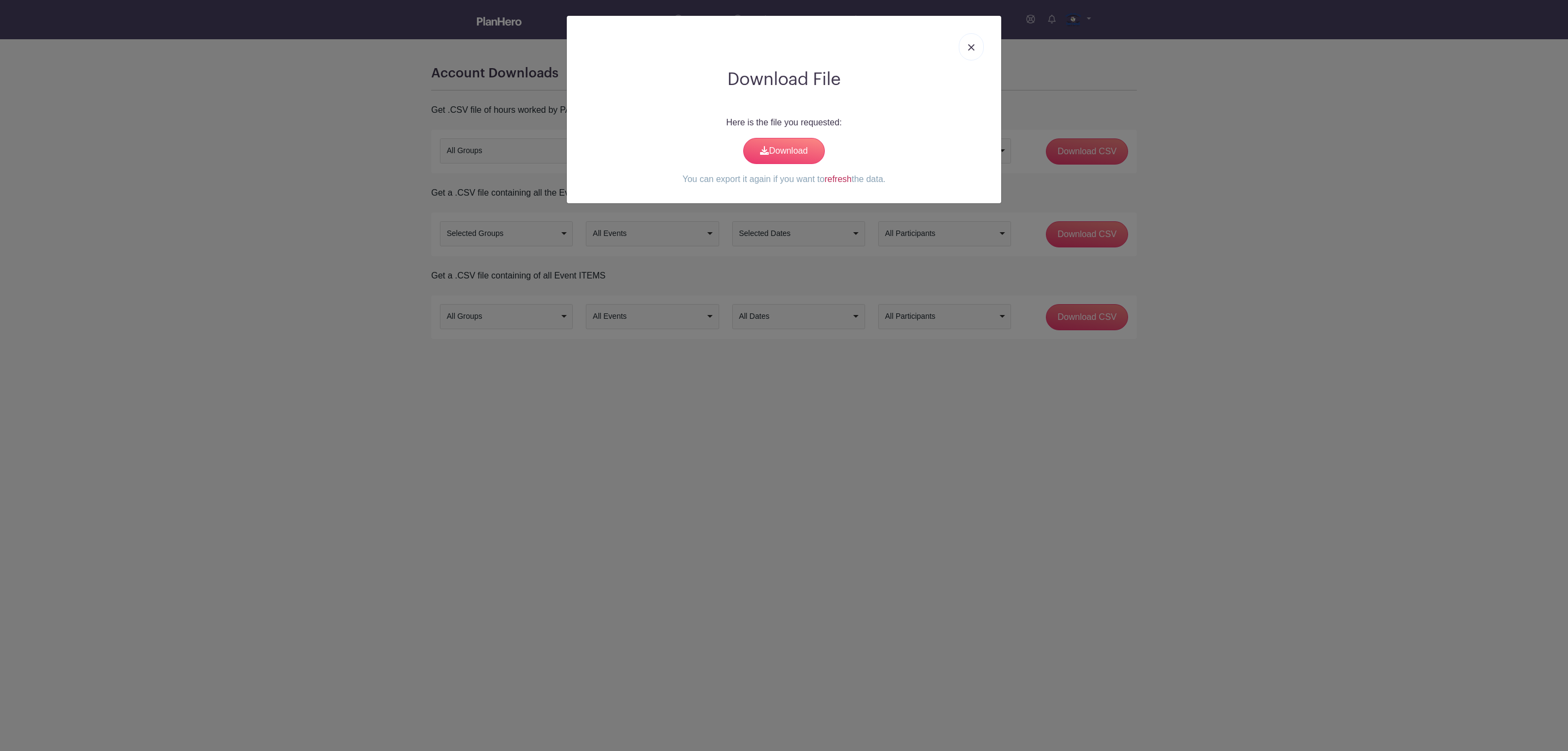
click at [839, 182] on link "refresh" at bounding box center [838, 178] width 27 height 9
click at [794, 153] on link "Download" at bounding box center [784, 150] width 82 height 26
click at [971, 48] on img at bounding box center [971, 47] width 7 height 7
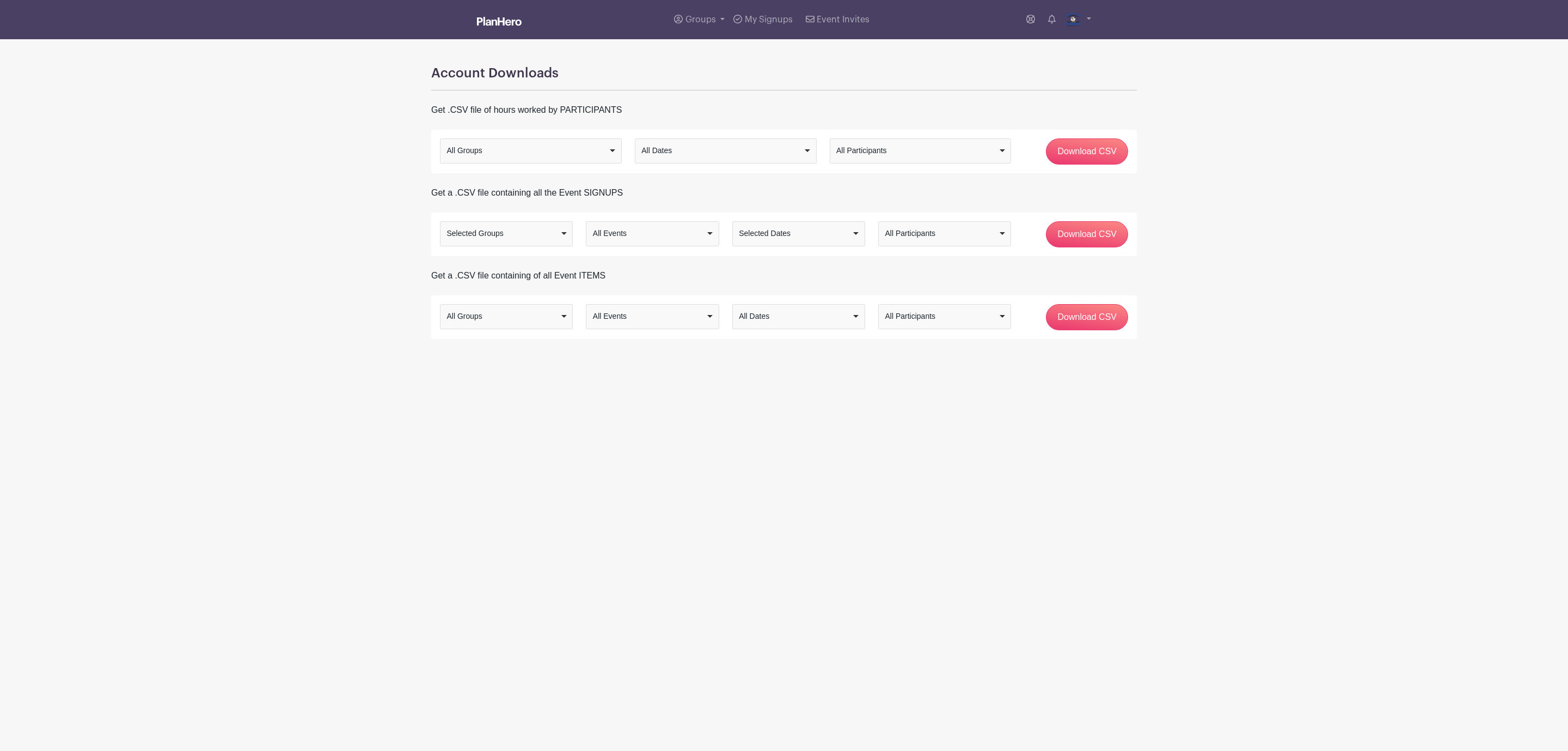
click at [487, 13] on link at bounding box center [499, 22] width 44 height 19
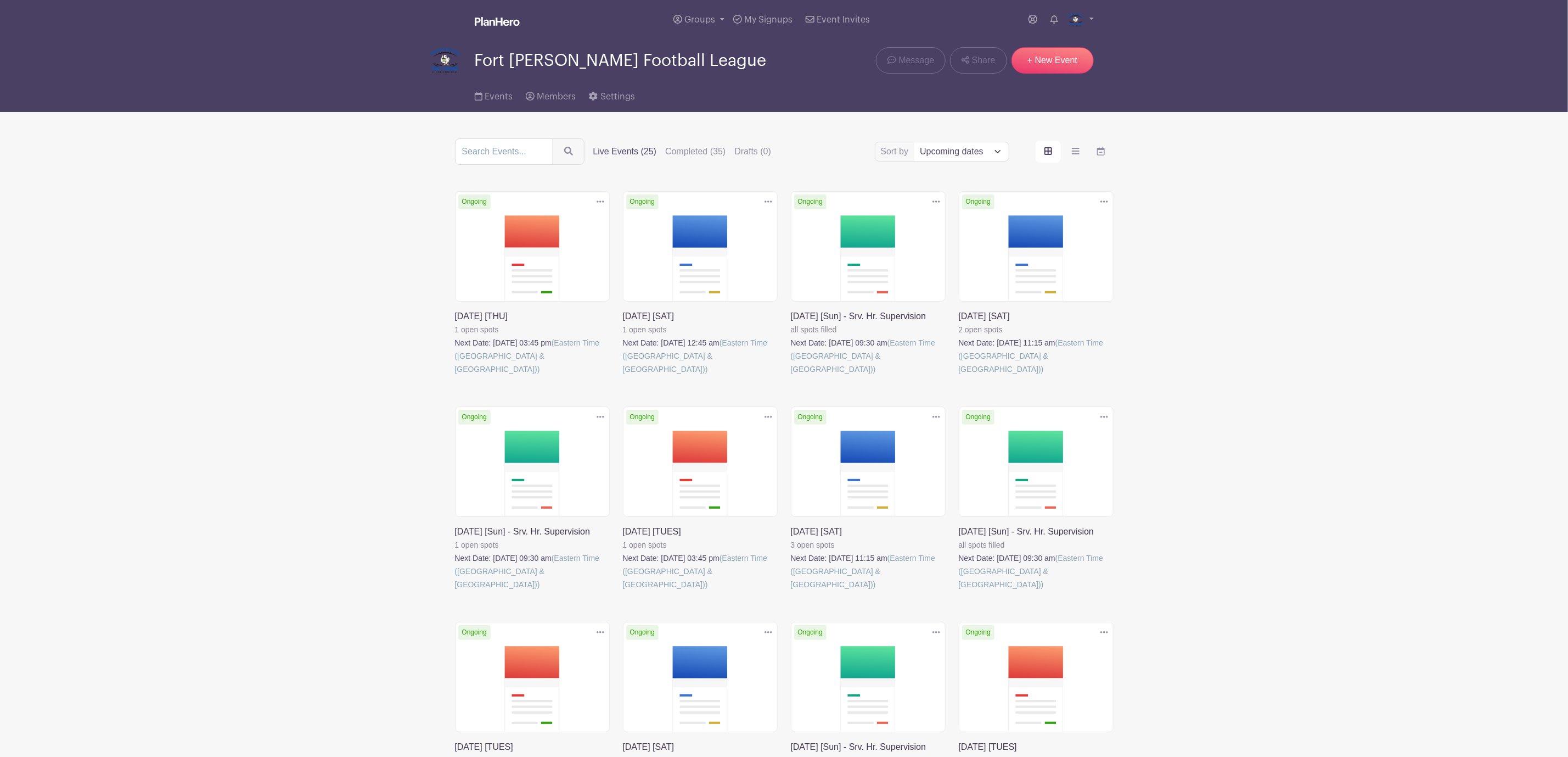
click at [959, 376] on link at bounding box center [959, 376] width 0 height 0
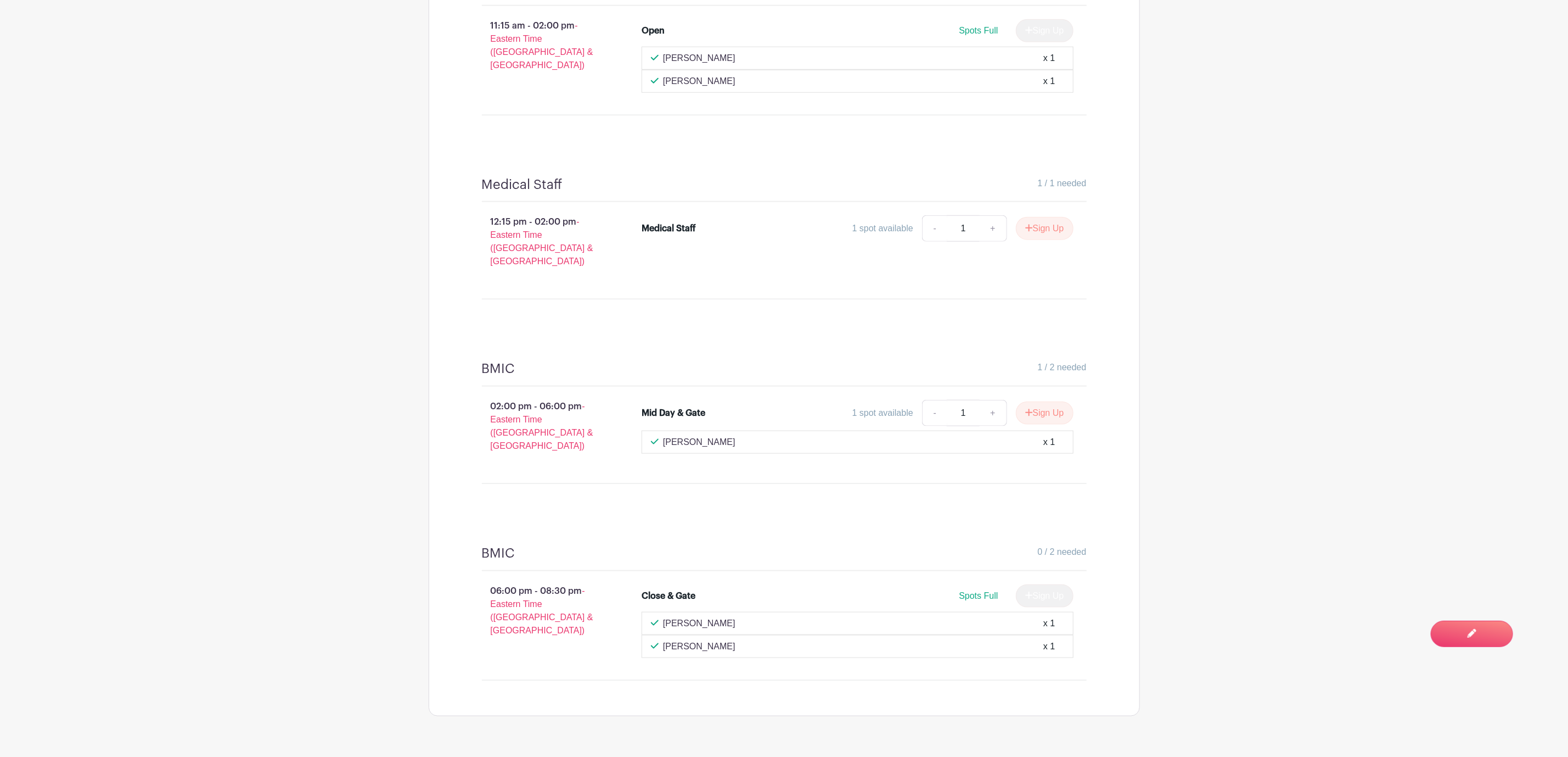
scroll to position [761, 0]
click at [1464, 633] on span "Switch to Edit Mode" at bounding box center [1437, 633] width 104 height 11
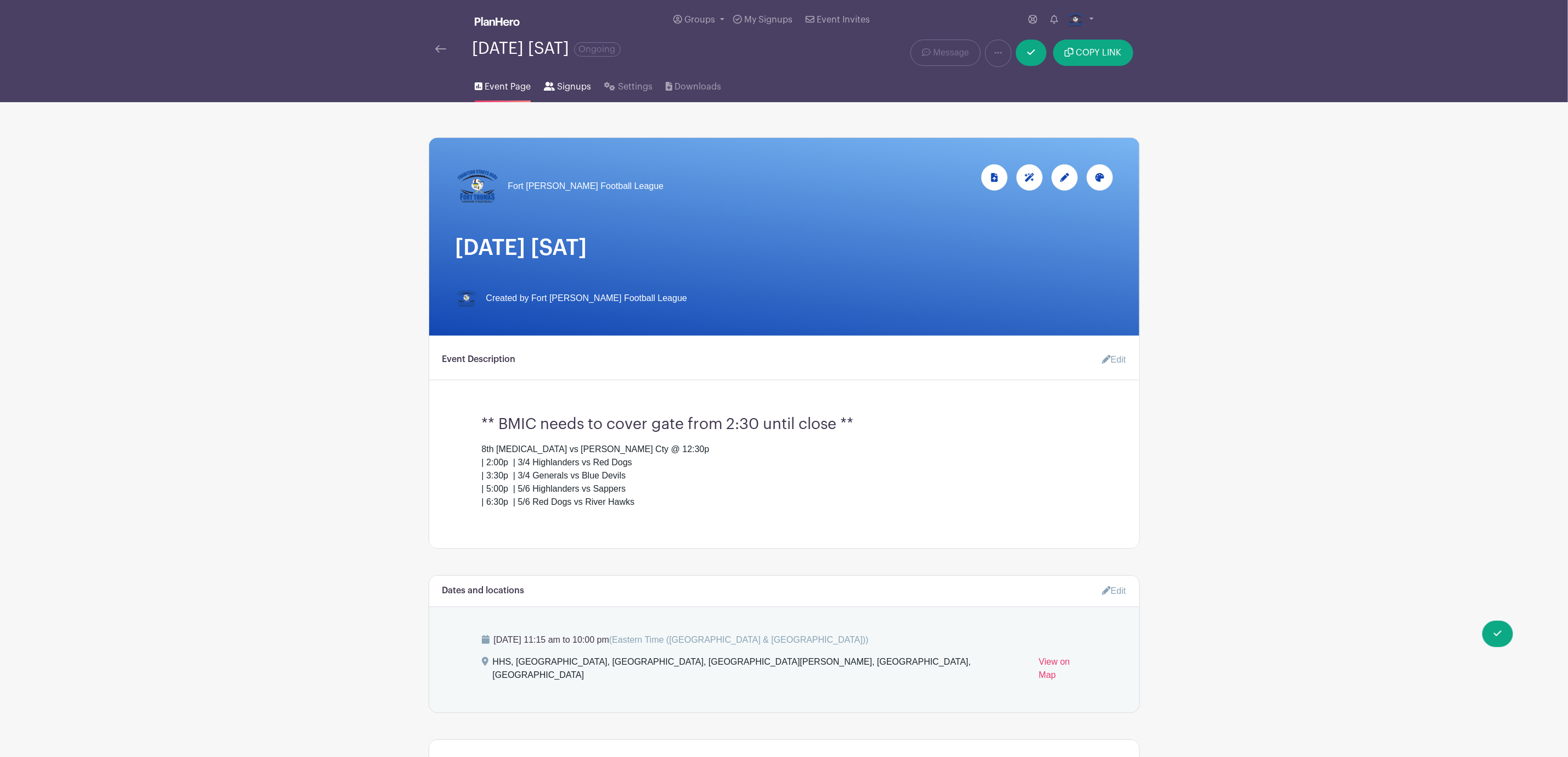
click at [554, 86] on icon at bounding box center [549, 86] width 11 height 9
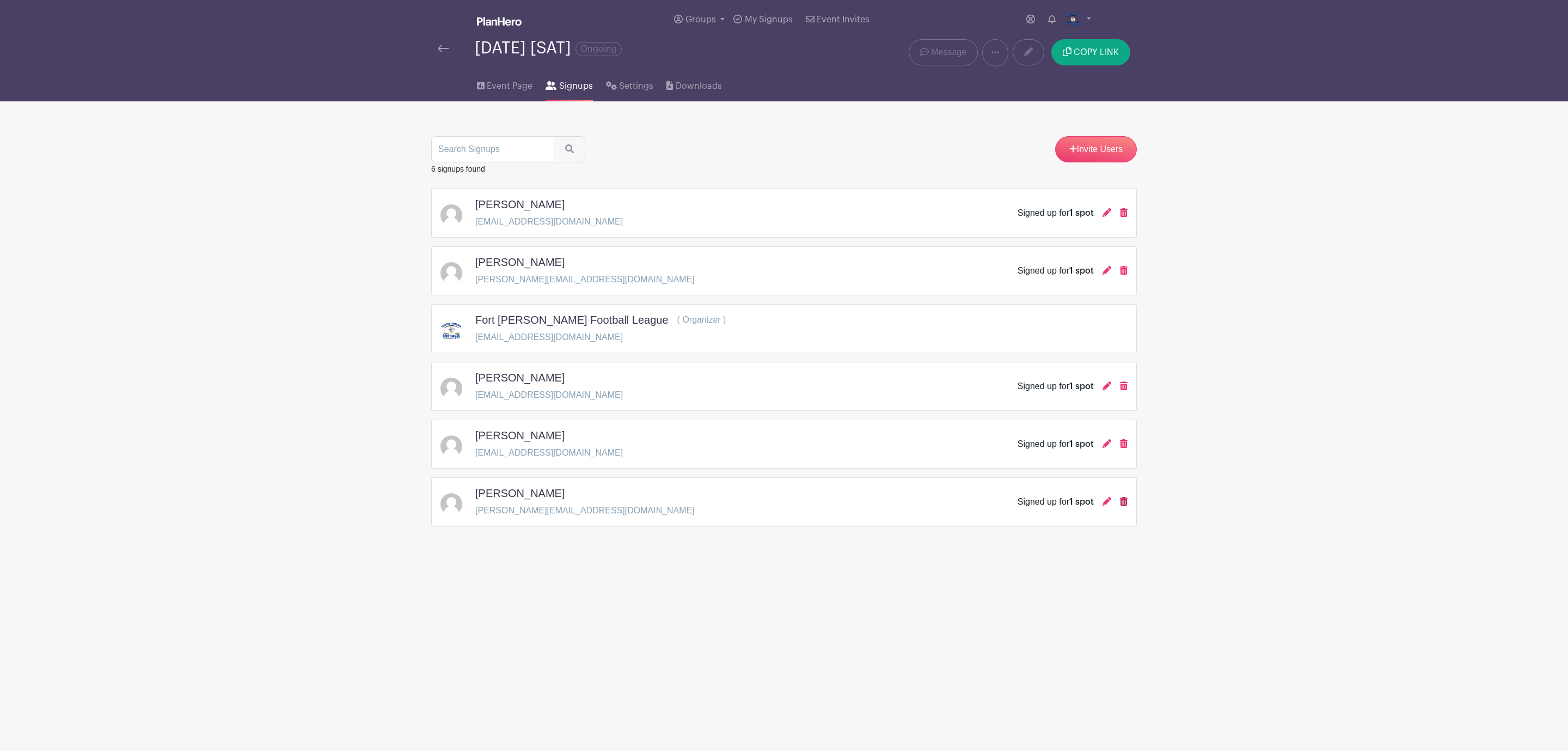
click at [1122, 506] on icon at bounding box center [1124, 501] width 8 height 9
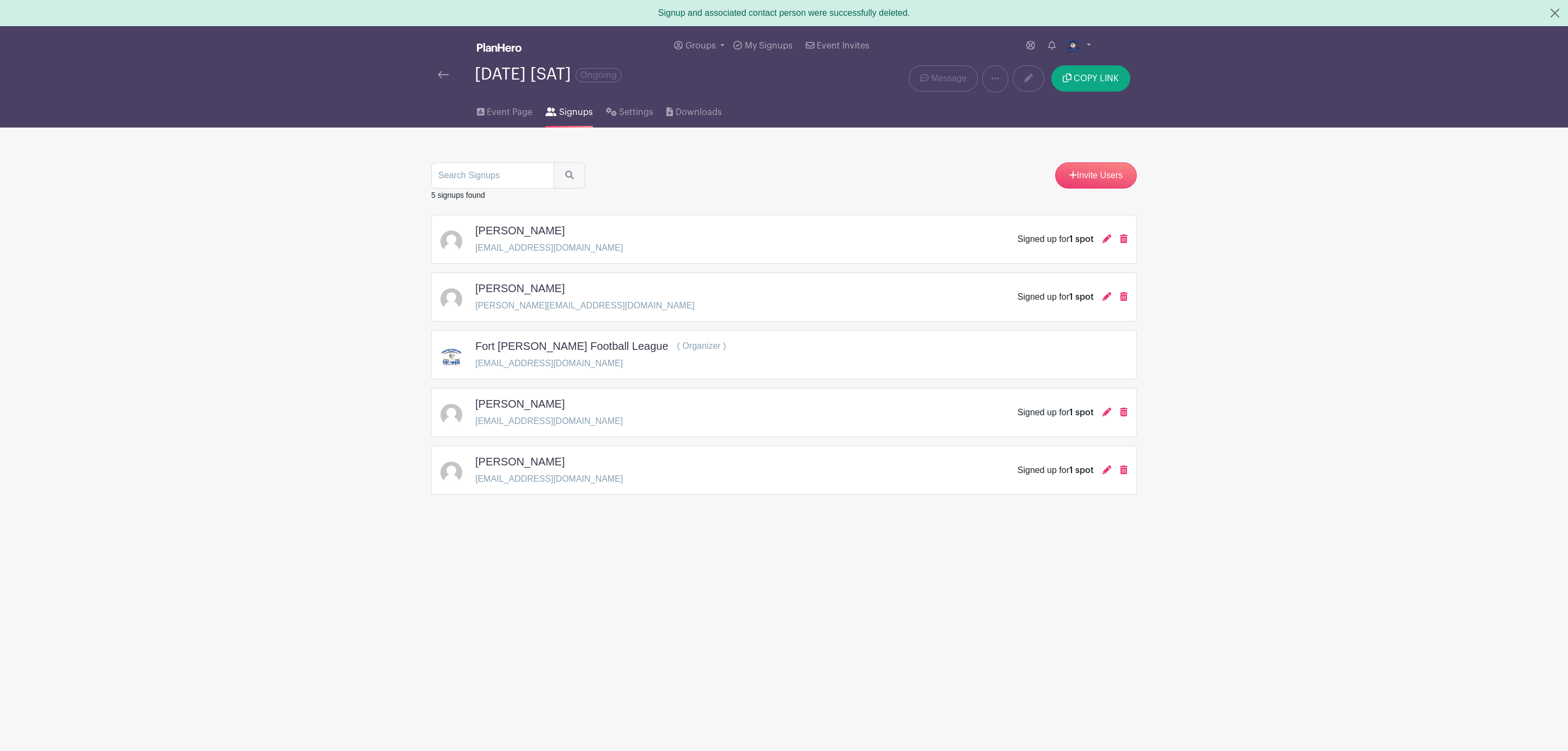
click at [441, 74] on img at bounding box center [443, 74] width 11 height 8
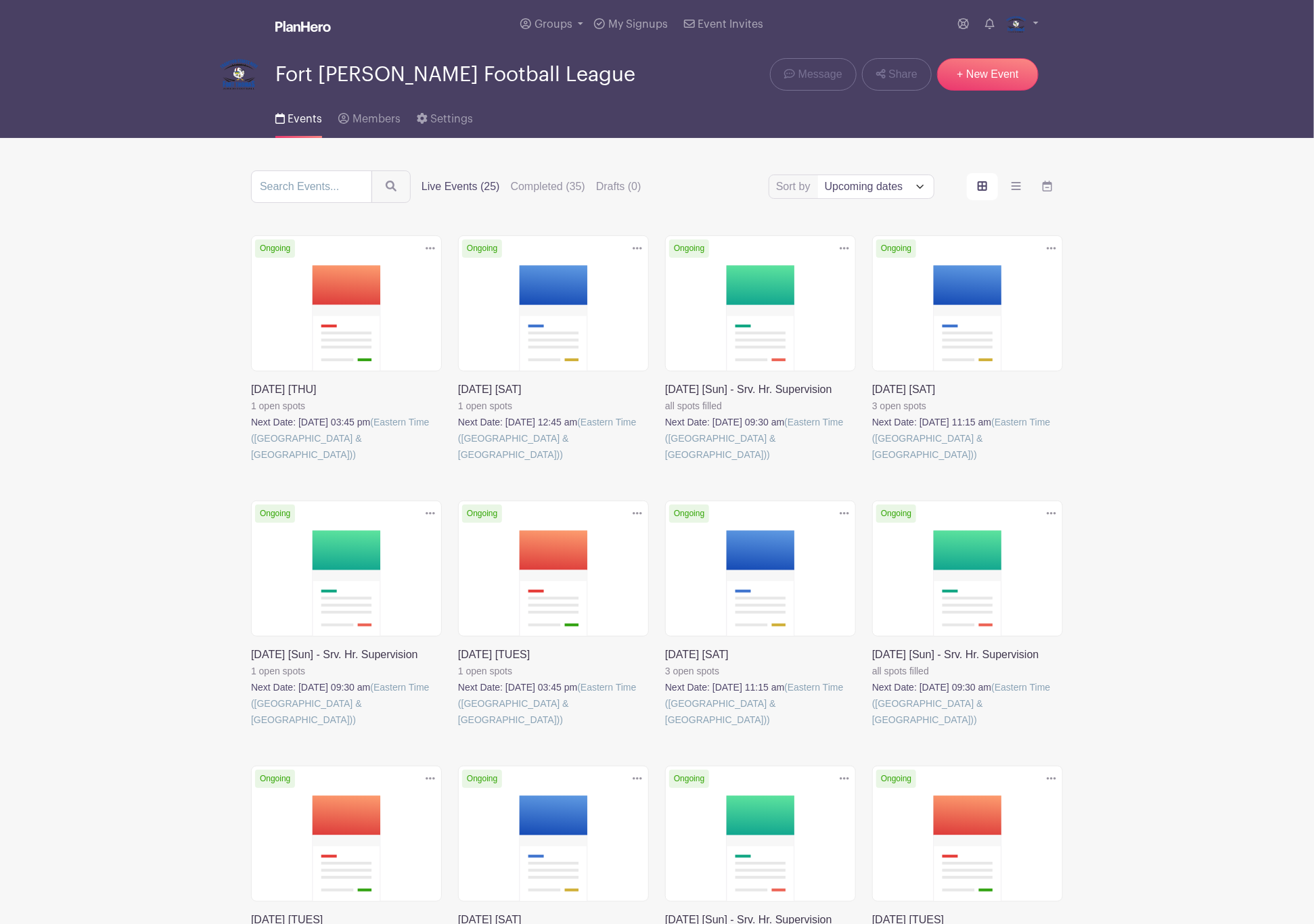
click at [458, 463] on link at bounding box center [458, 463] width 0 height 0
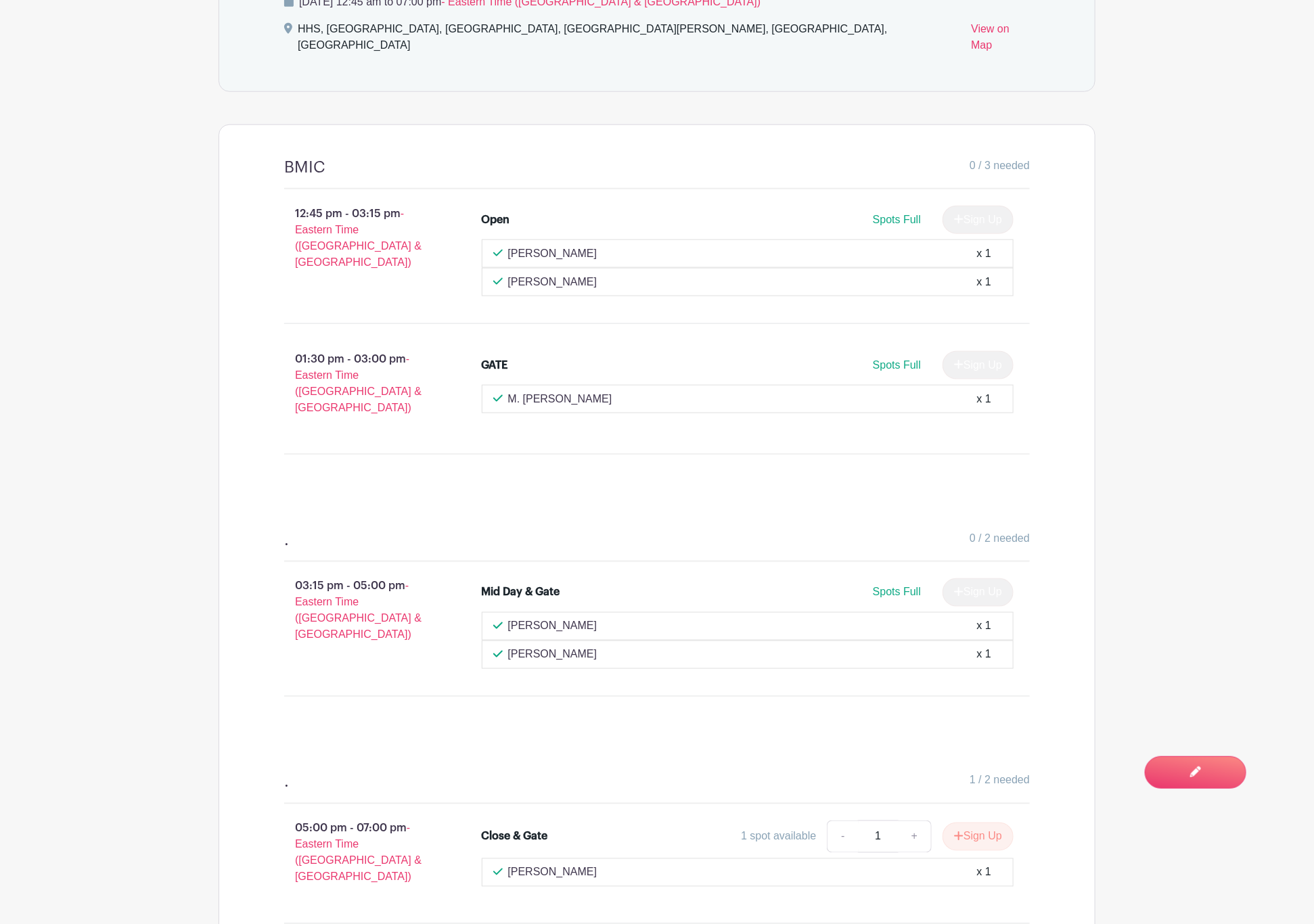
scroll to position [828, 0]
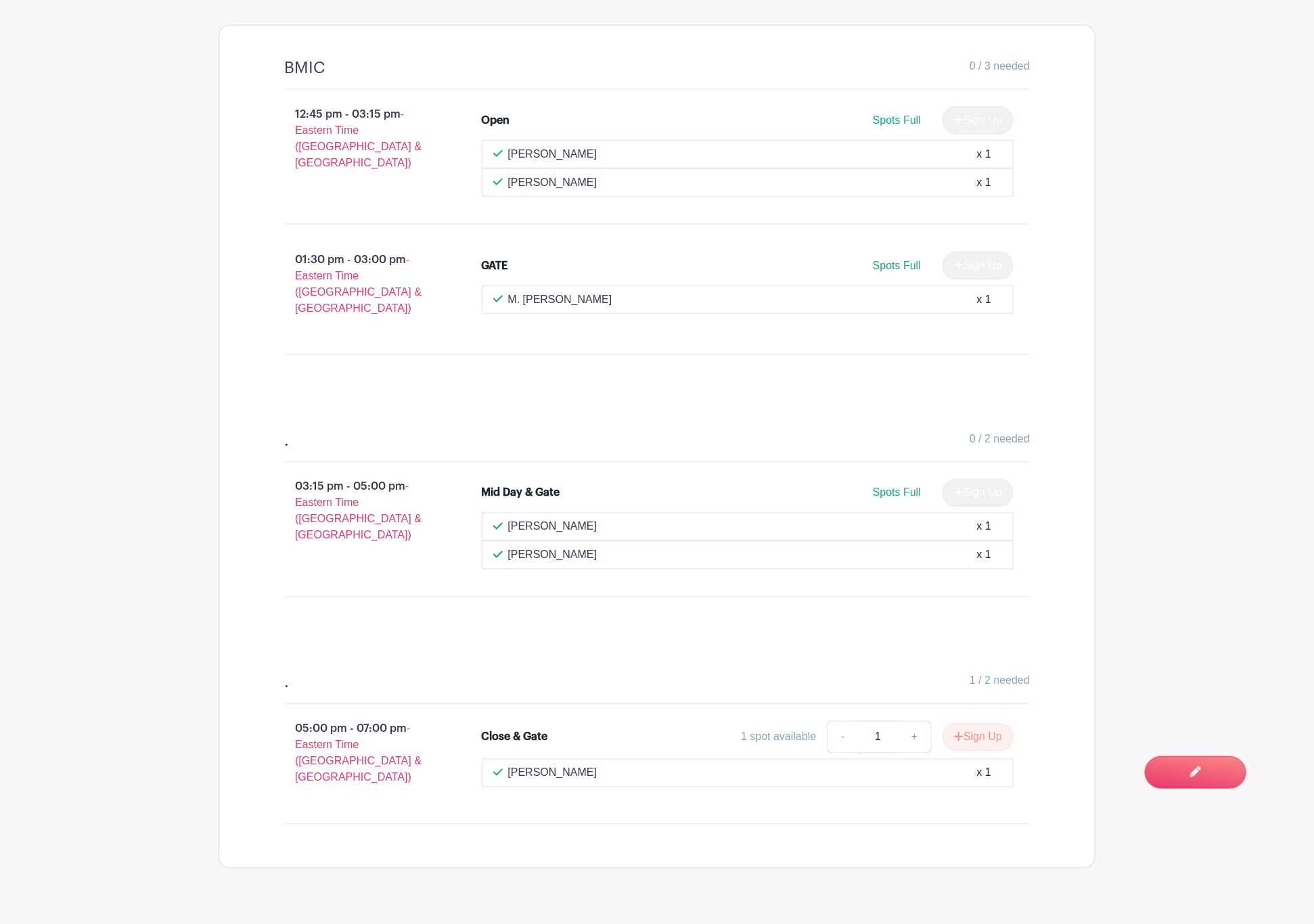
click at [96, 309] on main "Groups All Groups Fort [PERSON_NAME] Football League FTJFL Service Hours Add Ne…" at bounding box center [657, 62] width 1314 height 1781
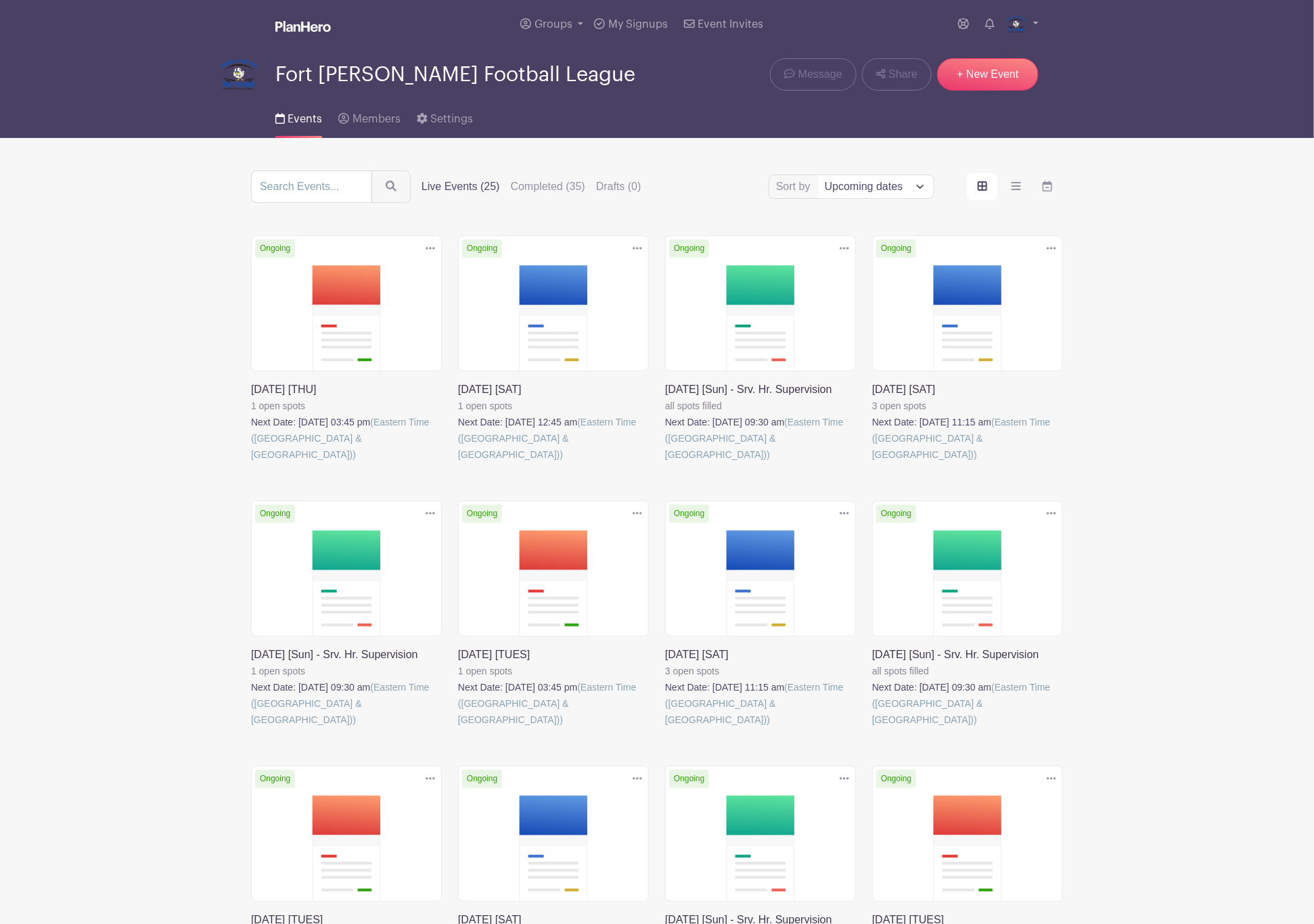
click at [872, 463] on link at bounding box center [872, 463] width 0 height 0
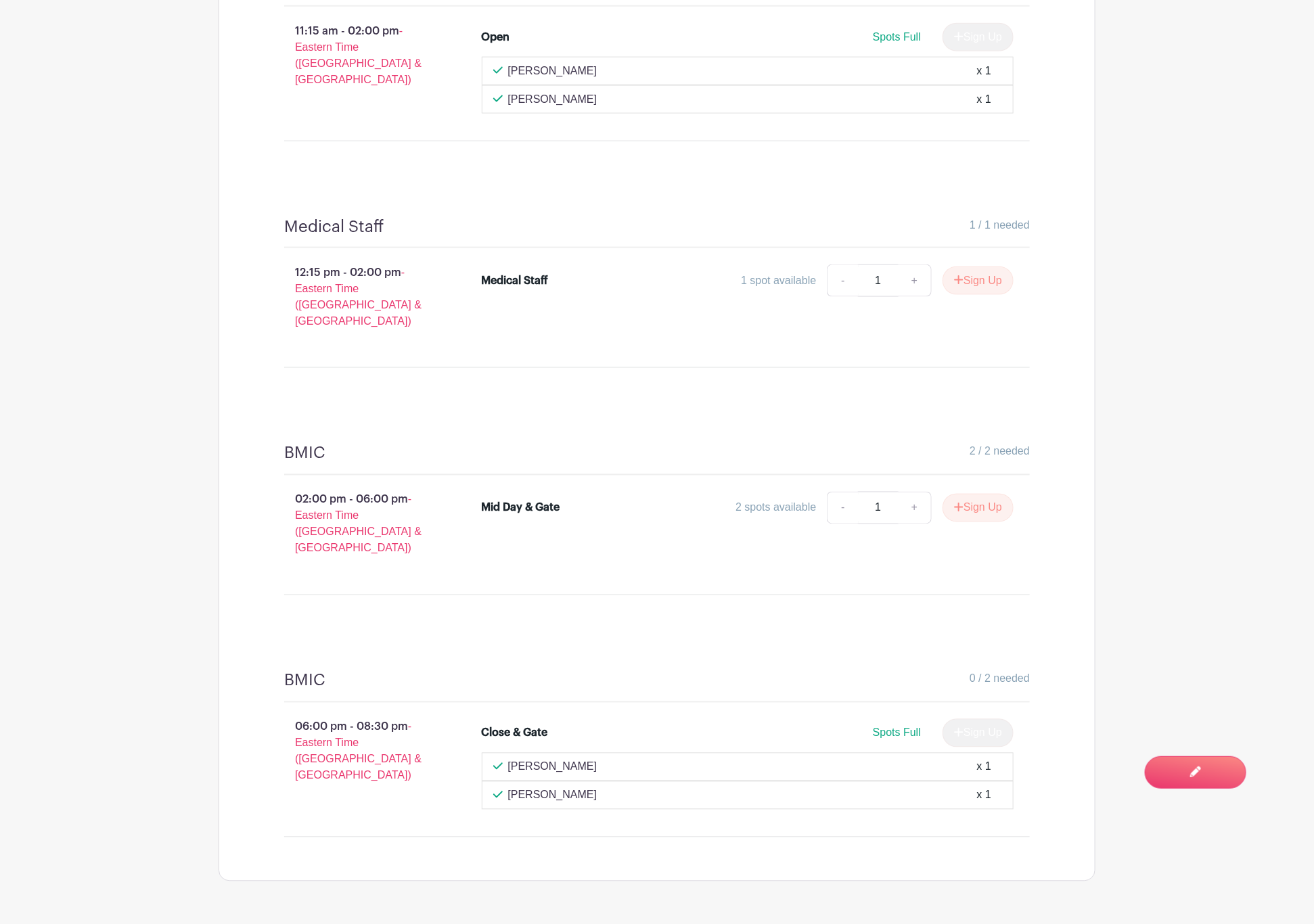
scroll to position [940, 0]
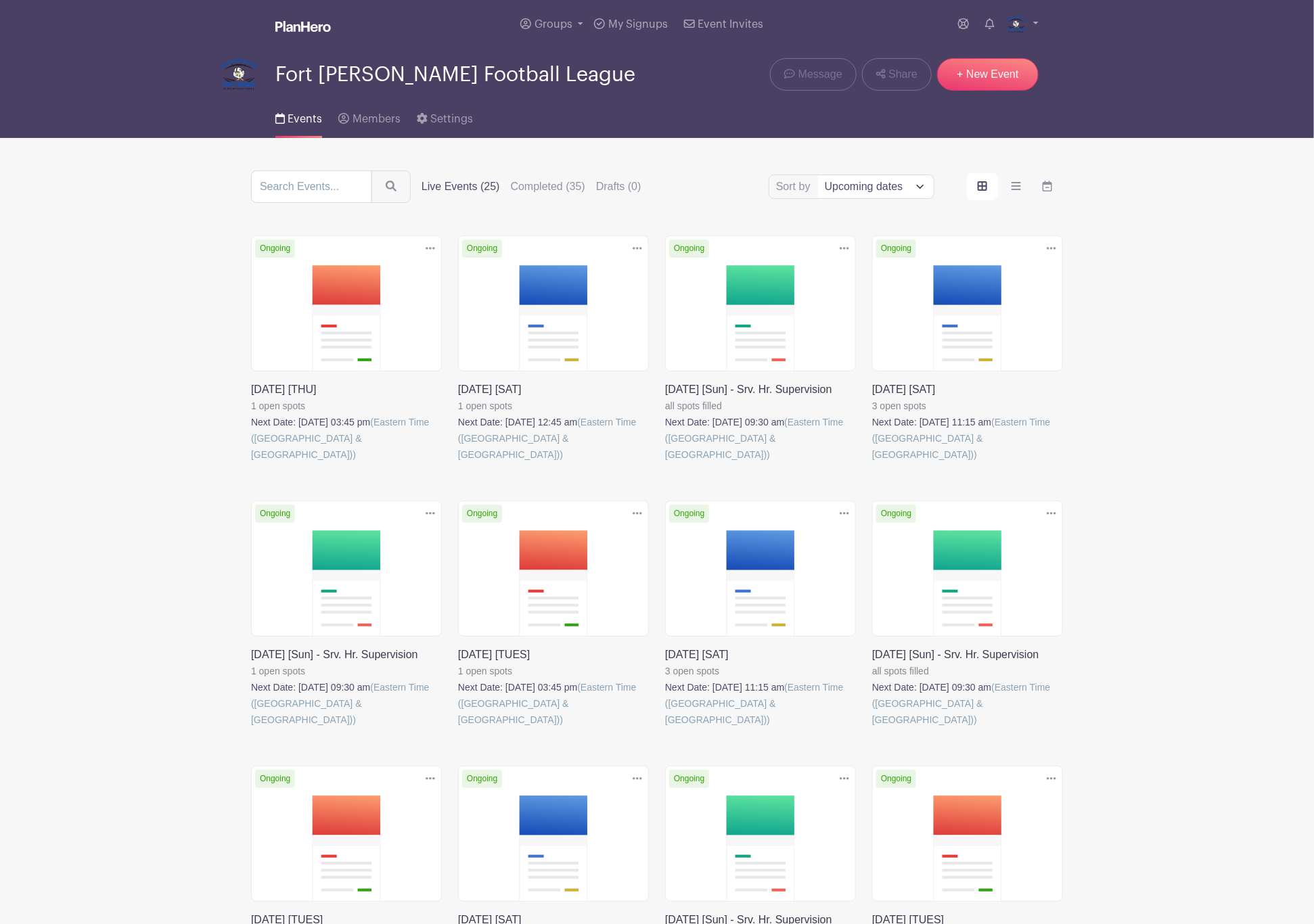
click at [458, 727] on link at bounding box center [458, 727] width 0 height 0
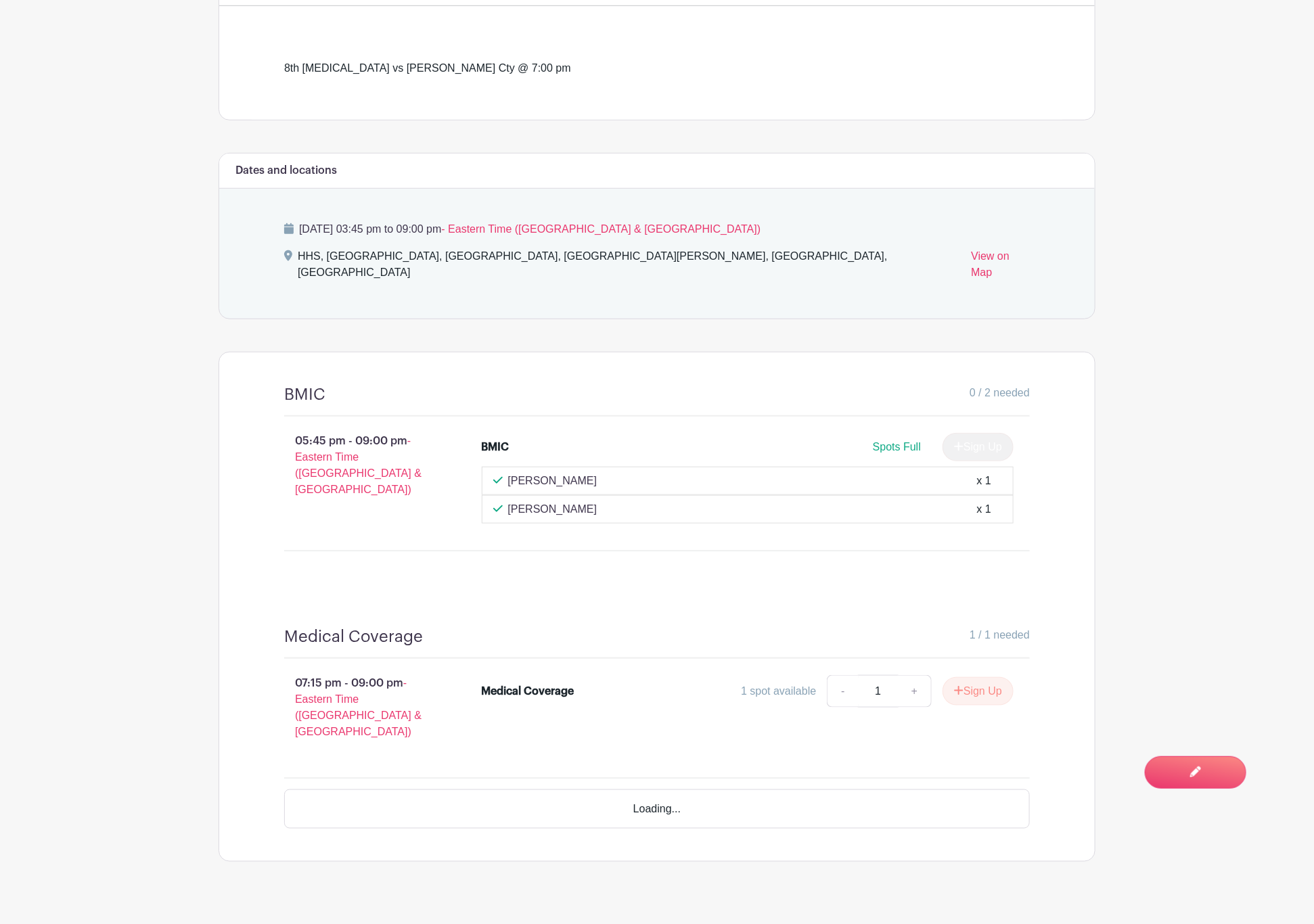
scroll to position [380, 0]
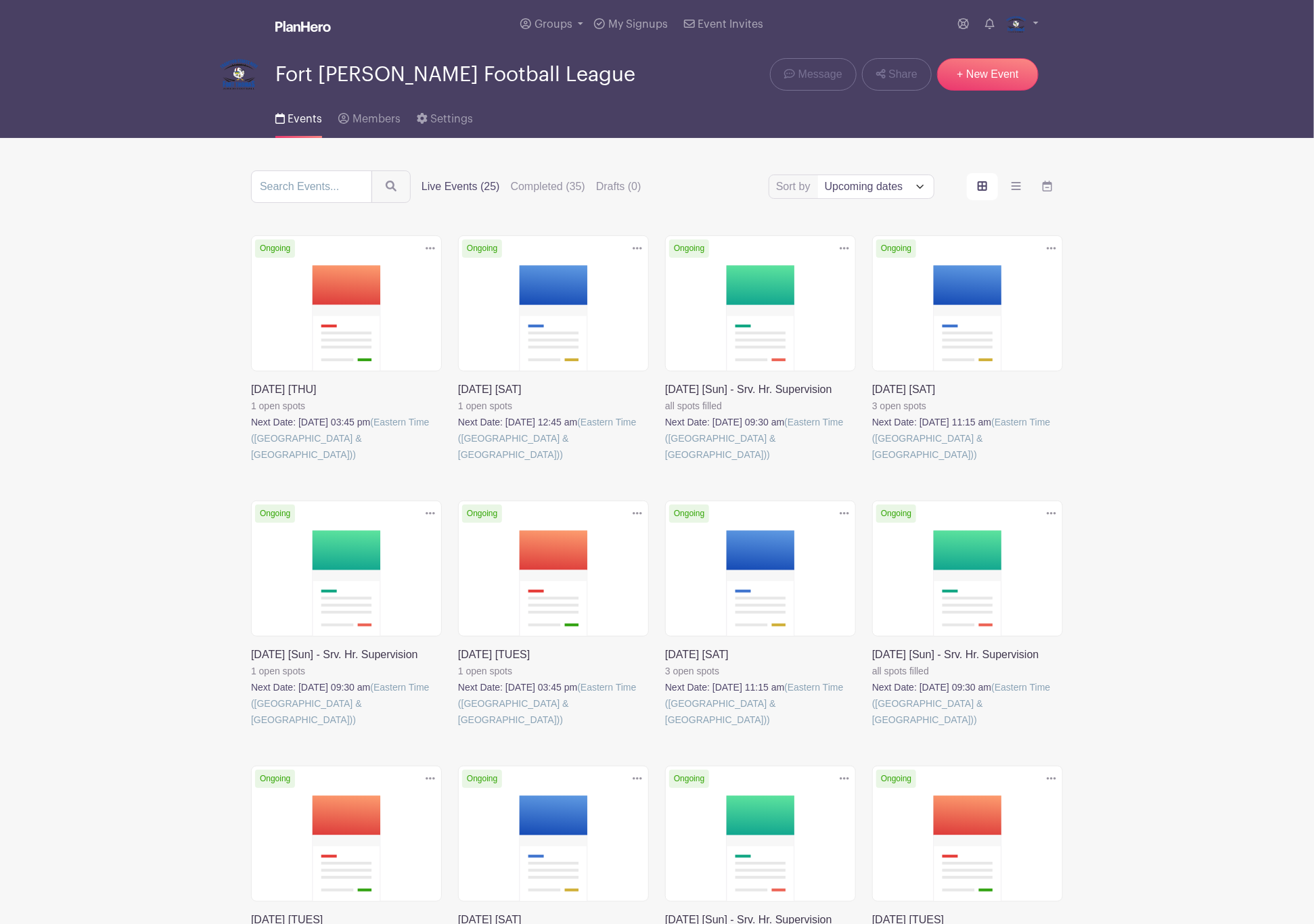
click at [458, 463] on link at bounding box center [458, 463] width 0 height 0
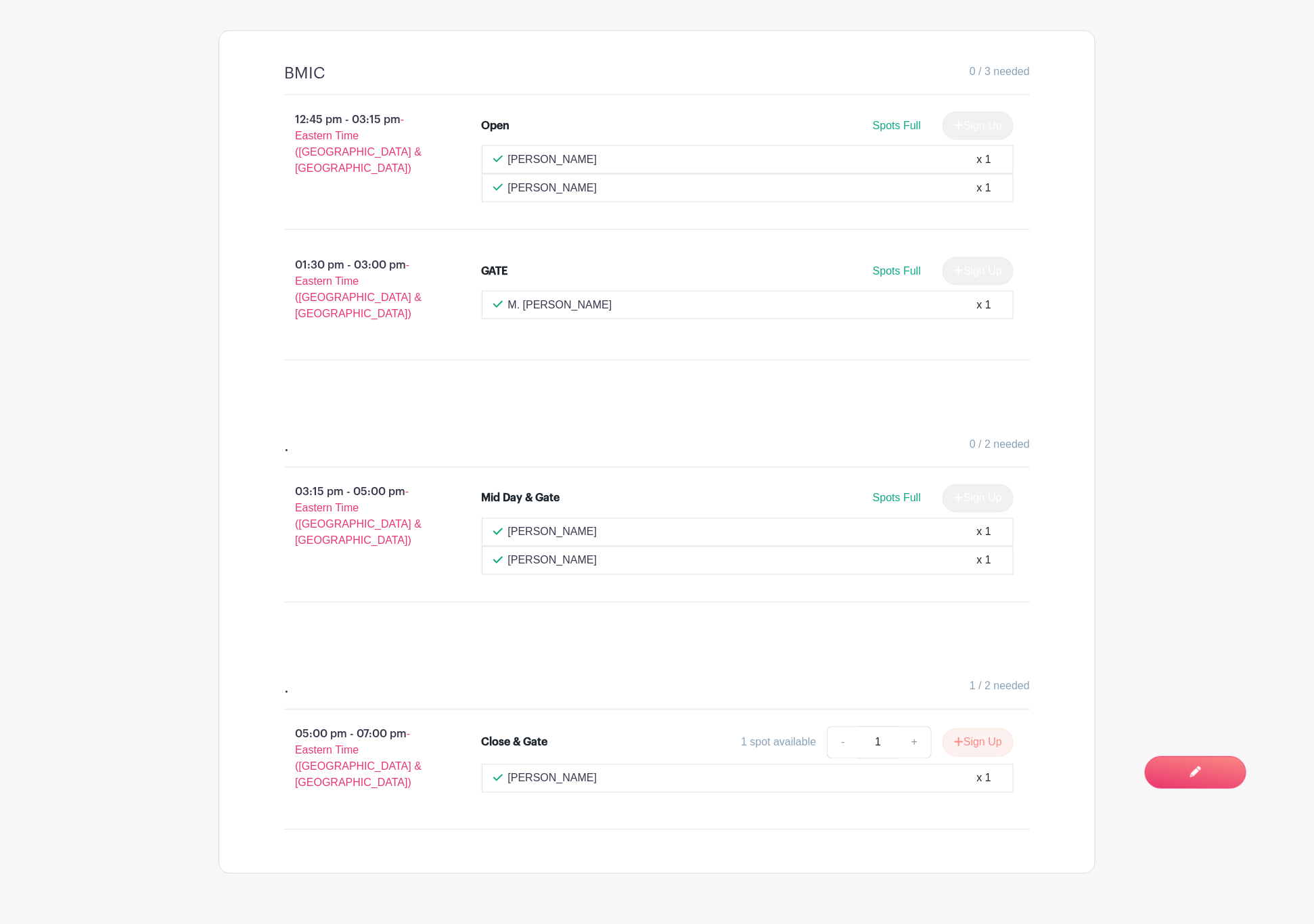
scroll to position [828, 0]
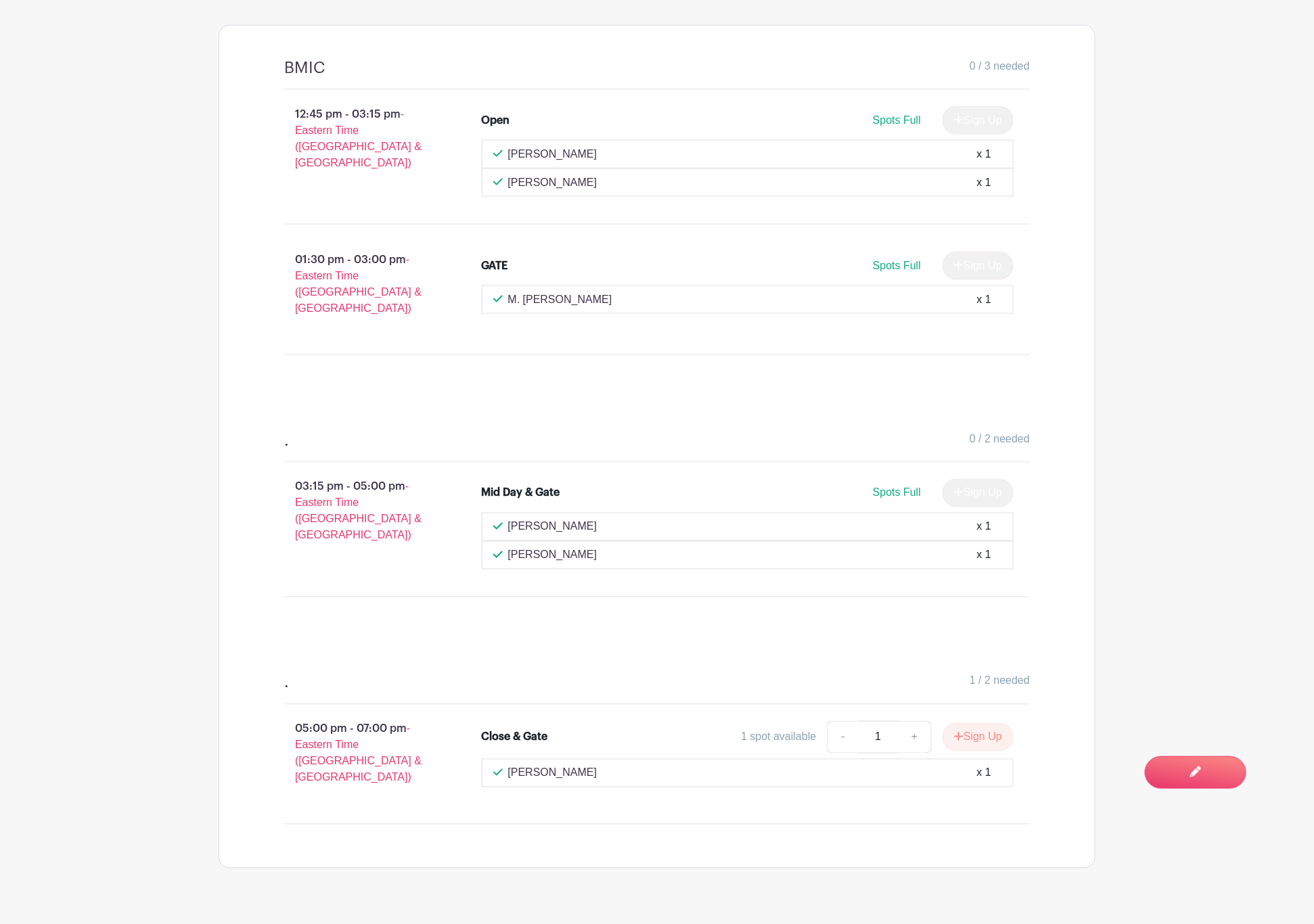
click at [155, 414] on main "Groups All Groups Fort [PERSON_NAME] Football League FTJFL Service Hours Add Ne…" at bounding box center [657, 62] width 1314 height 1781
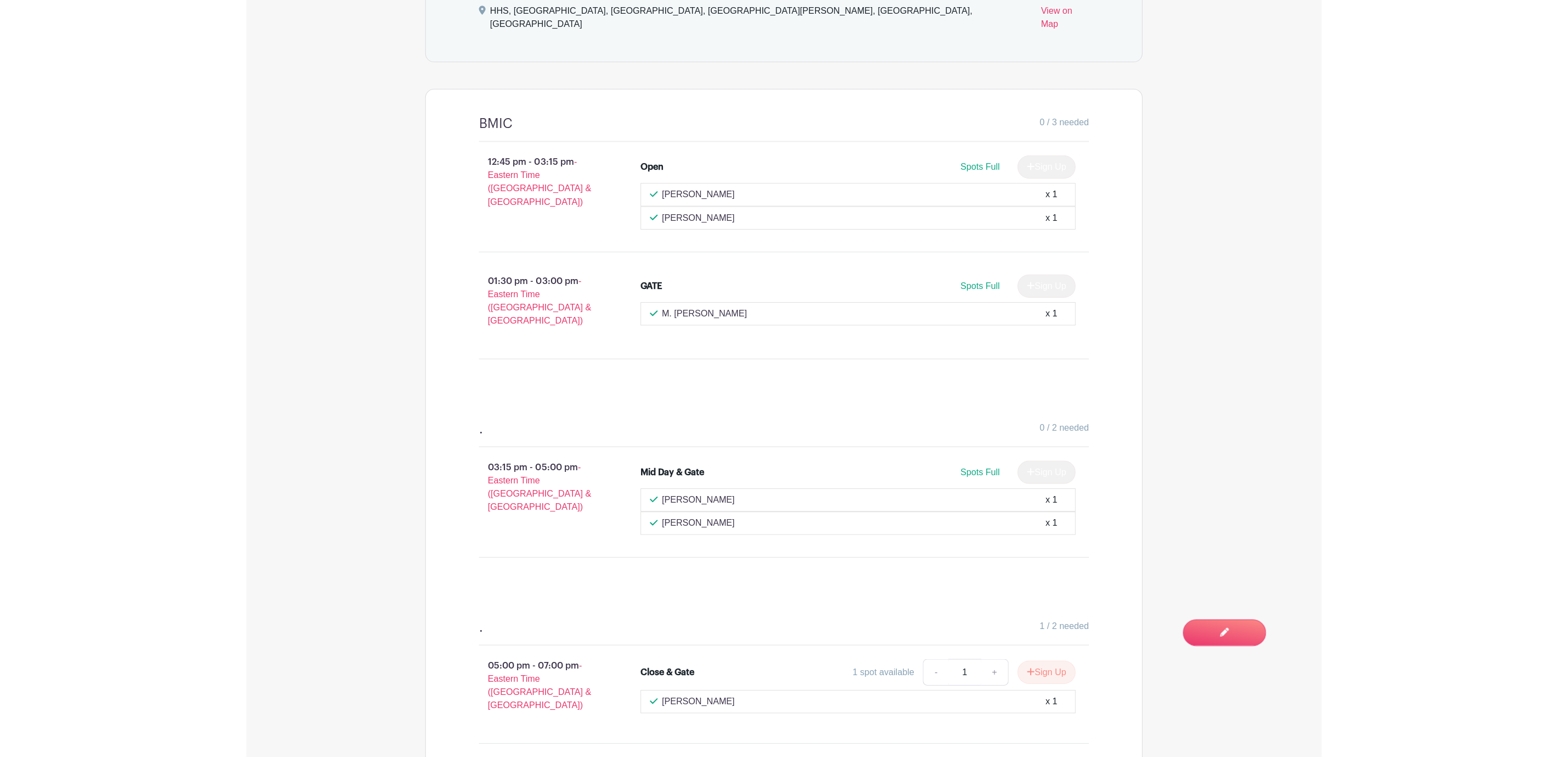
scroll to position [178, 0]
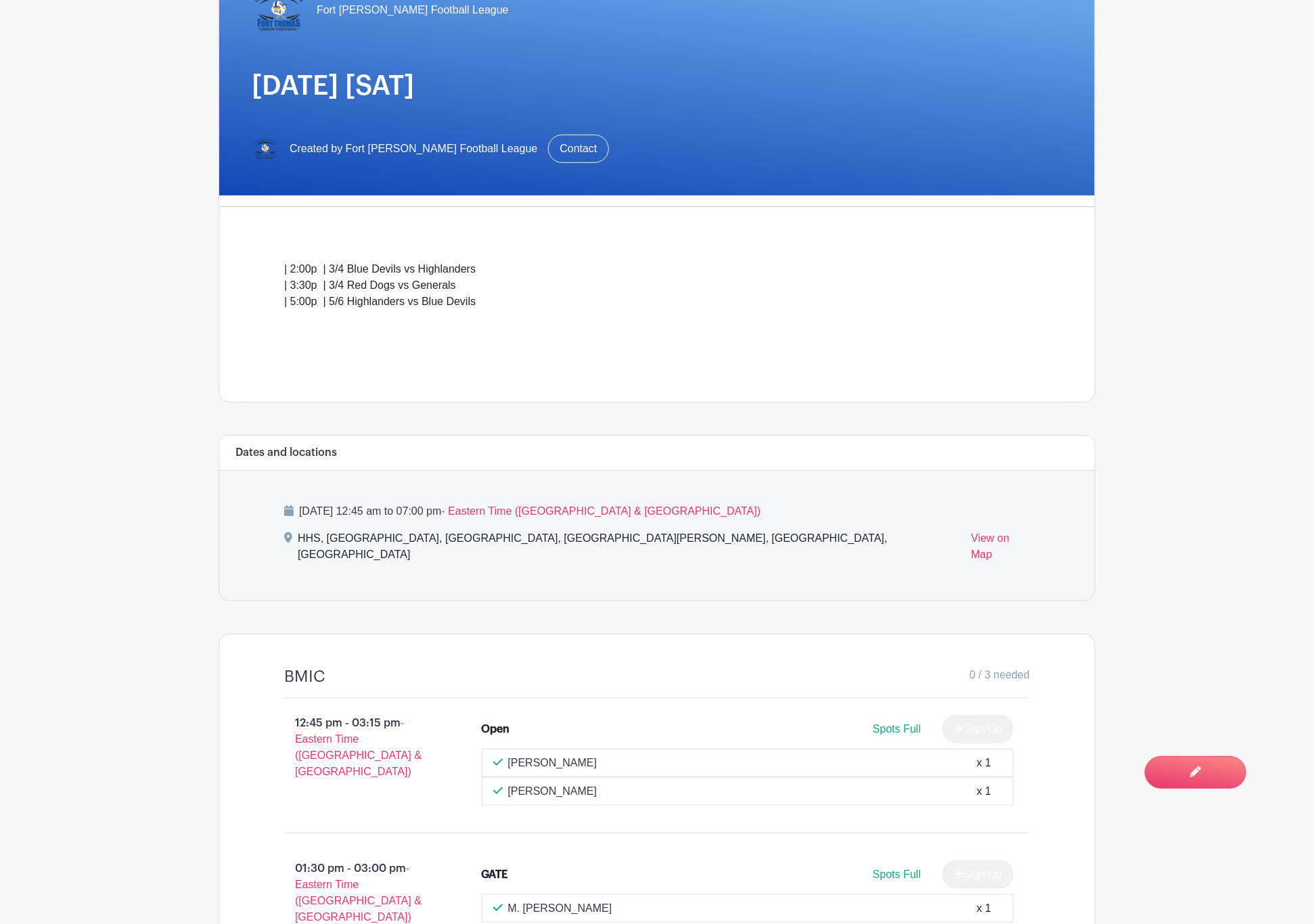
click at [136, 91] on main "Groups All Groups Fort [PERSON_NAME] Football League FTJFL Service Hours Add Ne…" at bounding box center [657, 671] width 1314 height 1781
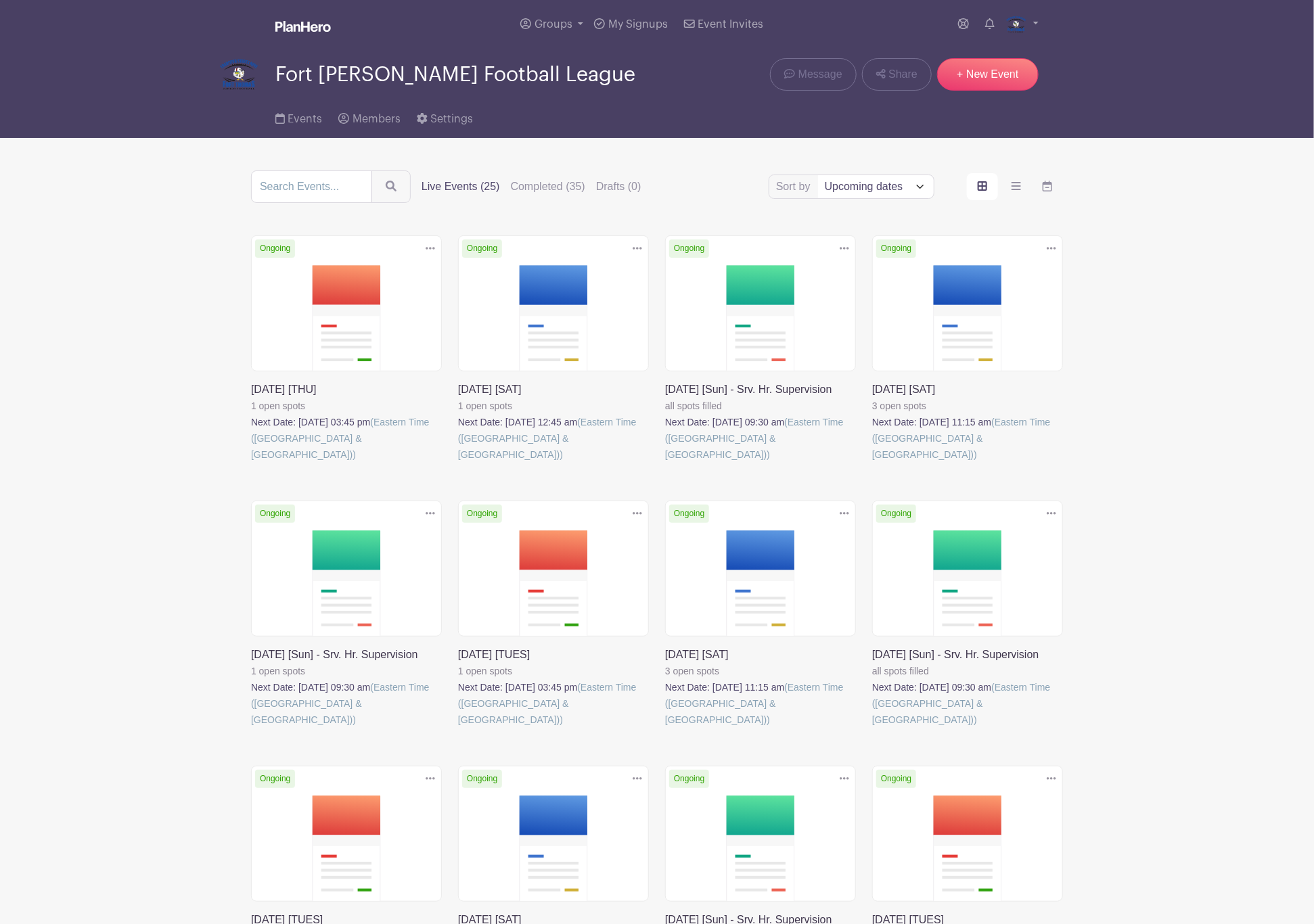
click at [251, 463] on link at bounding box center [251, 463] width 0 height 0
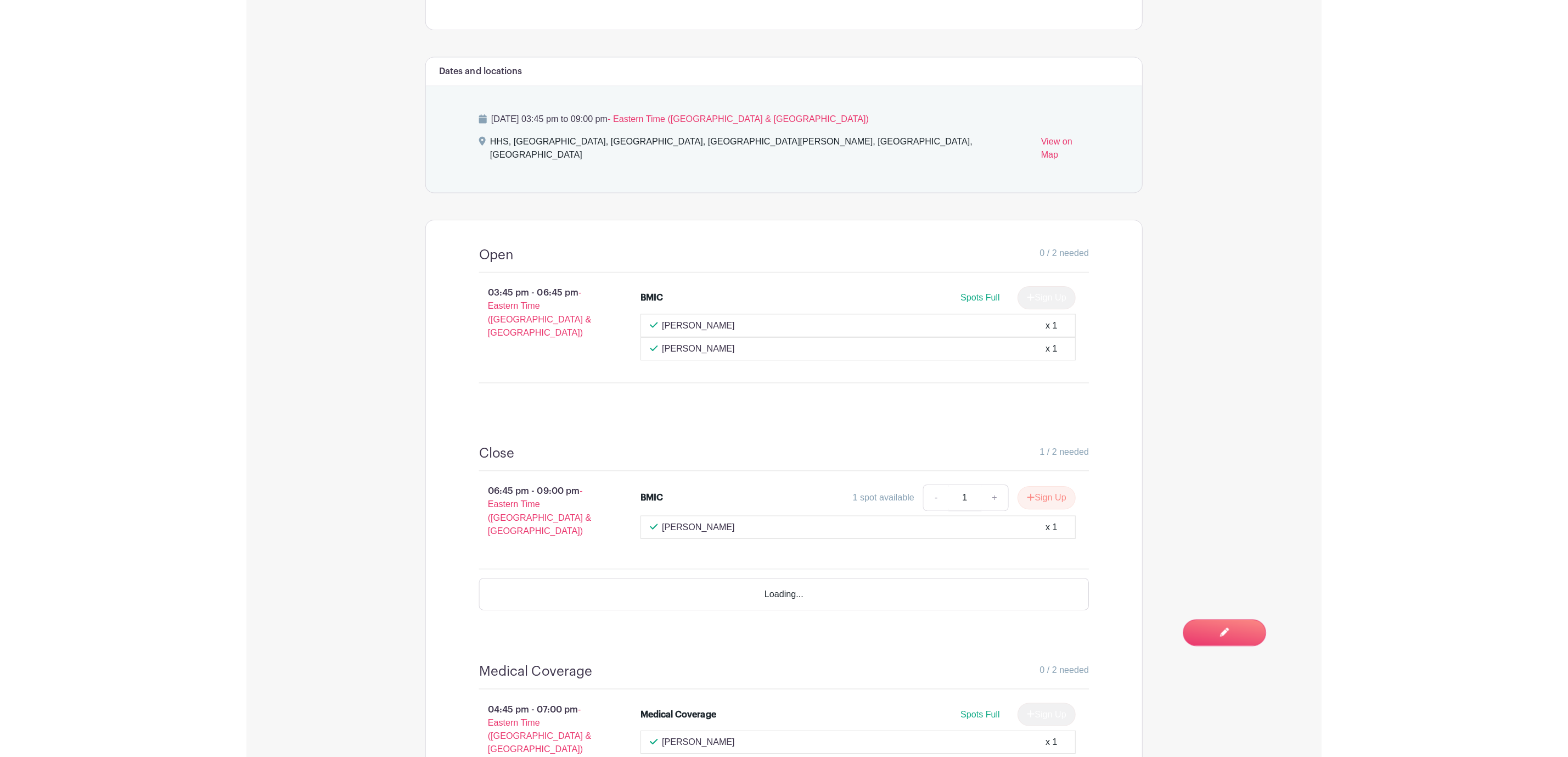
scroll to position [443, 0]
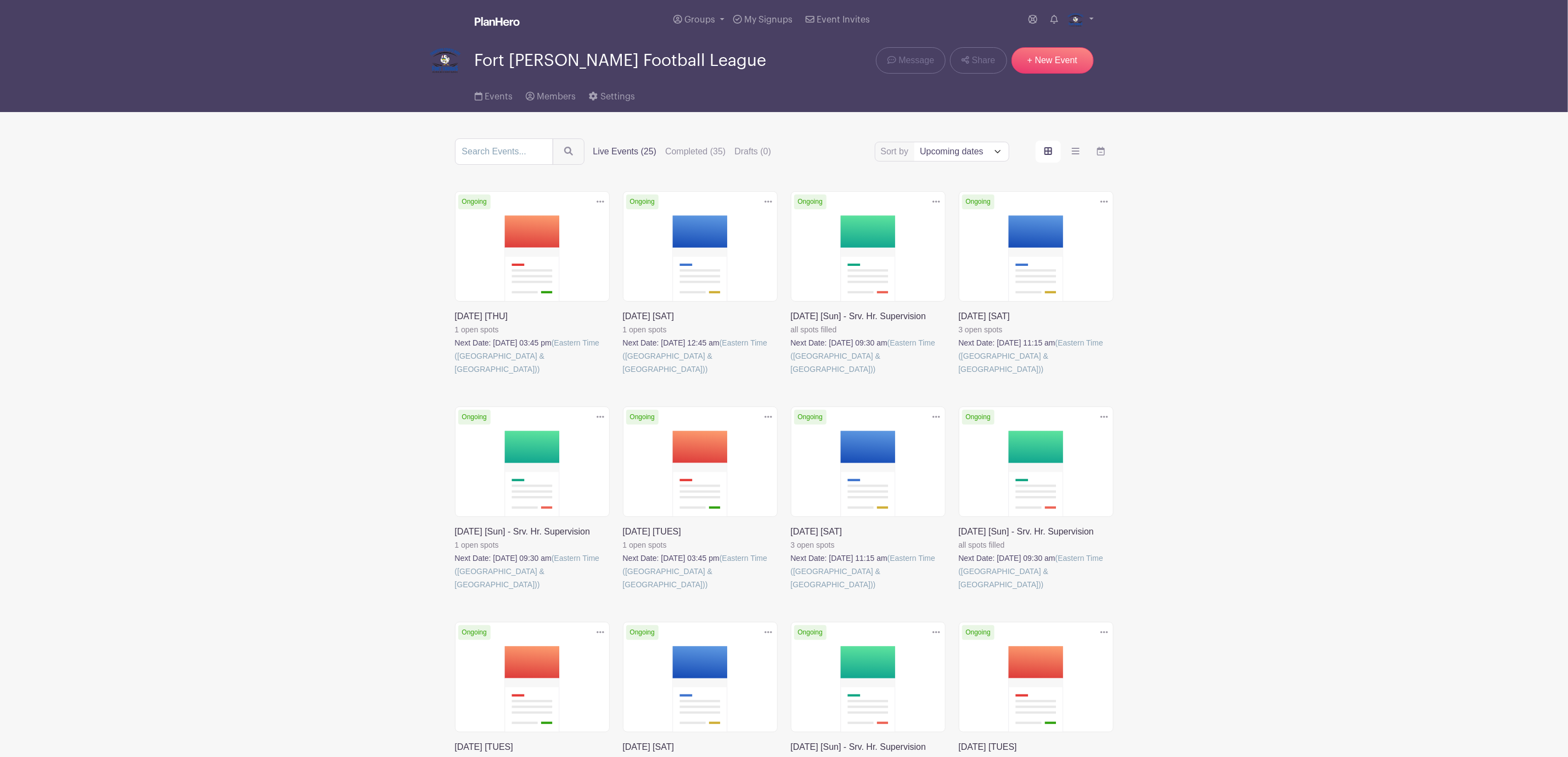
click at [623, 376] on link at bounding box center [623, 376] width 0 height 0
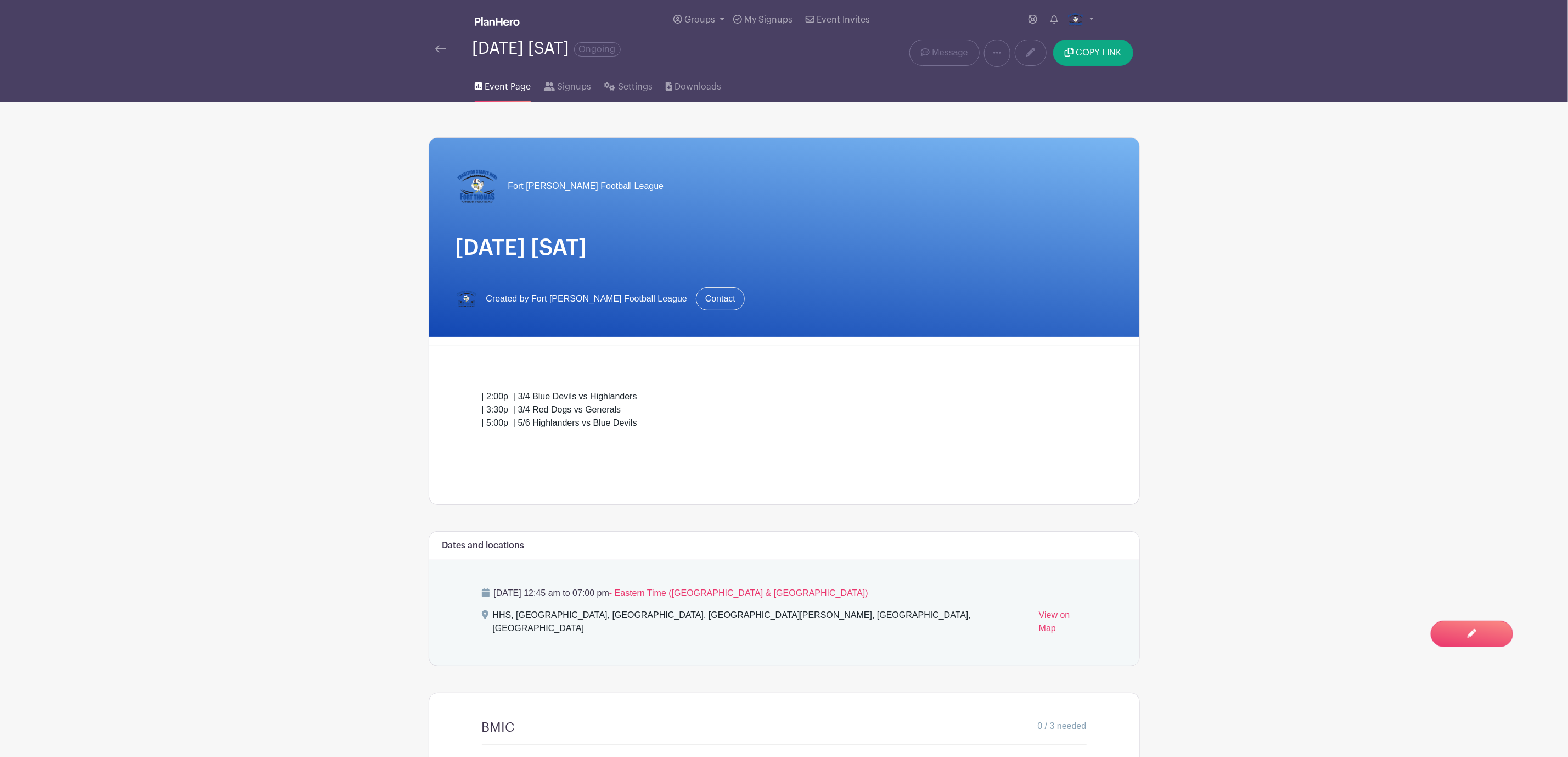
click at [690, 259] on h1 "[DATE] [SAT]" at bounding box center [784, 247] width 658 height 26
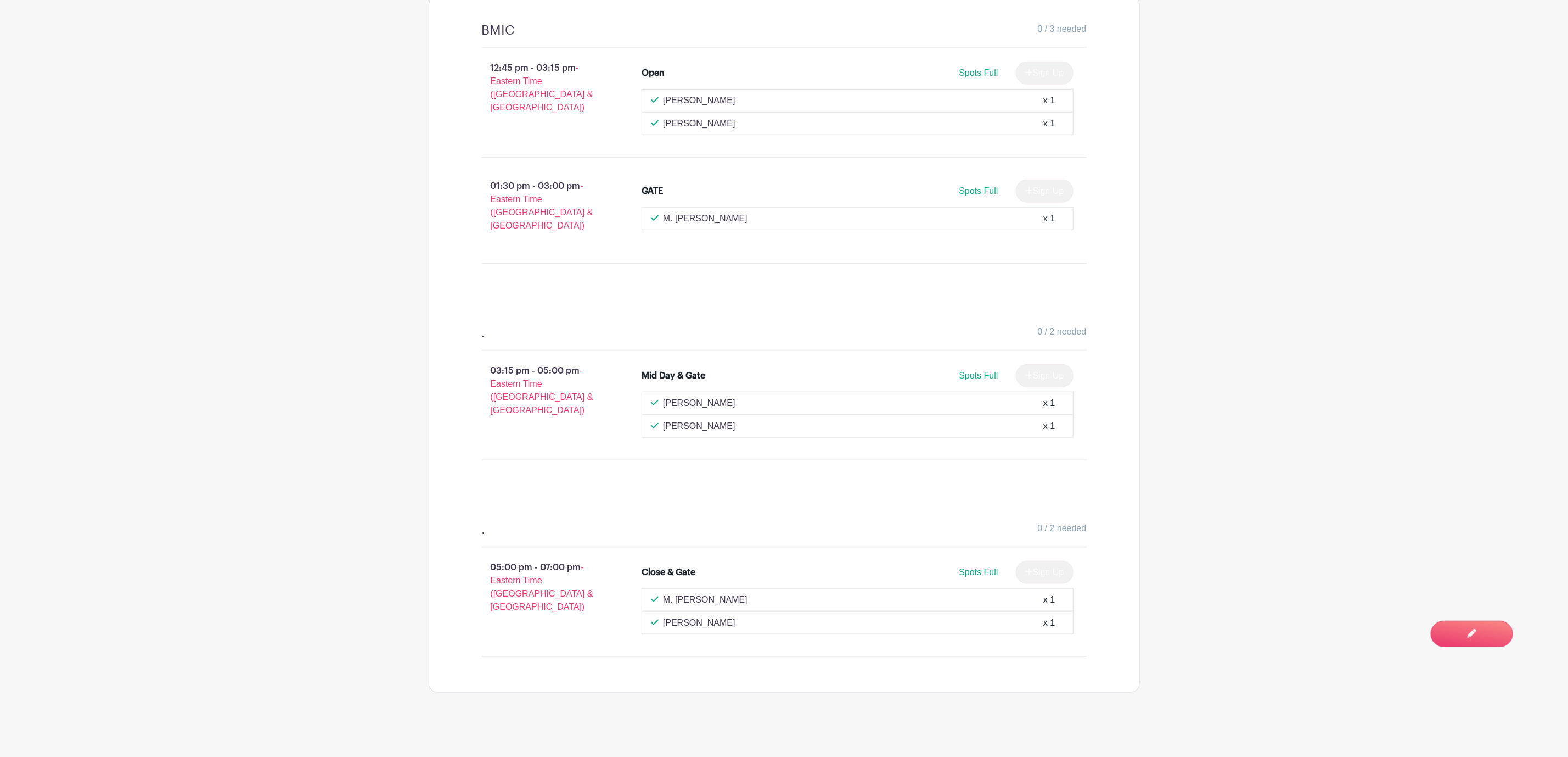
scroll to position [686, 0]
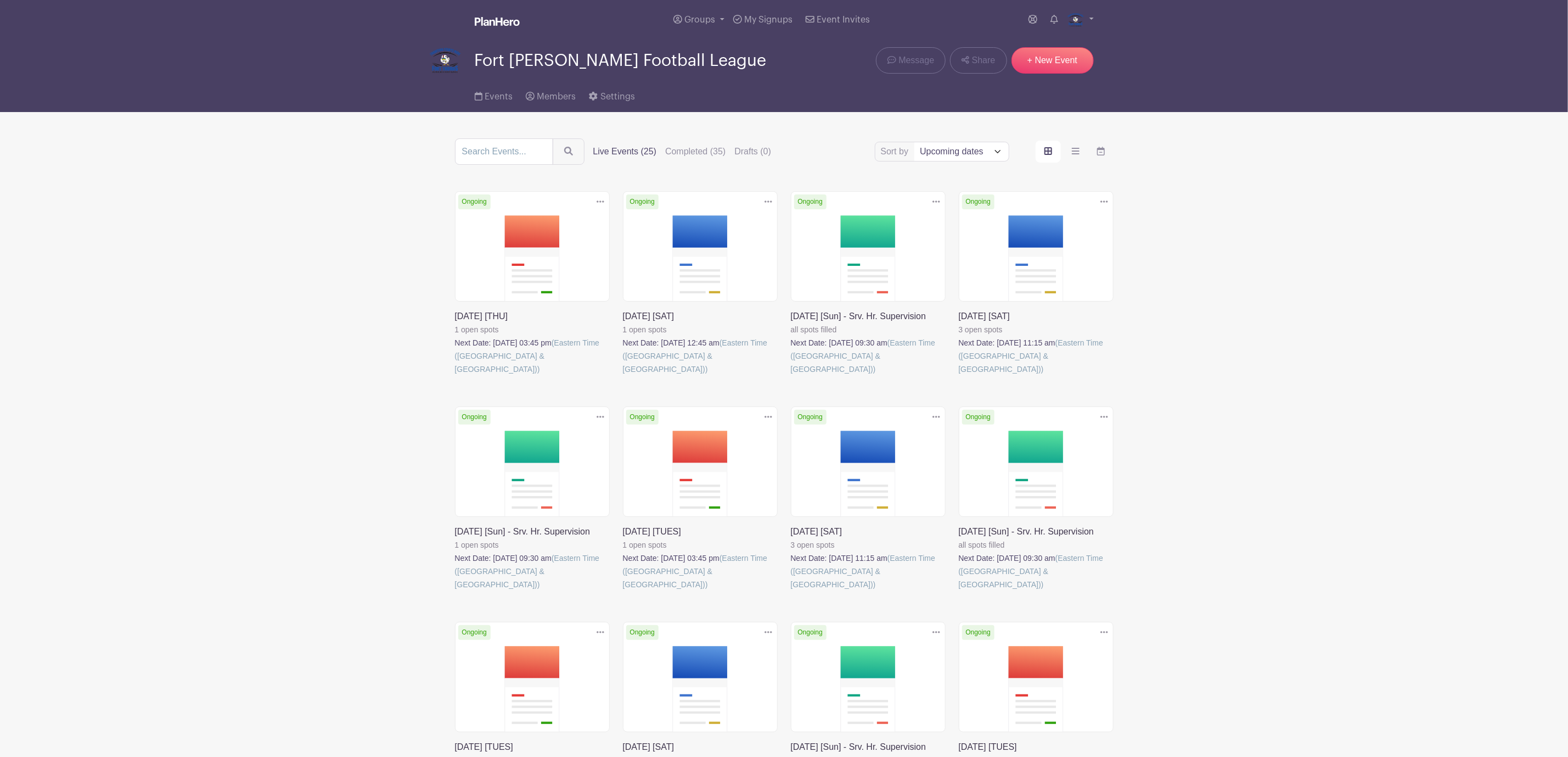
click at [791, 376] on link at bounding box center [791, 376] width 0 height 0
click at [959, 376] on link at bounding box center [959, 376] width 0 height 0
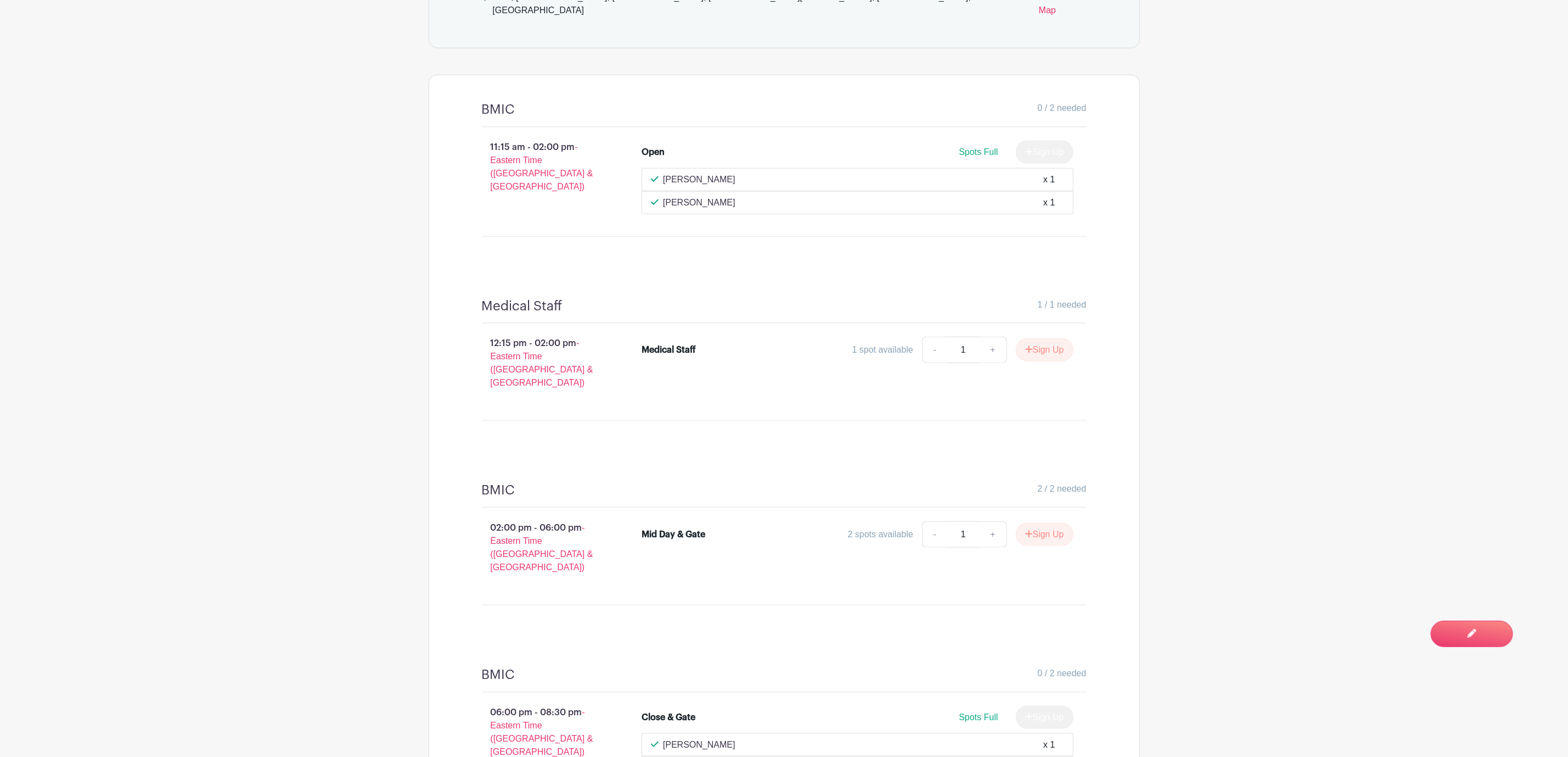
scroll to position [757, 0]
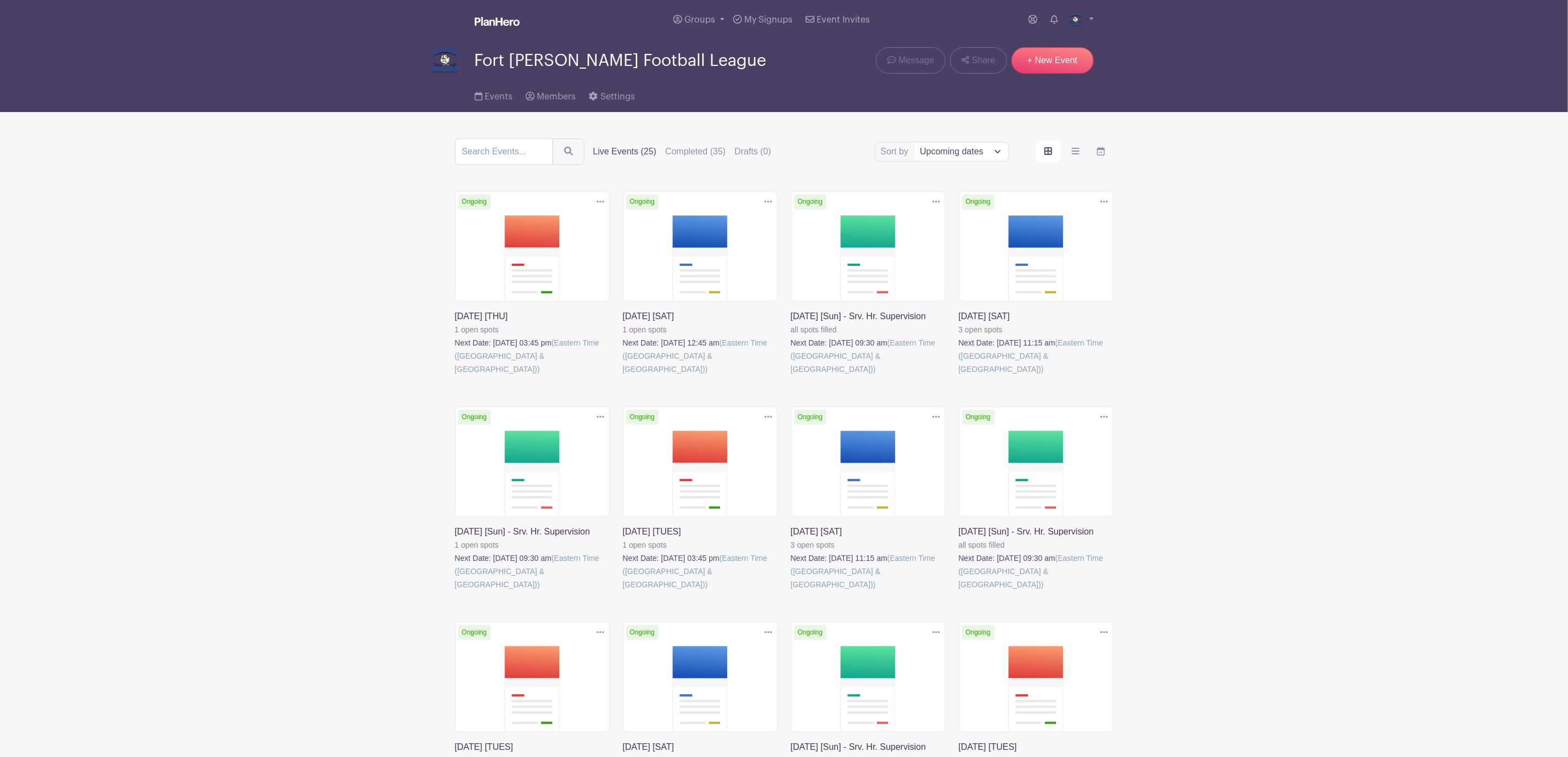
click at [623, 591] on link at bounding box center [623, 591] width 0 height 0
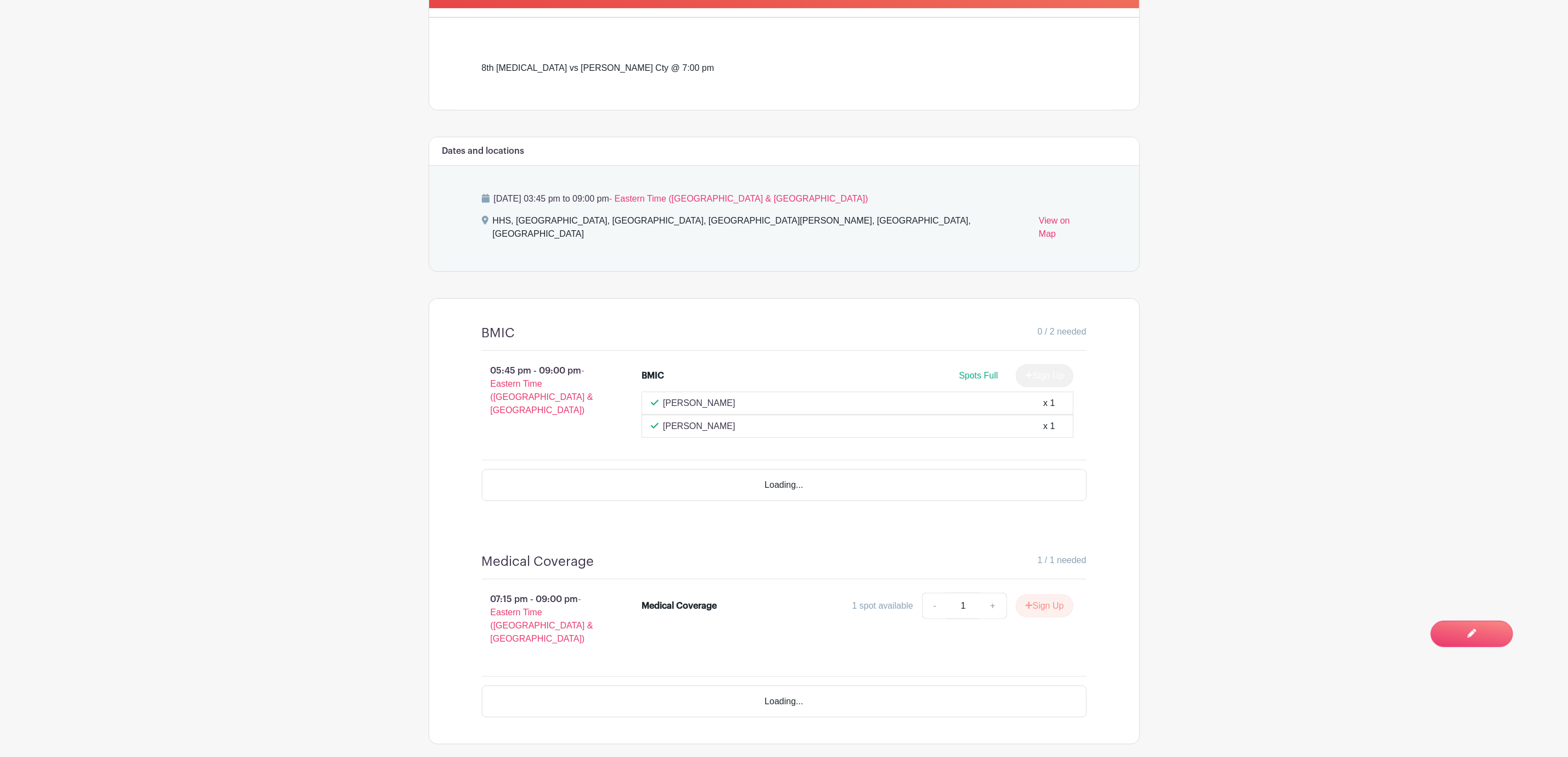
scroll to position [302, 0]
